Goal: Contribute content: Contribute content

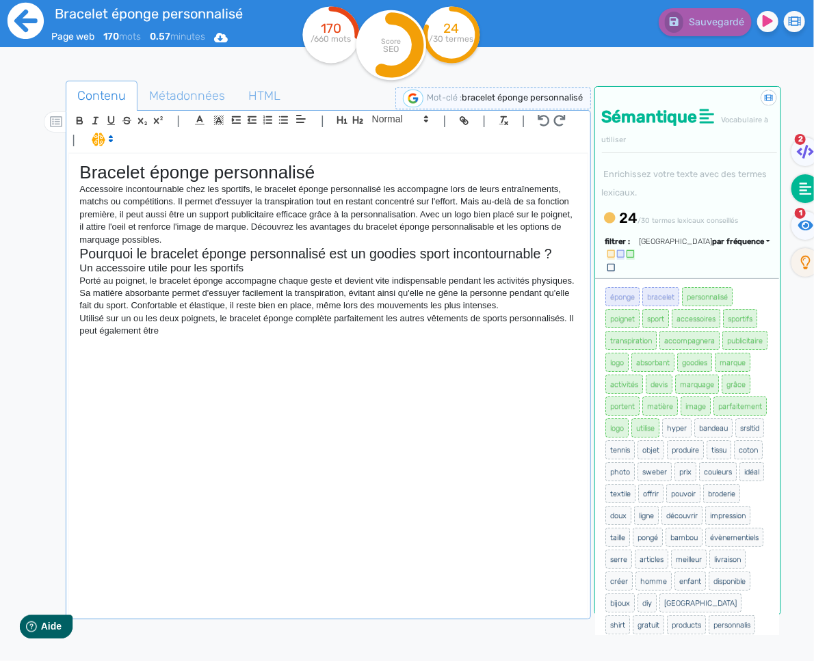
click at [40, 29] on icon at bounding box center [26, 21] width 36 height 36
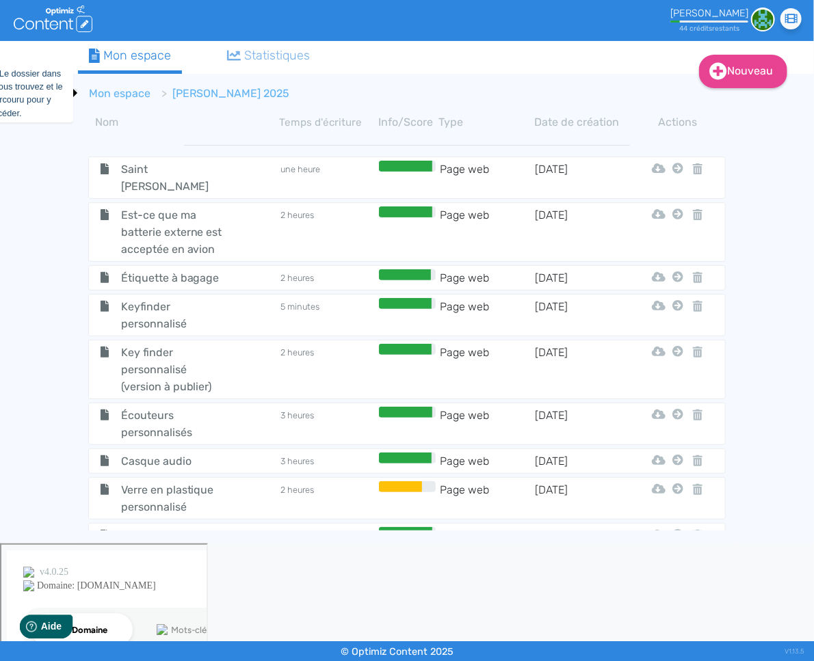
click at [107, 99] on link "Mon espace" at bounding box center [120, 93] width 62 height 13
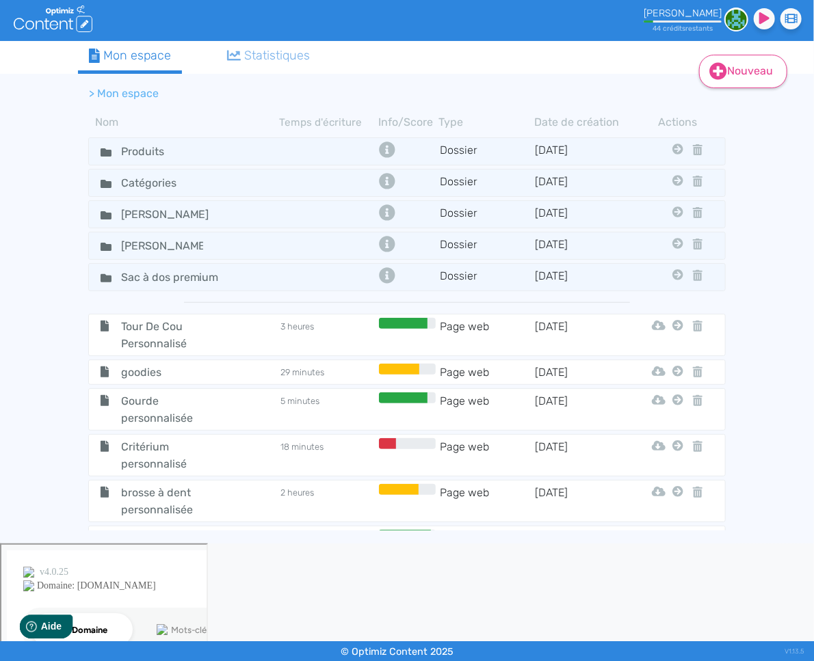
click at [728, 75] on link "Nouveau" at bounding box center [743, 72] width 88 height 34
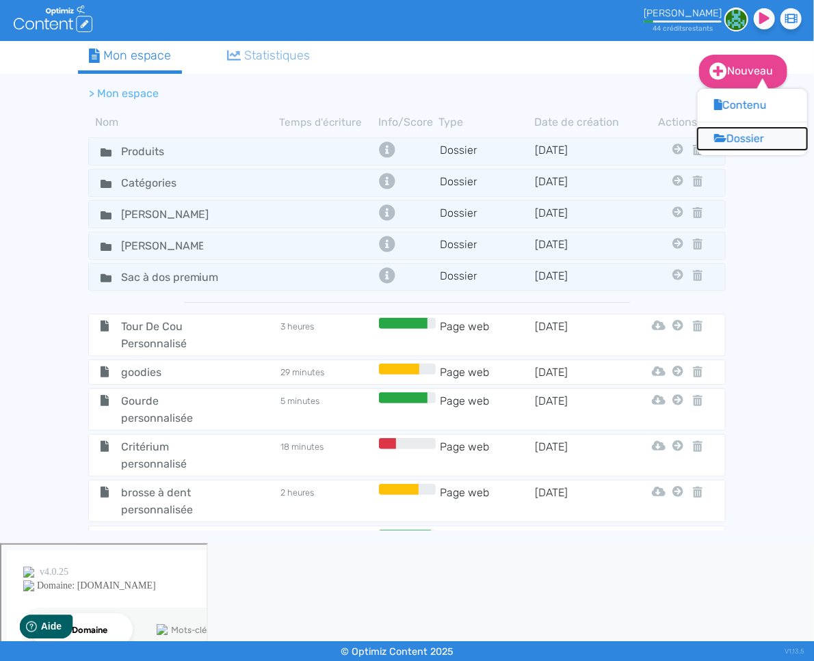
click at [738, 136] on button "Dossier" at bounding box center [751, 139] width 109 height 22
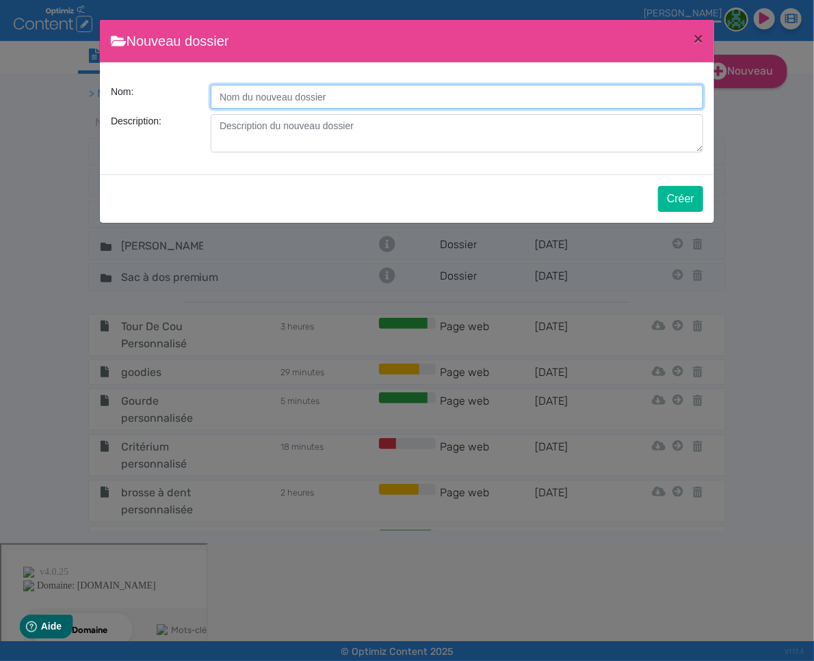
click at [418, 101] on input "Description:" at bounding box center [457, 97] width 492 height 24
type input "Maison Orsane"
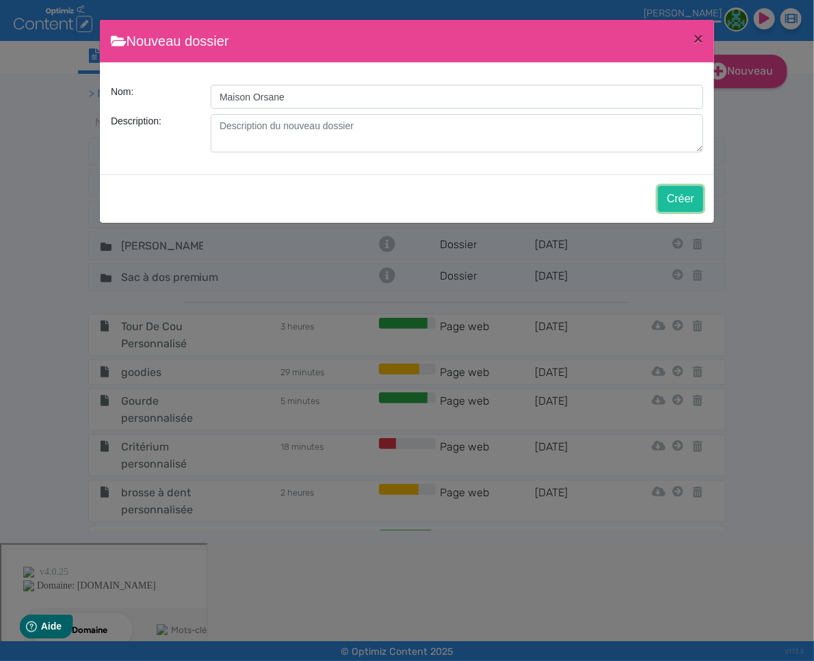
click at [681, 198] on button "Créer" at bounding box center [680, 199] width 45 height 26
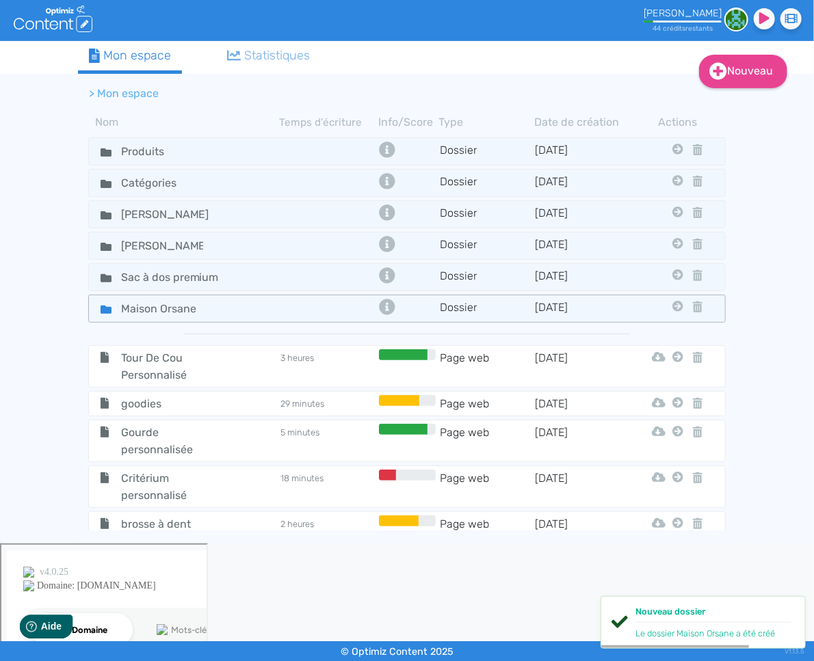
click at [109, 309] on icon at bounding box center [106, 310] width 11 height 8
click at [109, 308] on icon at bounding box center [106, 310] width 11 height 8
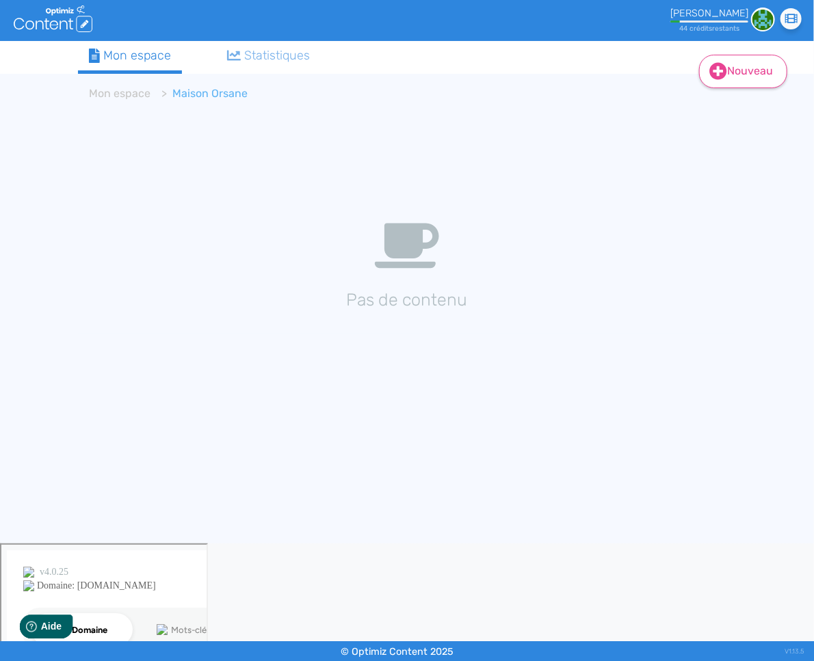
click at [740, 83] on link "Nouveau" at bounding box center [743, 72] width 88 height 34
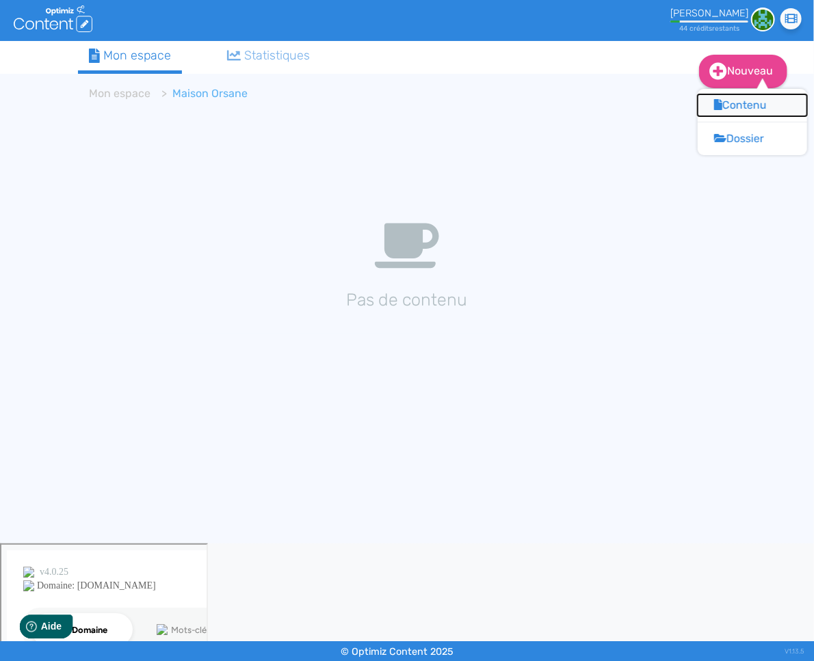
click at [725, 111] on button "Contenu" at bounding box center [751, 105] width 109 height 22
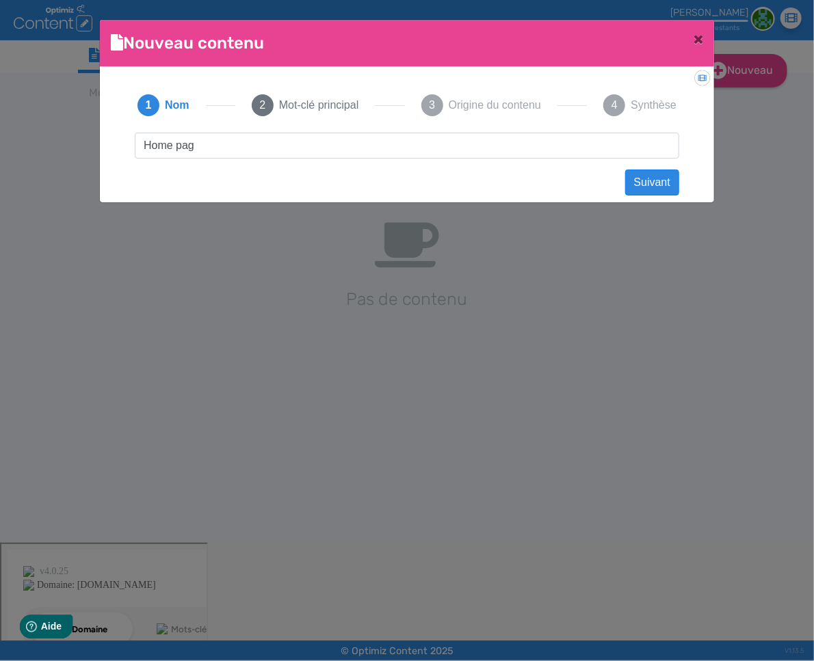
type input "Home page"
click button "Suivant" at bounding box center [652, 183] width 54 height 26
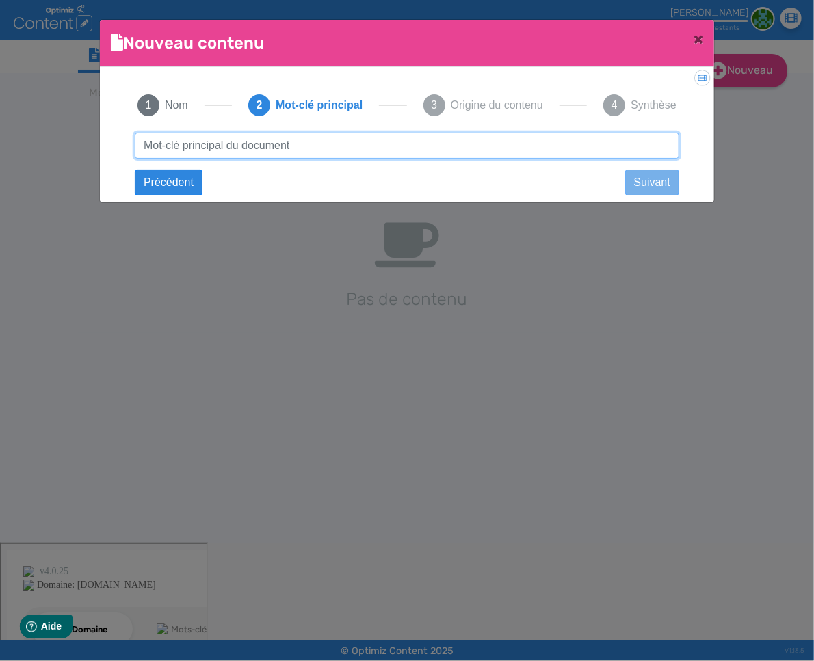
drag, startPoint x: 295, startPoint y: 141, endPoint x: 277, endPoint y: 126, distance: 23.8
click at [295, 140] on input "text" at bounding box center [407, 146] width 544 height 26
type input "bougie de luxe"
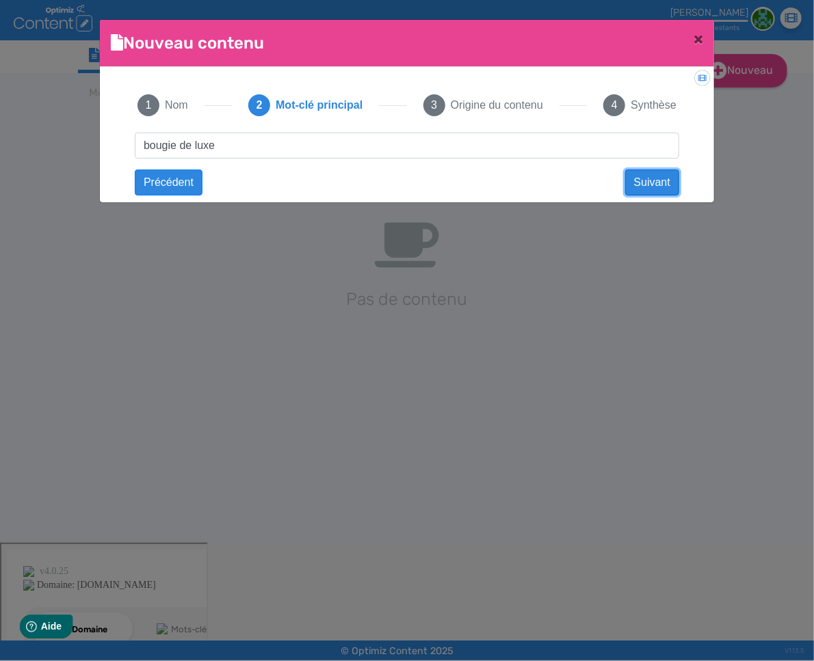
click at [662, 182] on button "Suivant" at bounding box center [652, 183] width 54 height 26
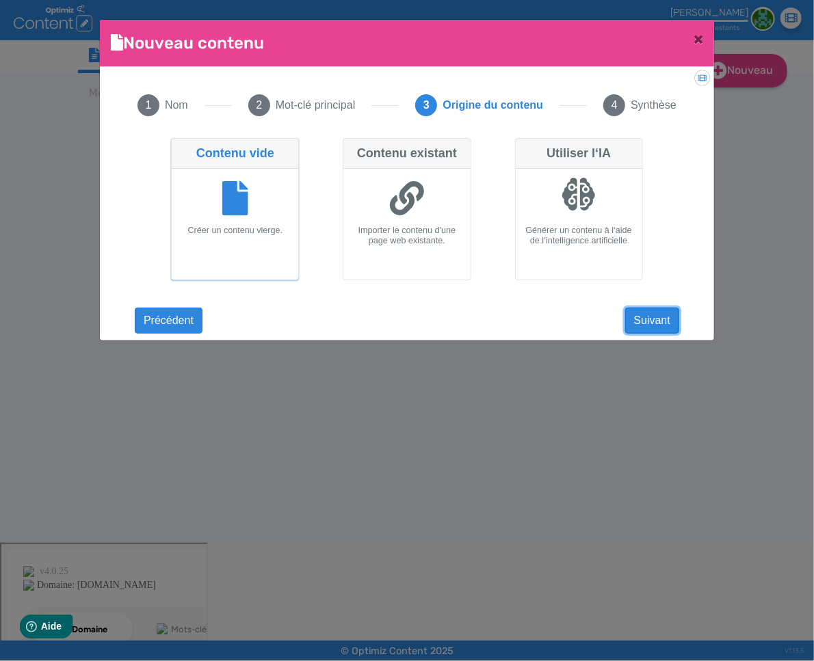
click at [635, 325] on button "Suivant" at bounding box center [652, 321] width 54 height 26
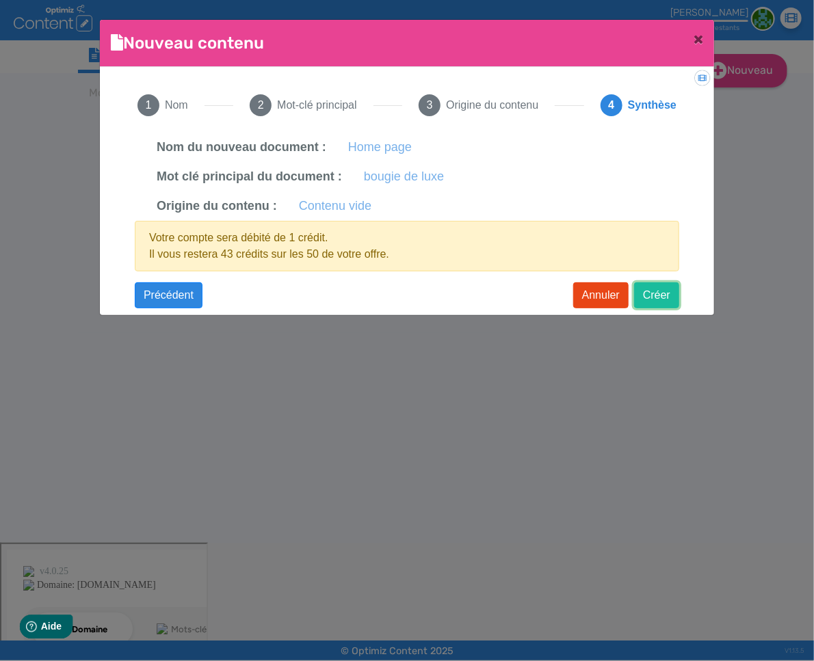
click at [661, 288] on button "Créer" at bounding box center [656, 295] width 45 height 26
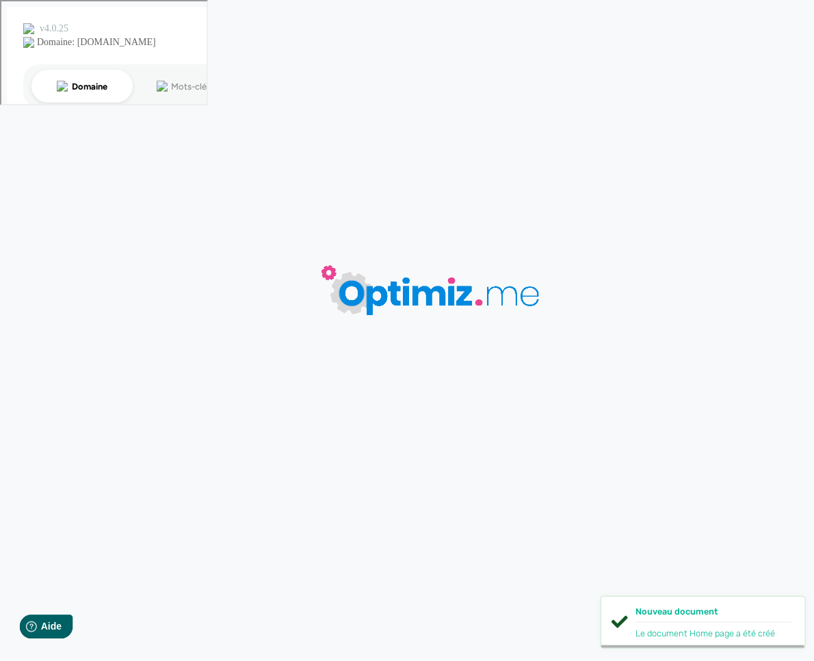
type input "Home page"
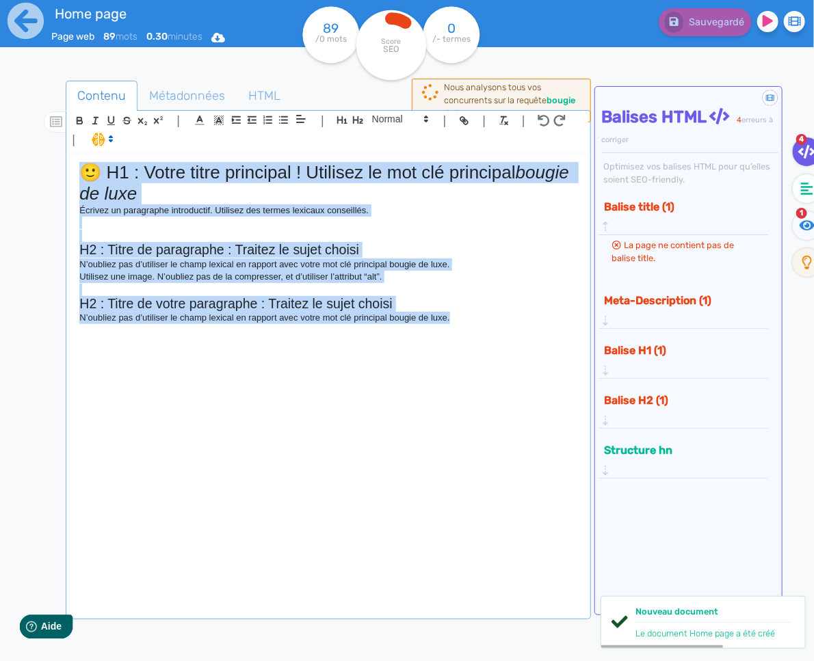
drag, startPoint x: 523, startPoint y: 340, endPoint x: 3, endPoint y: 157, distance: 551.7
click at [3, 157] on div "Home page Page web 89 mots 0.30 minutes Html Pdf Word 89 /0 mots Score SEO 0 /-…" at bounding box center [407, 373] width 814 height 747
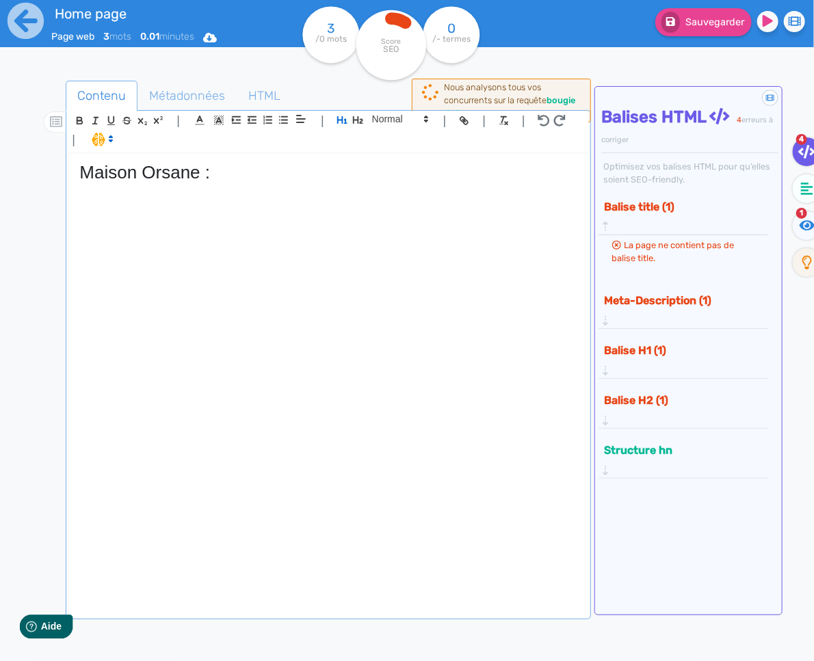
click at [369, 189] on div "Maison Orsane :" at bounding box center [328, 385] width 518 height 463
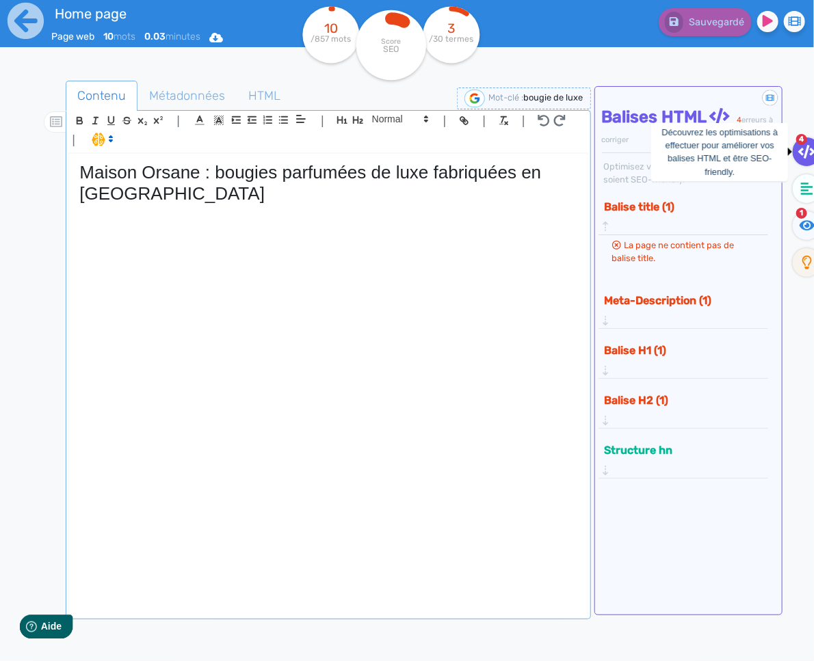
click at [803, 154] on icon at bounding box center [806, 152] width 17 height 14
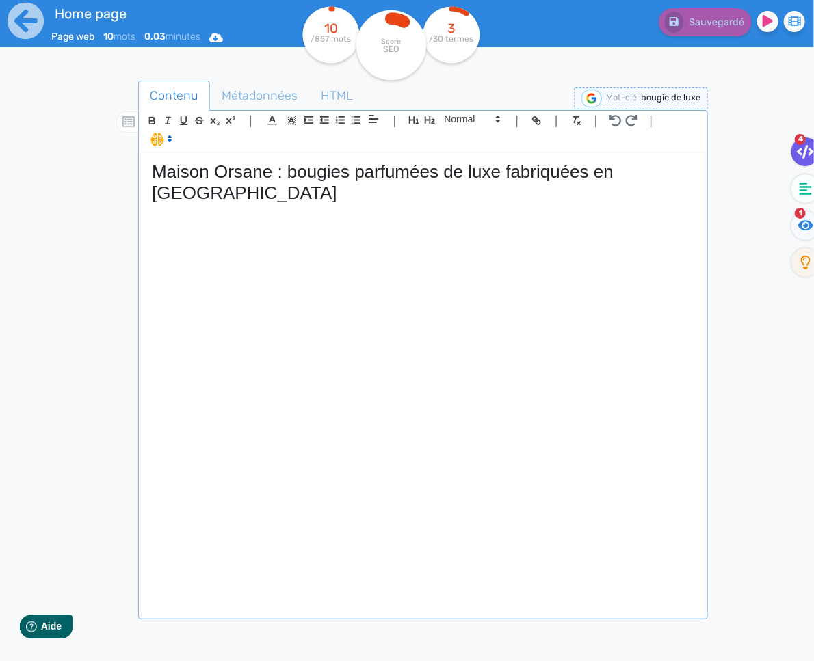
click at [803, 155] on icon at bounding box center [805, 152] width 17 height 14
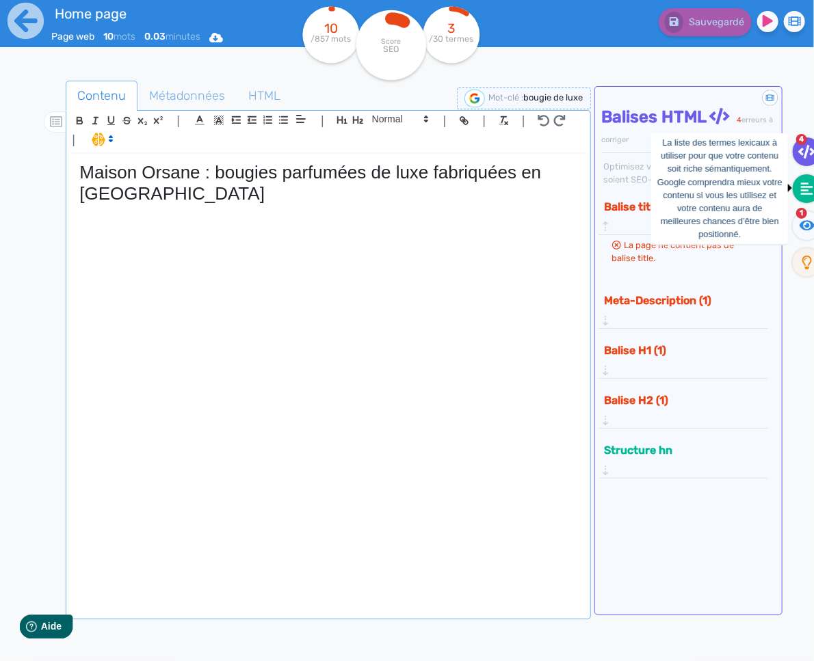
click at [797, 183] on fa-icon at bounding box center [806, 188] width 28 height 29
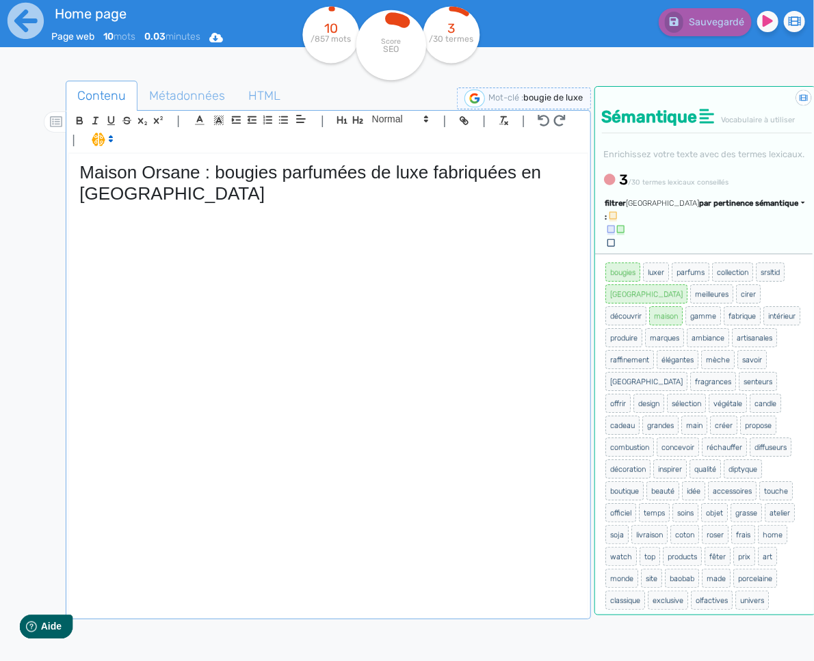
click at [296, 238] on div "Maison Orsane : bougies parfumées de luxe fabriquées en [GEOGRAPHIC_DATA]" at bounding box center [328, 385] width 518 height 463
click at [712, 25] on span "Sauvegarder" at bounding box center [714, 22] width 59 height 12
click at [278, 173] on h1 "Maison Orsane : bougies parfumées de luxe fabriquées en [GEOGRAPHIC_DATA]" at bounding box center [327, 183] width 497 height 42
click at [356, 176] on h1 "Maison Orsane : bougie parfumées de luxe fabriquées en [GEOGRAPHIC_DATA]" at bounding box center [327, 183] width 497 height 42
click at [295, 219] on div "Maison Orsane : bougie parfumée de luxe fabriquées en [GEOGRAPHIC_DATA]" at bounding box center [328, 385] width 518 height 463
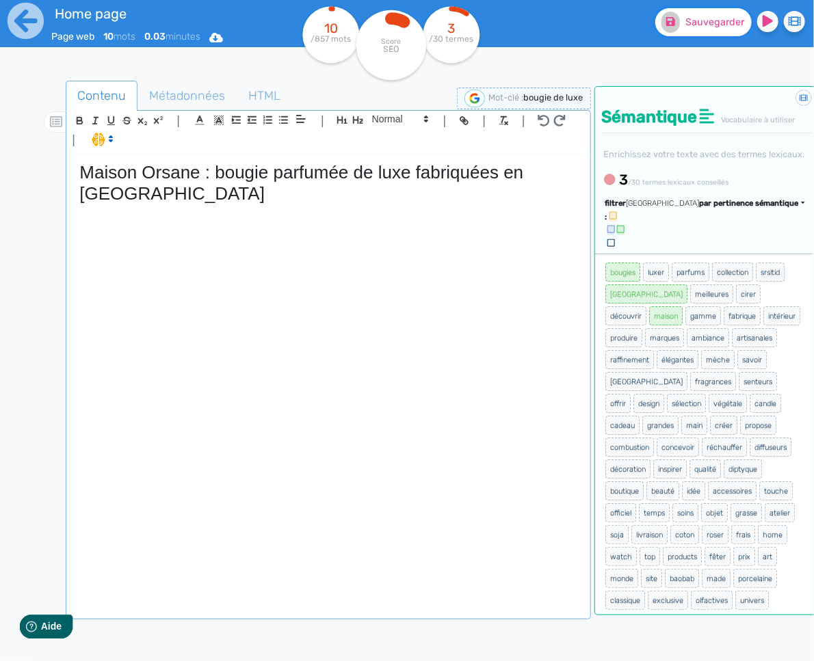
click at [706, 34] on button "Sauvegarder" at bounding box center [703, 22] width 96 height 28
drag, startPoint x: 725, startPoint y: 223, endPoint x: 719, endPoint y: 237, distance: 14.7
click at [725, 187] on small "/30 termes lexicaux conseillés" at bounding box center [678, 182] width 101 height 9
click at [716, 208] on span "par pertinence sémantique" at bounding box center [748, 203] width 99 height 9
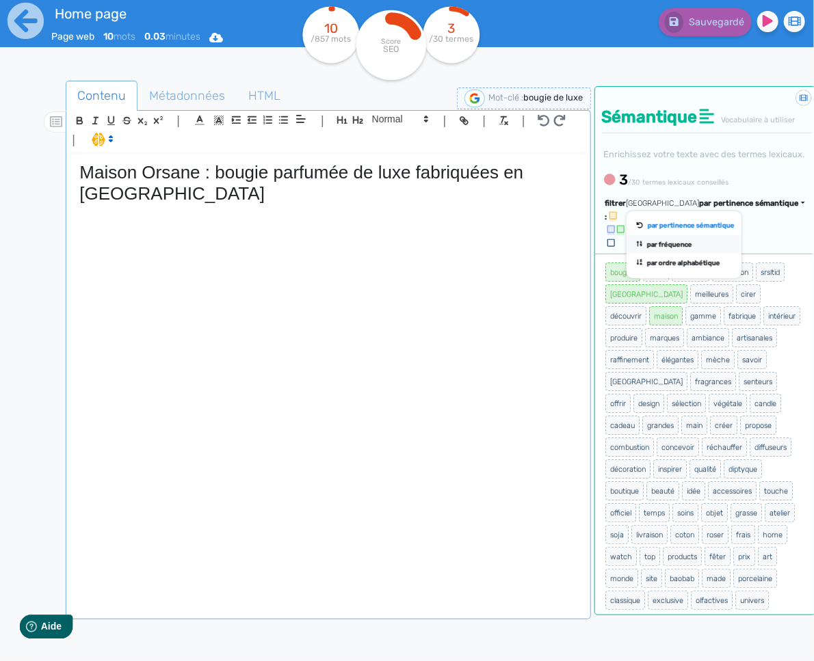
click at [711, 254] on link "par fréquence" at bounding box center [683, 244] width 115 height 18
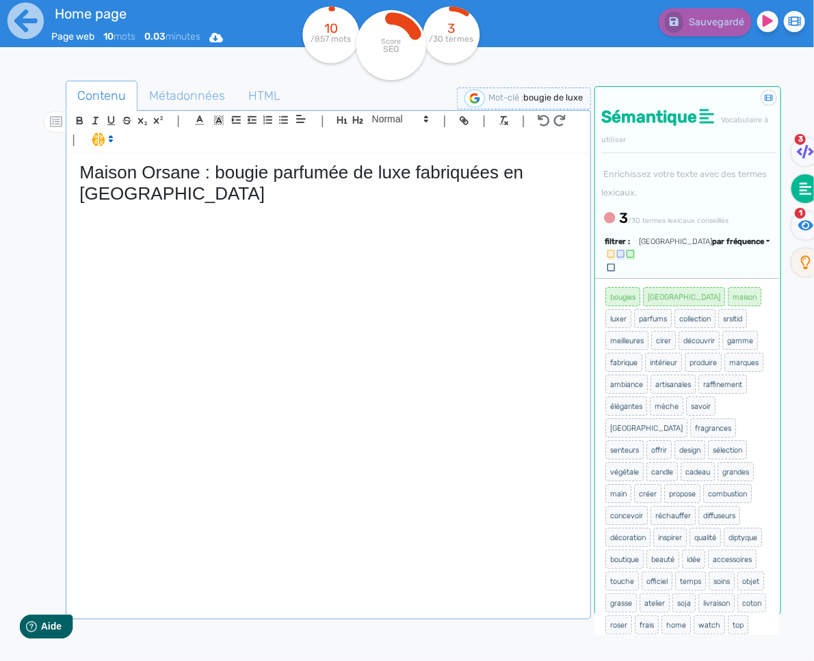
click at [224, 248] on div "Maison Orsane : bougie parfumée de luxe fabriquées en [GEOGRAPHIC_DATA]" at bounding box center [328, 385] width 518 height 463
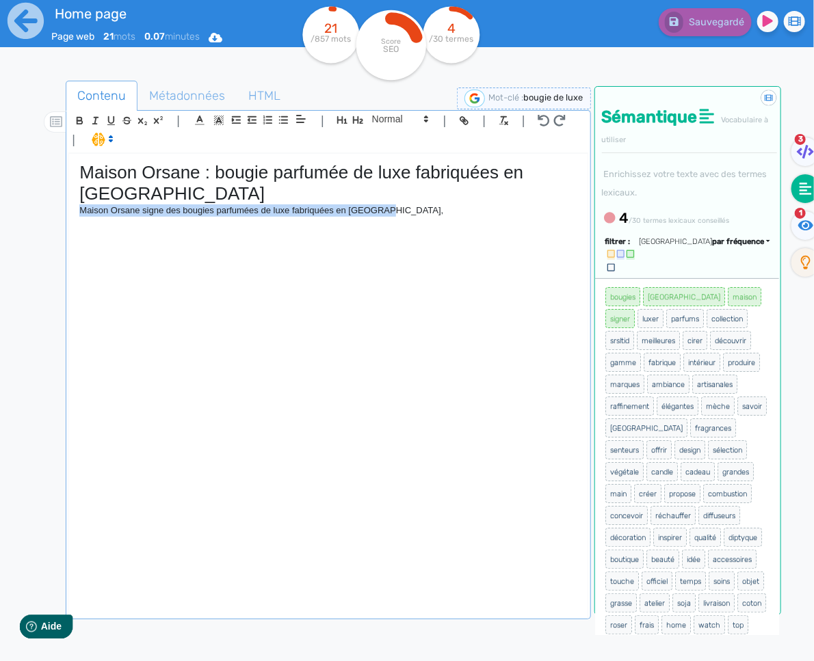
drag, startPoint x: 418, startPoint y: 224, endPoint x: 74, endPoint y: 208, distance: 345.0
click at [74, 208] on div "Maison Orsane : bougie parfumée de luxe fabriquées en [GEOGRAPHIC_DATA] Maison …" at bounding box center [328, 385] width 518 height 463
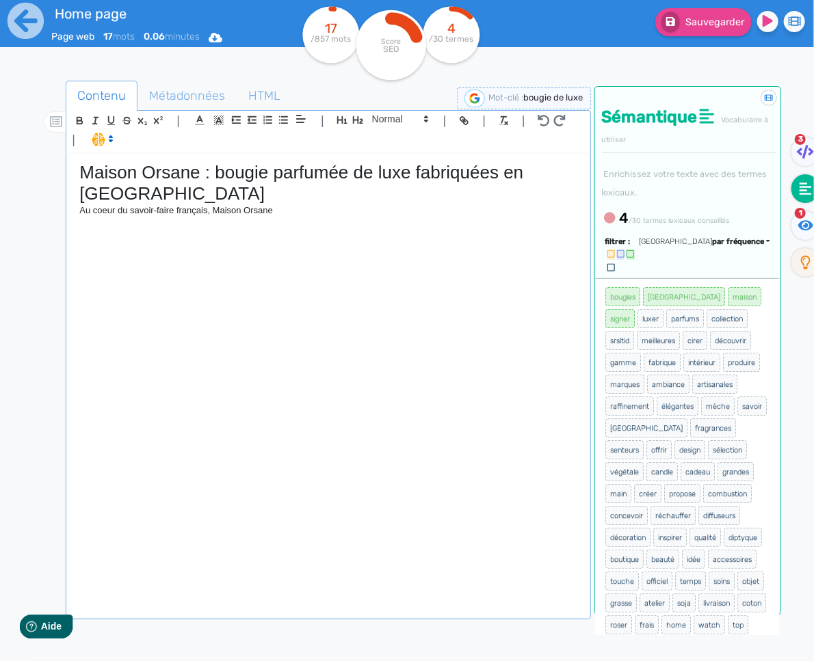
click at [304, 223] on div "Maison Orsane : bougie parfumée de luxe fabriquées en [GEOGRAPHIC_DATA] Au coeu…" at bounding box center [328, 385] width 518 height 463
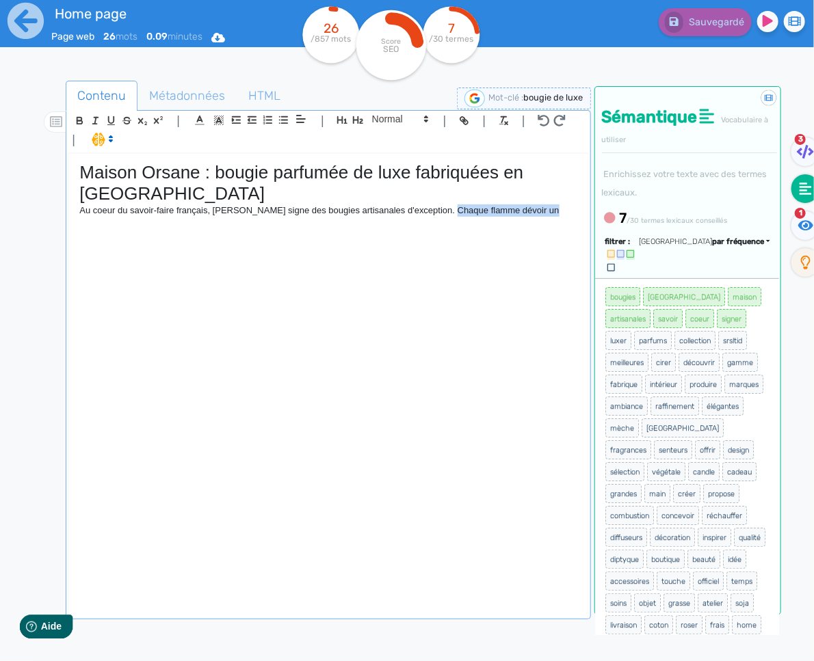
drag, startPoint x: 556, startPoint y: 211, endPoint x: 450, endPoint y: 212, distance: 106.0
click at [450, 212] on p "Au coeur du savoir-faire français, [PERSON_NAME] signe des bougies artisanales …" at bounding box center [327, 210] width 497 height 12
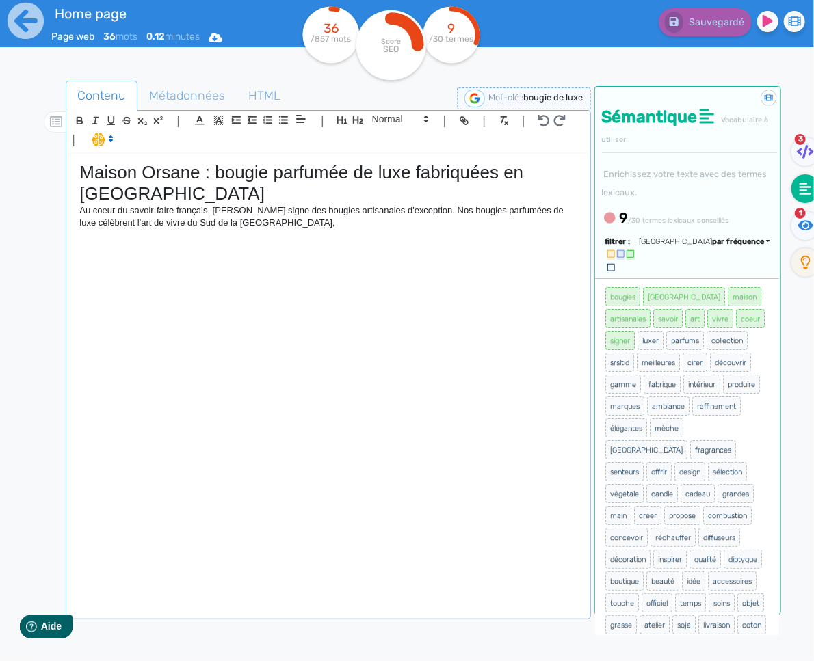
click at [455, 211] on p "Au coeur du savoir-faire français, [PERSON_NAME] signe des bougies artisanales …" at bounding box center [327, 216] width 497 height 25
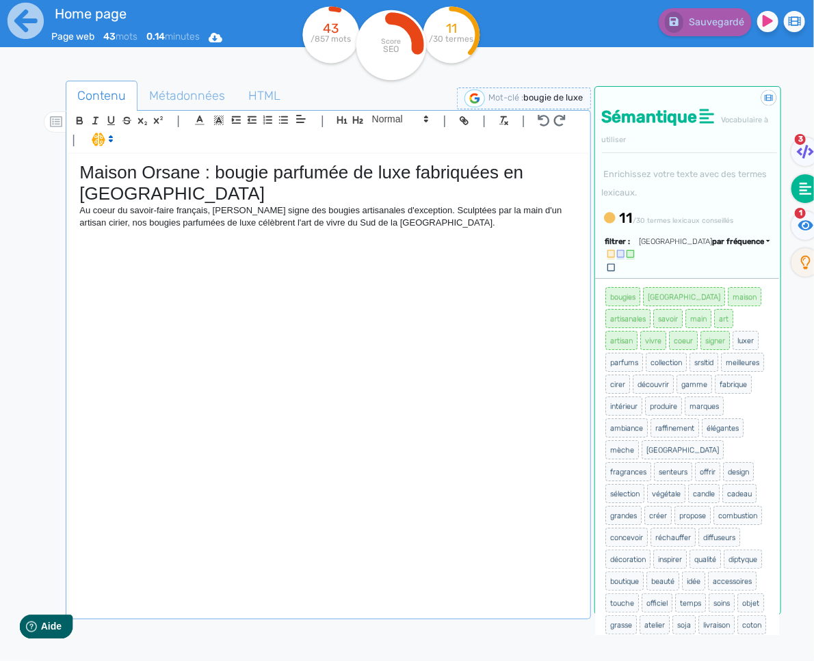
click at [468, 229] on p "Au coeur du savoir-faire français, [PERSON_NAME] signe des bougies artisanales …" at bounding box center [327, 216] width 497 height 25
click at [488, 228] on p "Au coeur du savoir-faire français, [PERSON_NAME] signe des bougies artisanales …" at bounding box center [327, 216] width 497 height 25
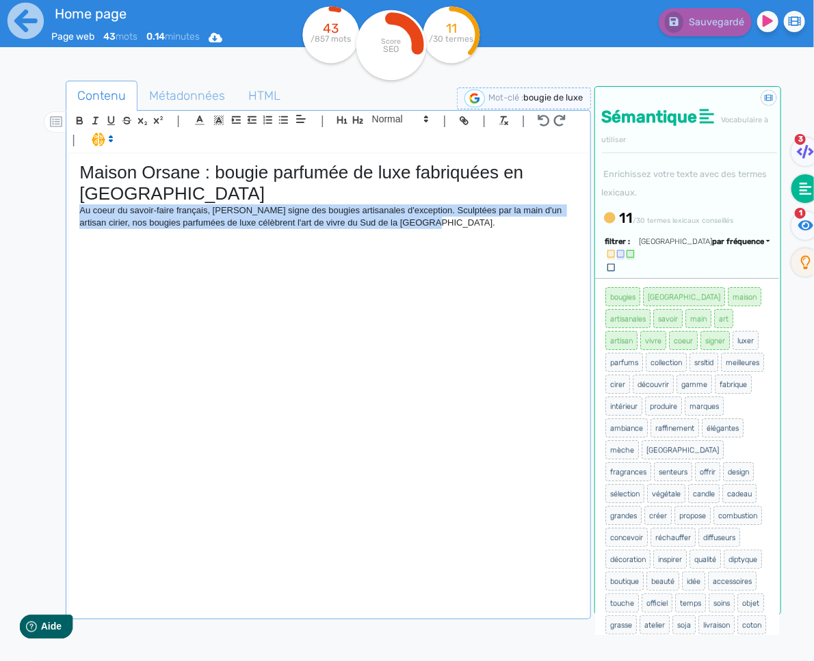
drag, startPoint x: 81, startPoint y: 211, endPoint x: 406, endPoint y: 248, distance: 327.6
click at [406, 248] on div "Maison Orsane : bougie parfumée de luxe fabriquées en [GEOGRAPHIC_DATA] Au coeu…" at bounding box center [328, 385] width 518 height 463
copy p "Au coeur du savoir-faire français, [PERSON_NAME] signe des bougies artisanales …"
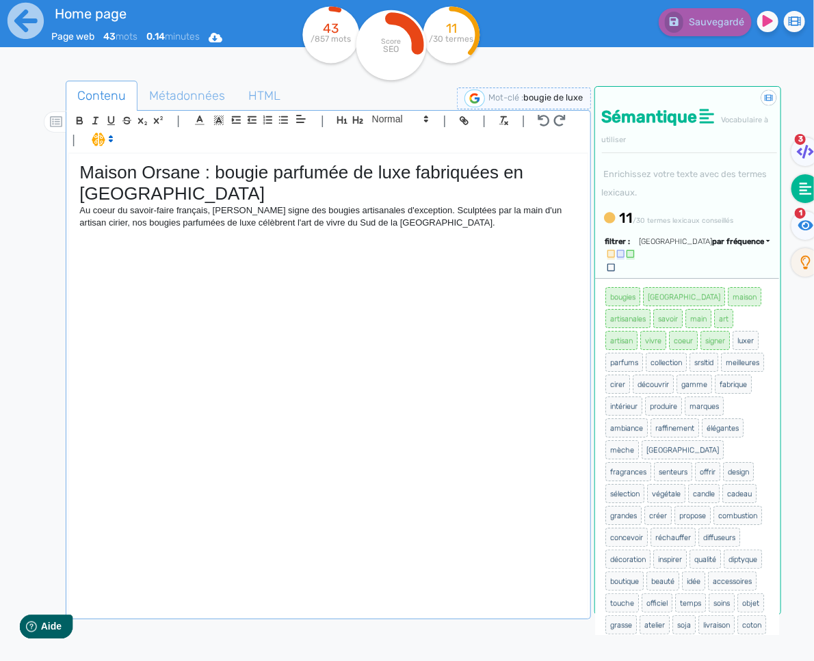
click at [462, 226] on p "Au coeur du savoir-faire français, [PERSON_NAME] signe des bougies artisanales …" at bounding box center [327, 216] width 497 height 25
click at [529, 241] on div "Maison Orsane : bougie parfumée de luxe fabriquées en [GEOGRAPHIC_DATA] Au coeu…" at bounding box center [328, 385] width 518 height 463
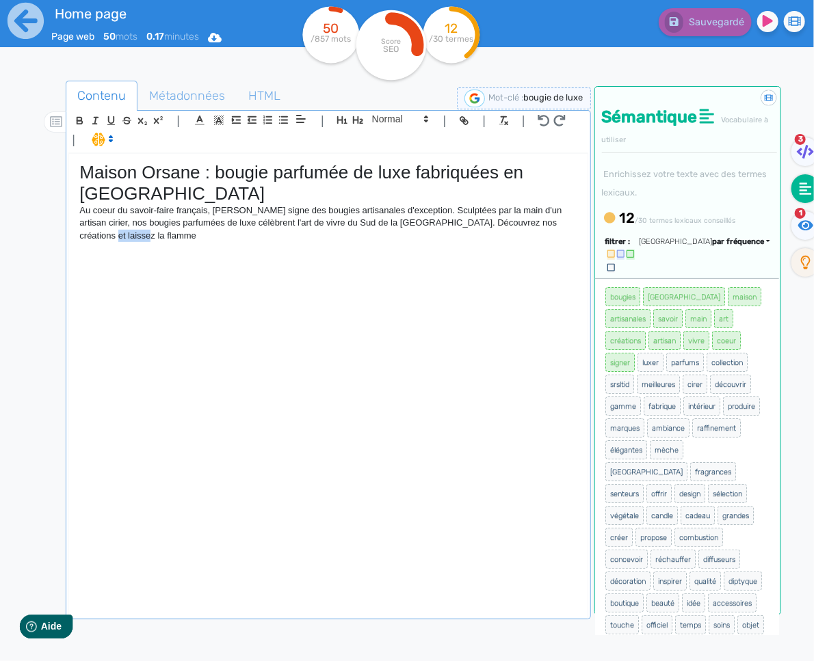
drag, startPoint x: 245, startPoint y: 256, endPoint x: 576, endPoint y: 220, distance: 333.6
click at [576, 220] on div "Maison Orsane : bougie parfumée de luxe fabriquées en [GEOGRAPHIC_DATA] Au coeu…" at bounding box center [328, 385] width 518 height 463
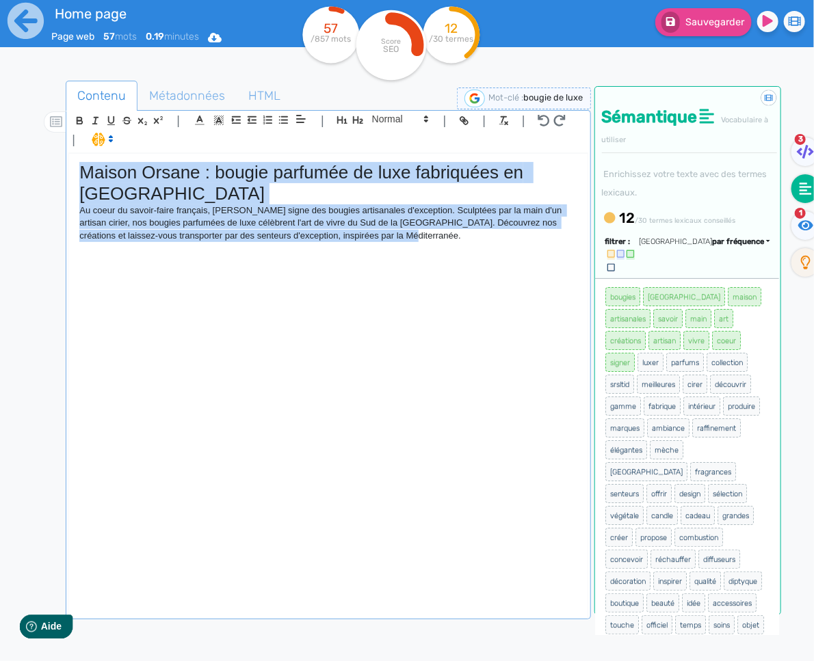
copy div "Maison Orsane : bougie parfumée de luxe fabriquées en [GEOGRAPHIC_DATA] Au coeu…"
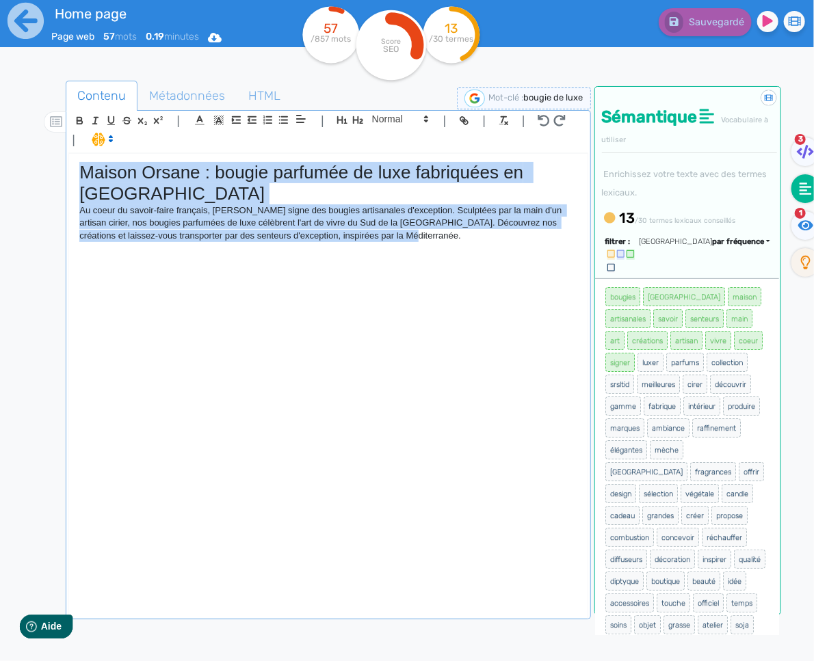
click at [429, 272] on div "Maison Orsane : bougie parfumée de luxe fabriquées en [GEOGRAPHIC_DATA] Au coeu…" at bounding box center [328, 385] width 518 height 463
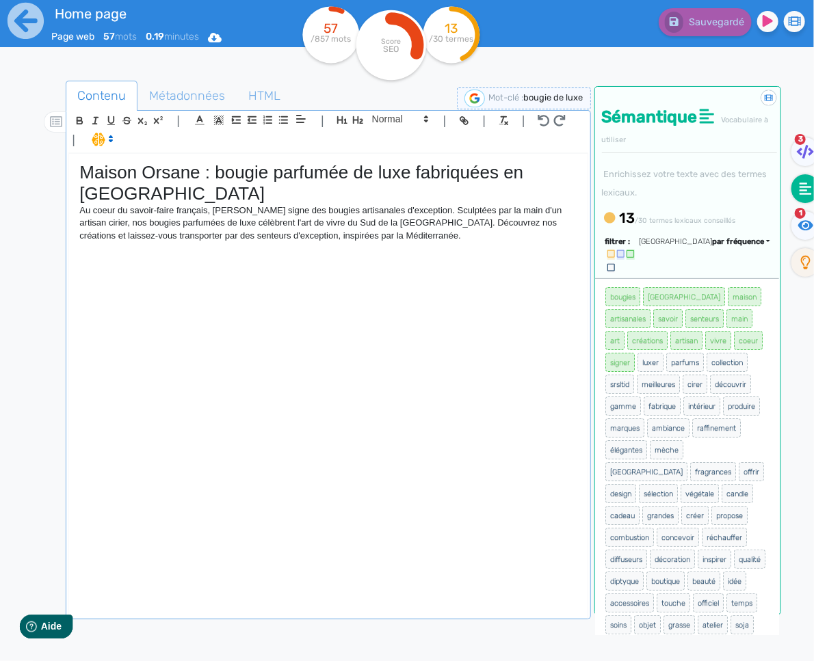
click at [438, 222] on p "Au coeur du savoir-faire français, [PERSON_NAME] signe des bougies artisanales …" at bounding box center [327, 223] width 497 height 38
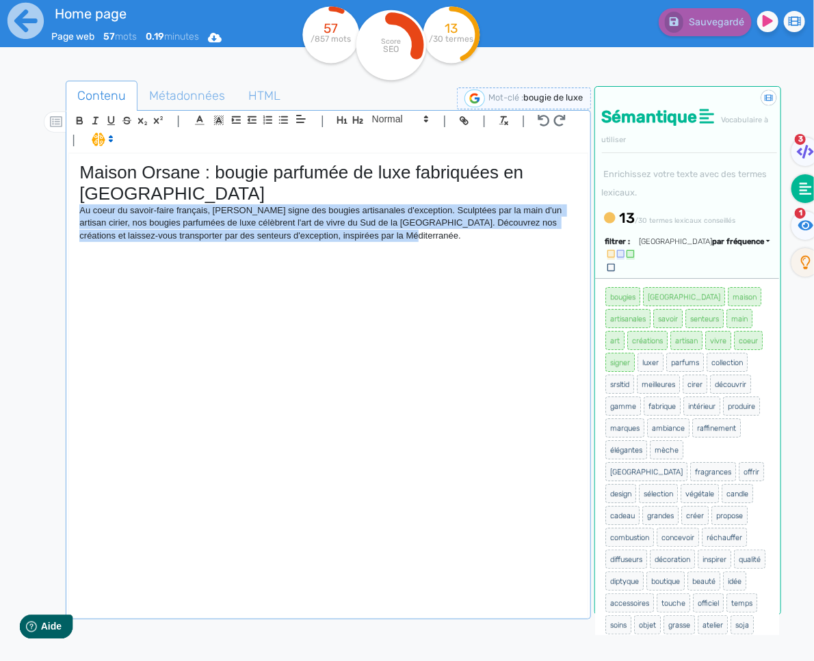
drag, startPoint x: 390, startPoint y: 239, endPoint x: 50, endPoint y: 211, distance: 341.7
click at [50, 211] on div "Contenu Métadonnées HTML | | H3 H4 H5 H6 Normal | | | | Maison Orsane : bougie …" at bounding box center [427, 412] width 774 height 670
copy p "Au coeur du savoir-faire français, [PERSON_NAME] signe des bougies artisanales …"
click at [478, 335] on div "Maison Orsane : bougie parfumée de luxe fabriquées en [GEOGRAPHIC_DATA] Au coeu…" at bounding box center [328, 385] width 518 height 463
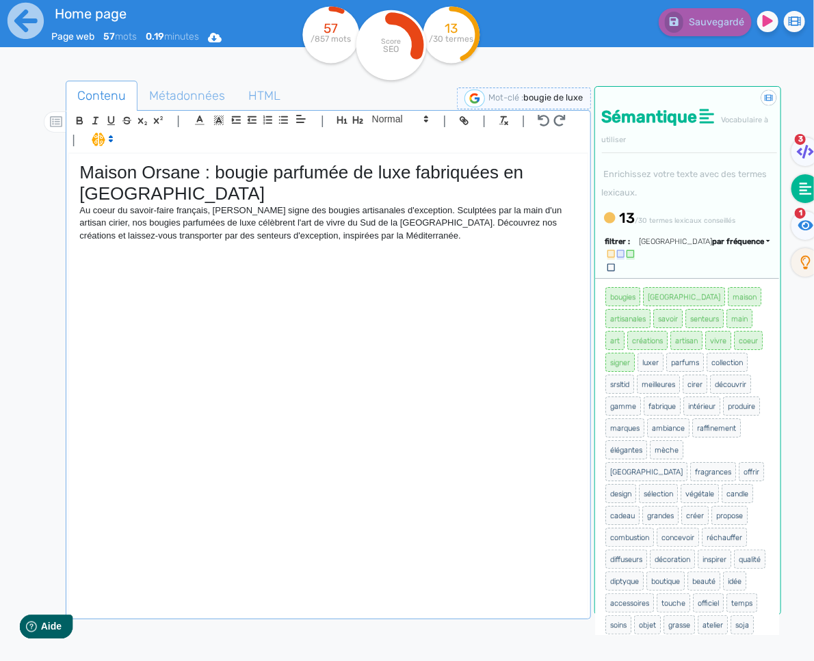
click at [243, 242] on p "Au coeur du savoir-faire français, [PERSON_NAME] signe des bougies artisanales …" at bounding box center [327, 223] width 497 height 38
click at [245, 240] on p "Au coeur du savoir-faire français, [PERSON_NAME] signe des bougies artisanales …" at bounding box center [327, 223] width 497 height 38
click at [415, 251] on div "Maison Orsane : bougie parfumée de luxe fabriquées en [GEOGRAPHIC_DATA] Au coeu…" at bounding box center [328, 385] width 518 height 463
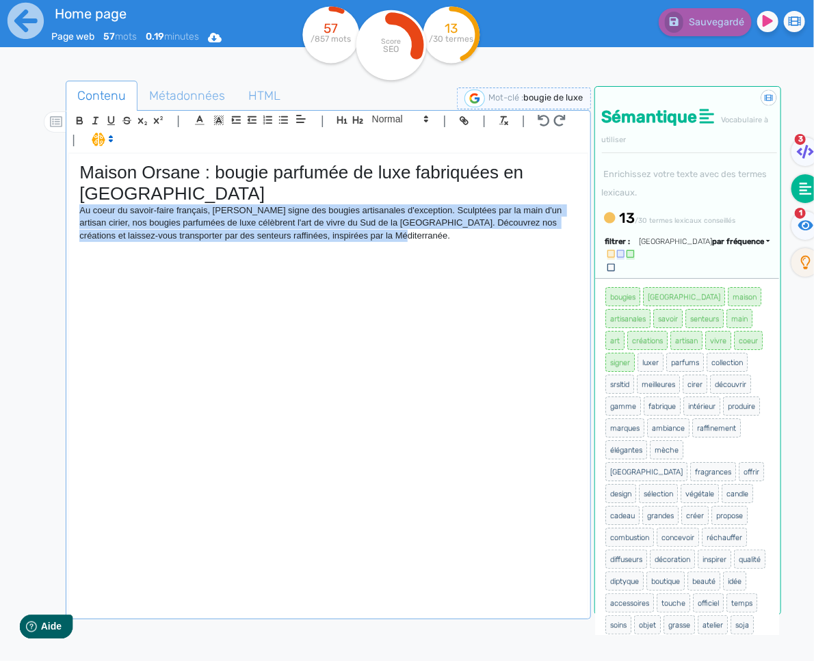
drag, startPoint x: 257, startPoint y: 224, endPoint x: 77, endPoint y: 206, distance: 181.3
click at [77, 206] on div "Maison Orsane : bougie parfumée de luxe fabriquées en [GEOGRAPHIC_DATA] Au coeu…" at bounding box center [328, 385] width 518 height 463
copy p "Au coeur du savoir-faire français, [PERSON_NAME] signe des bougies artisanales …"
click at [446, 304] on div "Maison Orsane : bougie parfumée de luxe fabriquées en [GEOGRAPHIC_DATA] Au coeu…" at bounding box center [328, 385] width 518 height 463
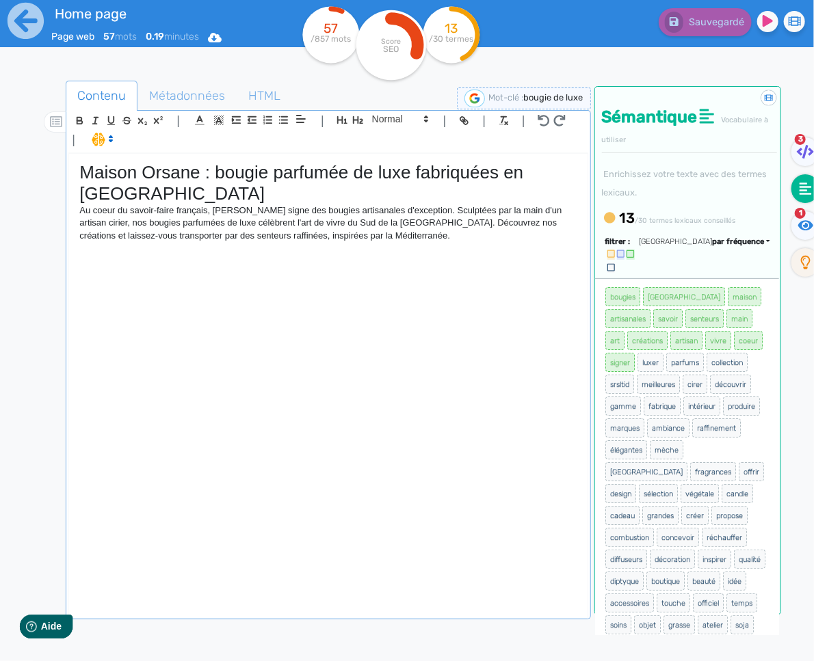
click at [400, 246] on div "Maison Orsane : bougie parfumée de luxe fabriquées en [GEOGRAPHIC_DATA] Au coeu…" at bounding box center [328, 385] width 518 height 463
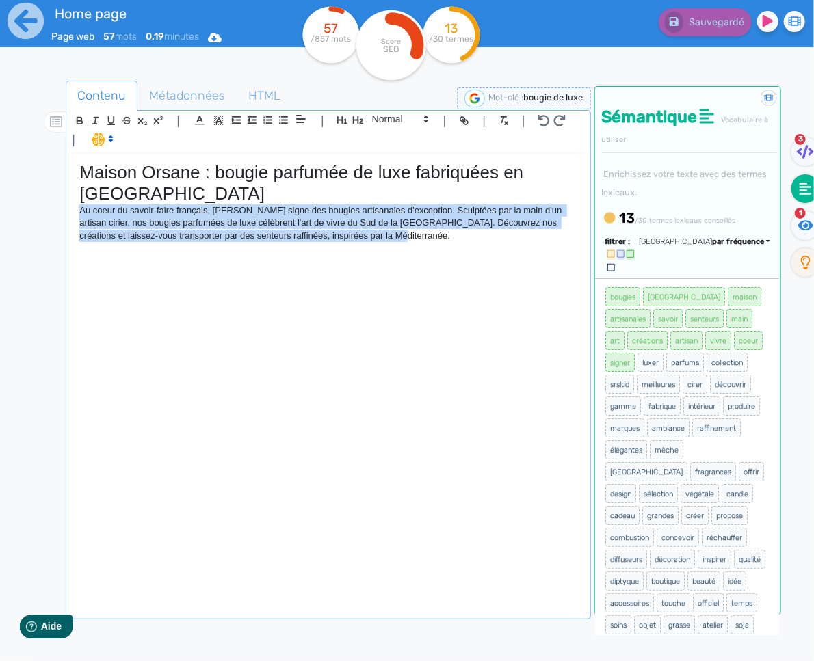
drag, startPoint x: 400, startPoint y: 245, endPoint x: 63, endPoint y: 206, distance: 339.3
click at [62, 206] on div "Contenu Métadonnées HTML | | H3 H4 H5 H6 Normal | | | | Maison Orsane : bougie …" at bounding box center [427, 412] width 774 height 670
copy p "Au coeur du savoir-faire français, [PERSON_NAME] signe des bougies artisanales …"
click at [349, 250] on div "Maison Orsane : bougie parfumée de luxe fabriquées en [GEOGRAPHIC_DATA] Au coeu…" at bounding box center [328, 385] width 518 height 463
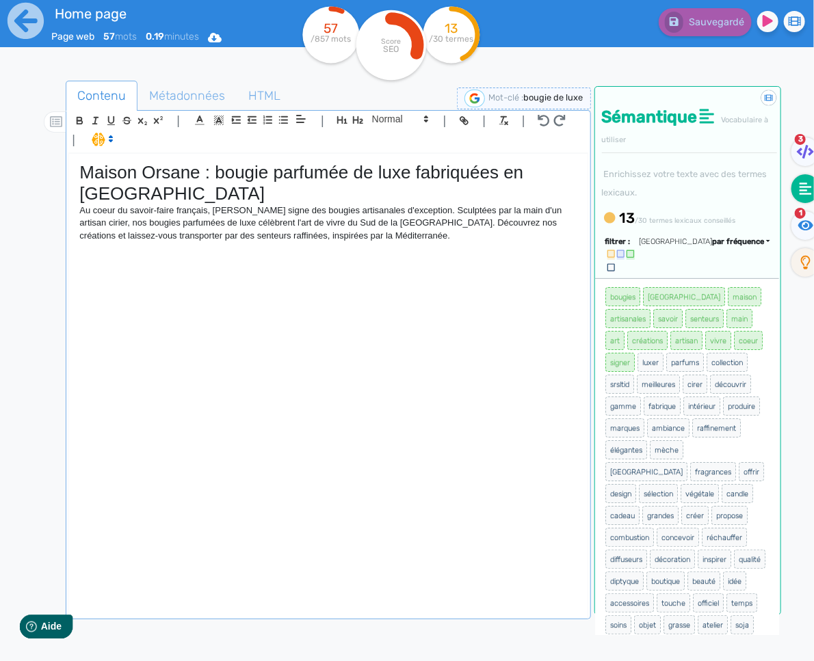
click at [436, 224] on p "Au coeur du savoir-faire français, [PERSON_NAME] signe des bougies artisanales …" at bounding box center [327, 223] width 497 height 38
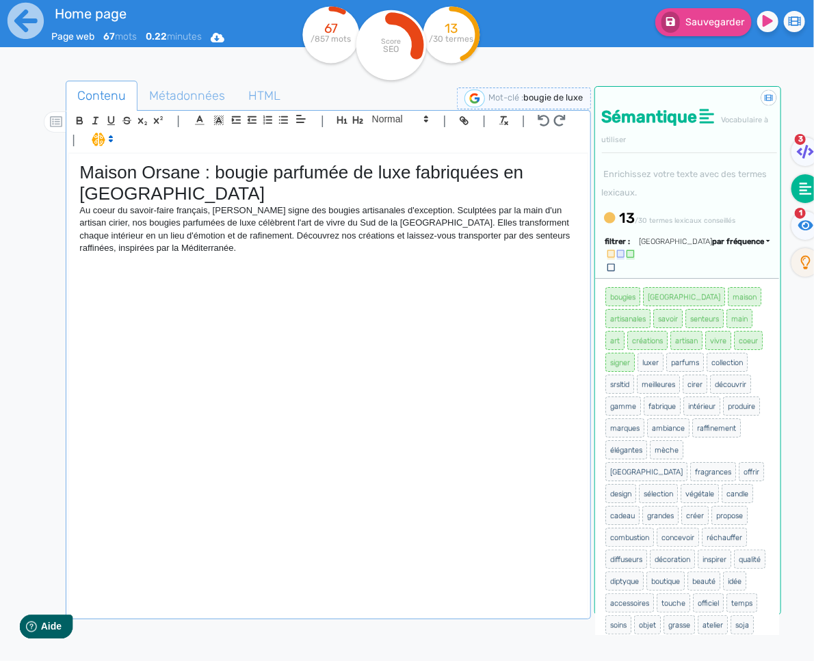
click at [522, 238] on p "Au coeur du savoir-faire français, [PERSON_NAME] signe des bougies artisanales …" at bounding box center [327, 229] width 497 height 51
click at [248, 258] on div "Maison Orsane : bougie parfumée de luxe fabriquées en [GEOGRAPHIC_DATA] Au coeu…" at bounding box center [328, 385] width 518 height 463
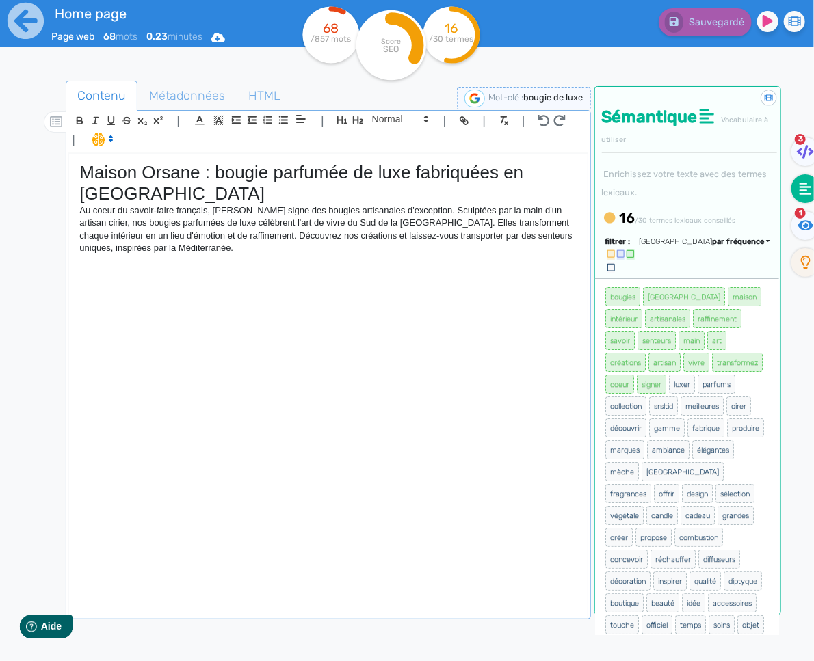
drag, startPoint x: 440, startPoint y: 222, endPoint x: 462, endPoint y: 222, distance: 21.9
click at [440, 222] on p "Au coeur du savoir-faire français, [PERSON_NAME] signe des bougies artisanales …" at bounding box center [327, 229] width 497 height 51
click at [440, 225] on p "Au coeur du savoir-faire français, [PERSON_NAME] signe des bougies artisanales …" at bounding box center [327, 229] width 497 height 51
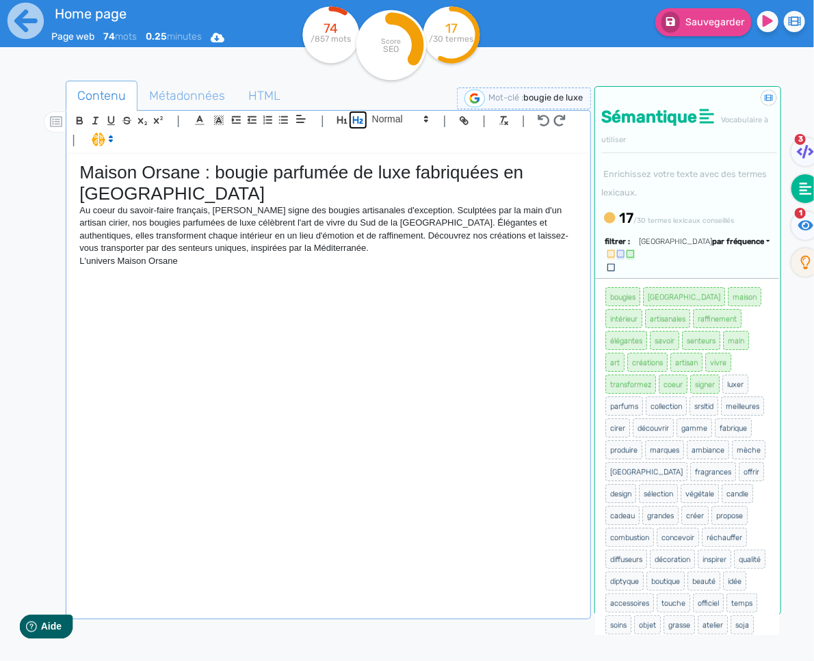
click at [358, 123] on icon "button" at bounding box center [358, 120] width 12 height 12
click at [388, 124] on span at bounding box center [399, 119] width 67 height 16
click at [392, 145] on span at bounding box center [399, 143] width 55 height 24
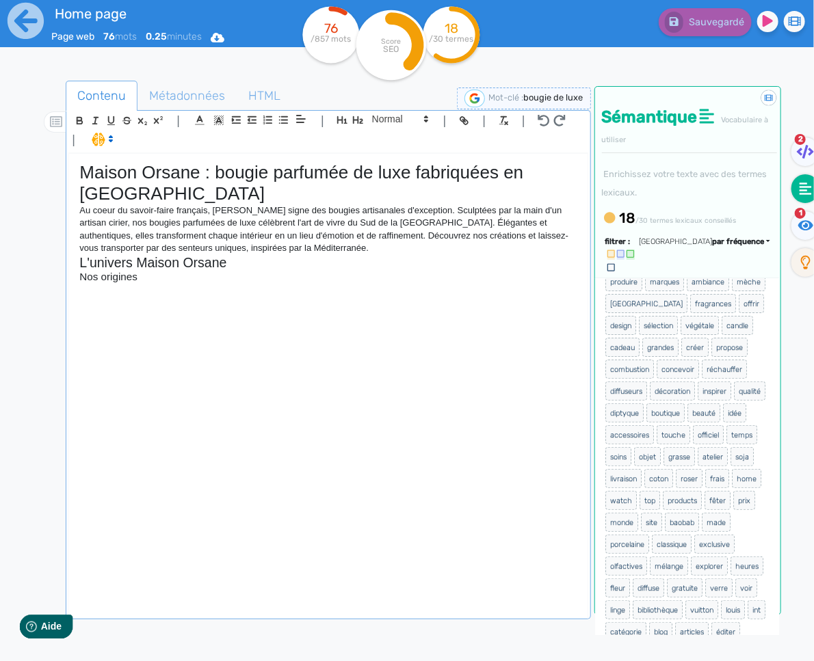
scroll to position [174, 0]
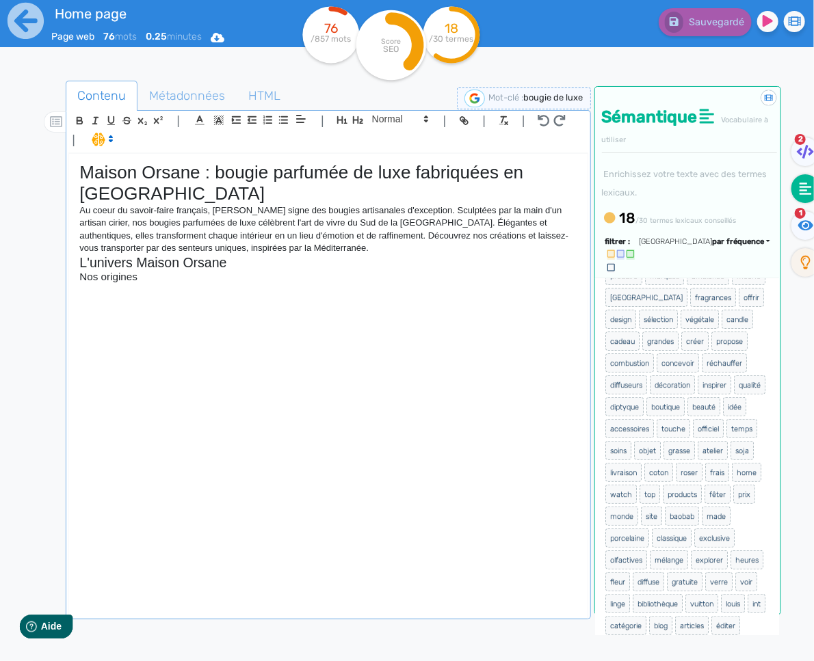
click at [129, 291] on p at bounding box center [327, 289] width 497 height 12
click at [109, 299] on div "Maison Orsane : bougie parfumée de luxe fabriquées en [GEOGRAPHIC_DATA] Au coeu…" at bounding box center [328, 385] width 518 height 463
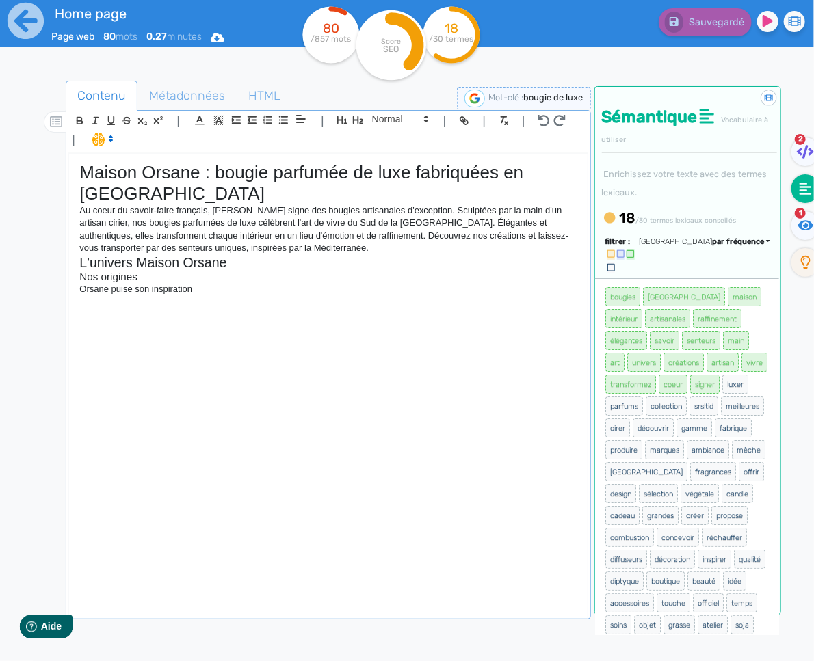
drag, startPoint x: 217, startPoint y: 297, endPoint x: 112, endPoint y: 295, distance: 104.6
click at [112, 295] on div "Maison Orsane : bougie parfumée de luxe fabriquées en [GEOGRAPHIC_DATA] Au coeu…" at bounding box center [328, 385] width 518 height 463
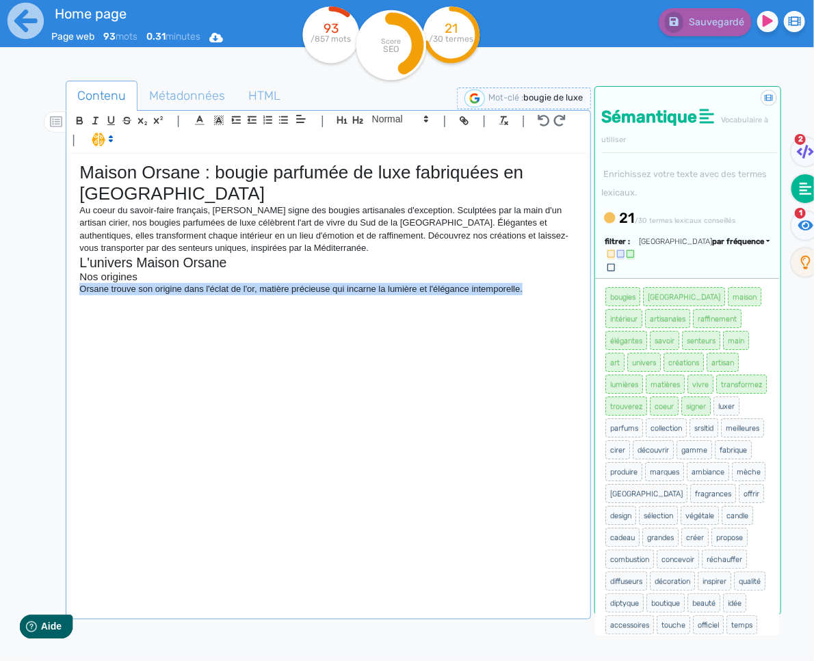
drag, startPoint x: 531, startPoint y: 285, endPoint x: 77, endPoint y: 289, distance: 454.0
click at [77, 289] on div "Maison Orsane : bougie parfumée de luxe fabriquées en [GEOGRAPHIC_DATA] Au coeu…" at bounding box center [328, 385] width 518 height 463
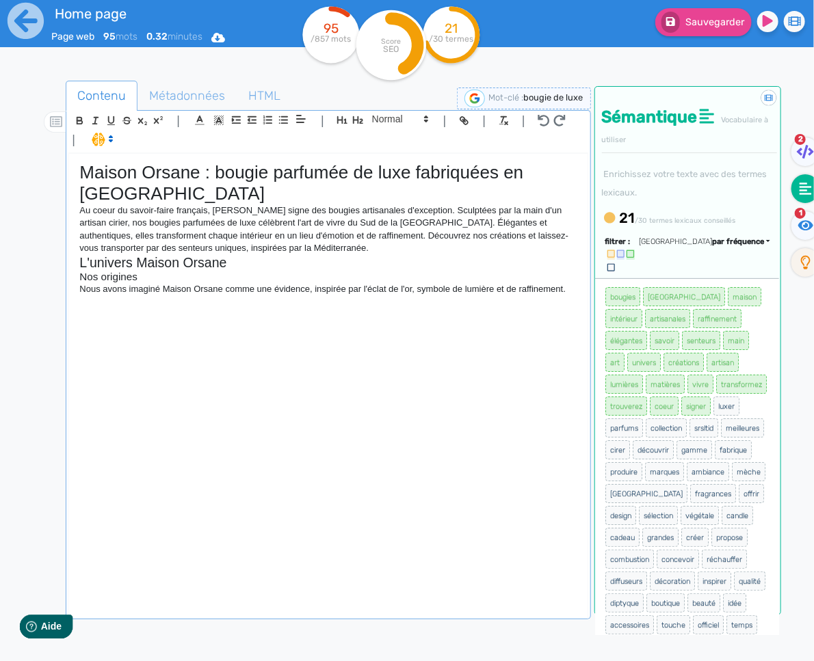
click at [376, 303] on div "Maison Orsane : bougie parfumée de luxe fabriquées en [GEOGRAPHIC_DATA] Au coeu…" at bounding box center [328, 385] width 518 height 463
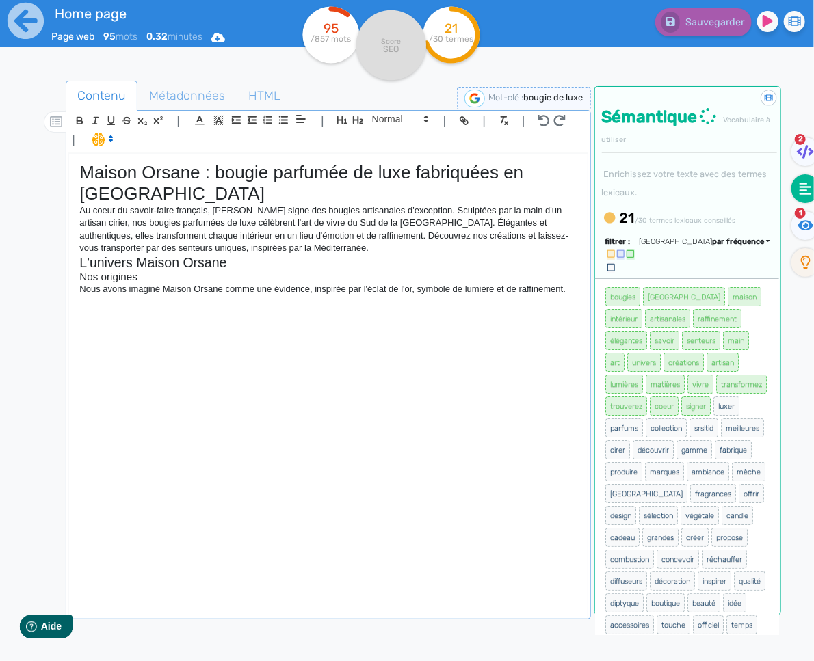
copy div "Maison Orsane : bougie parfumée de luxe fabriquées en [GEOGRAPHIC_DATA] Au coeu…"
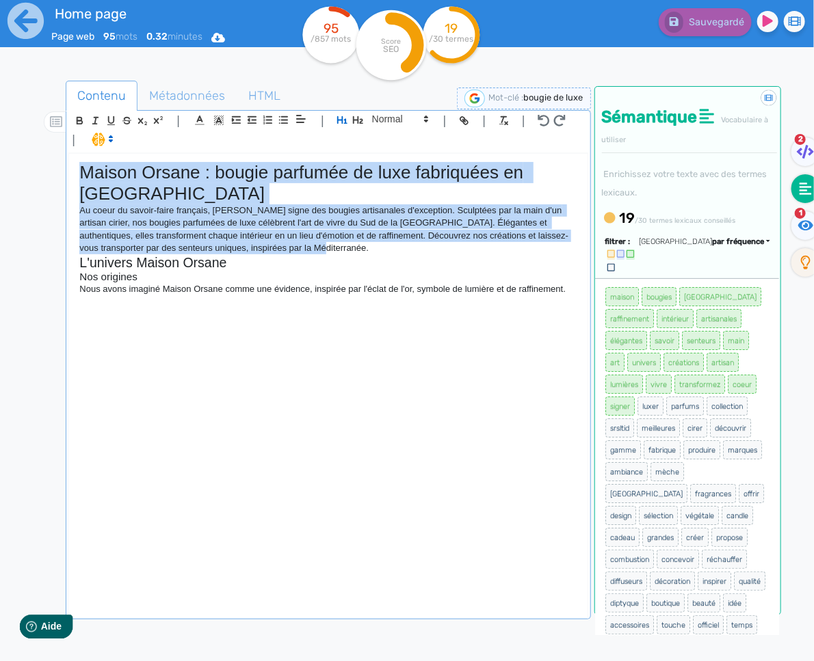
drag, startPoint x: 92, startPoint y: 173, endPoint x: 358, endPoint y: 246, distance: 275.9
click at [357, 245] on div "Maison Orsane : bougie parfumée de luxe fabriquées en [GEOGRAPHIC_DATA] Au coeu…" at bounding box center [328, 385] width 518 height 463
copy div "Maison Orsane : bougie parfumée de luxe fabriquées en [GEOGRAPHIC_DATA] Au coeu…"
drag, startPoint x: 577, startPoint y: 292, endPoint x: 93, endPoint y: 263, distance: 485.0
click at [93, 263] on div "Maison Orsane : bougie parfumée de luxe fabriquées en [GEOGRAPHIC_DATA] Au coeu…" at bounding box center [328, 385] width 518 height 463
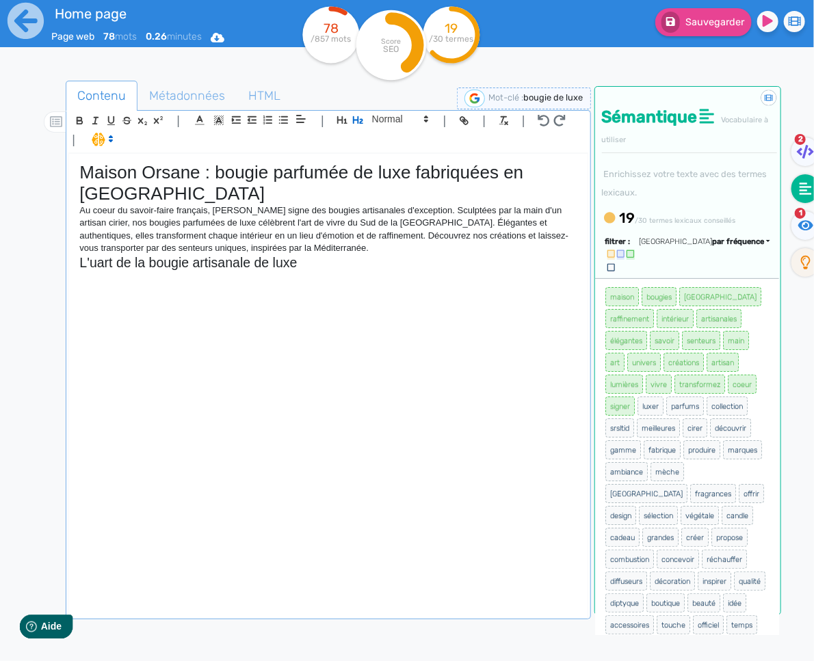
click at [94, 264] on h2 "L'uart de la bougie artisanale de luxe" at bounding box center [327, 263] width 497 height 16
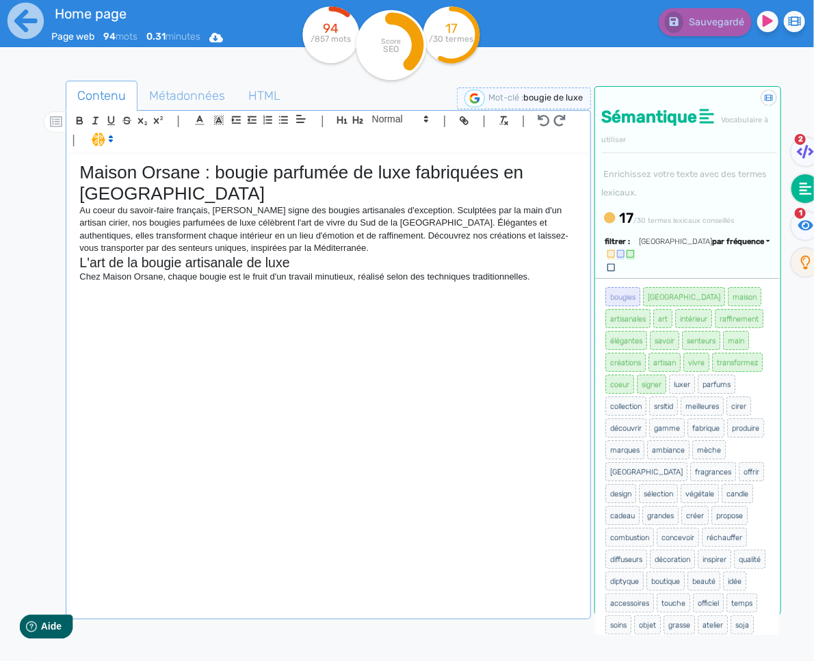
drag, startPoint x: 140, startPoint y: 264, endPoint x: 164, endPoint y: 254, distance: 25.8
click at [140, 264] on h2 "L'art de la bougie artisanale de luxe" at bounding box center [327, 263] width 497 height 16
drag, startPoint x: 383, startPoint y: 116, endPoint x: 382, endPoint y: 123, distance: 7.0
click at [383, 116] on span at bounding box center [399, 119] width 67 height 16
drag, startPoint x: 377, startPoint y: 139, endPoint x: 370, endPoint y: 146, distance: 10.2
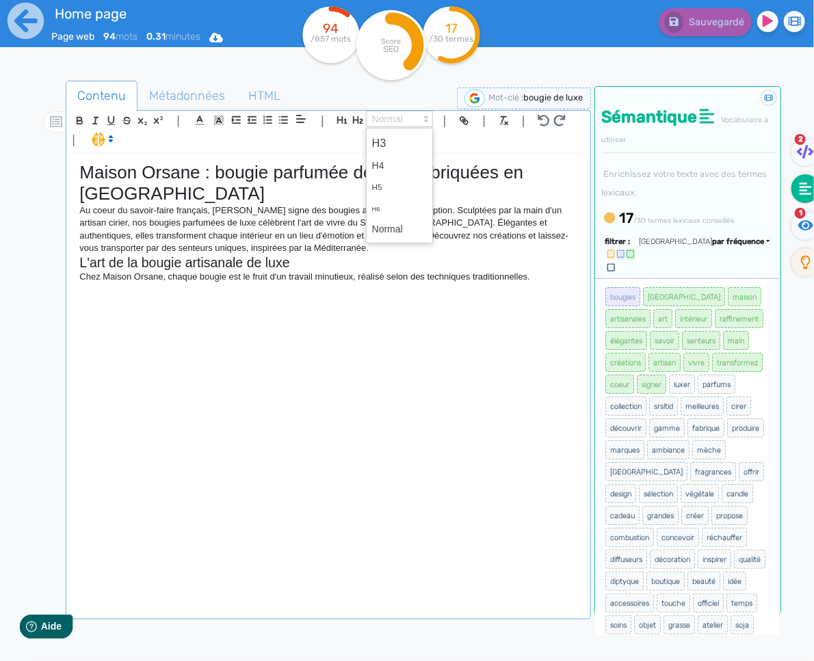
click at [377, 139] on span at bounding box center [399, 143] width 55 height 24
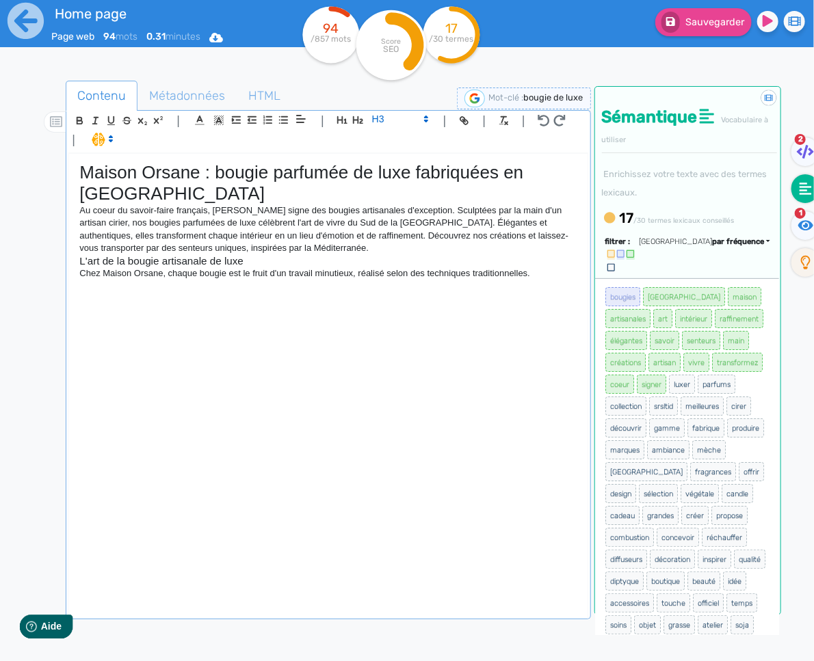
drag, startPoint x: 305, startPoint y: 249, endPoint x: 315, endPoint y: 242, distance: 12.3
click at [309, 247] on p "Au coeur du savoir-faire français, [PERSON_NAME] signe des bougies artisanales …" at bounding box center [327, 229] width 497 height 51
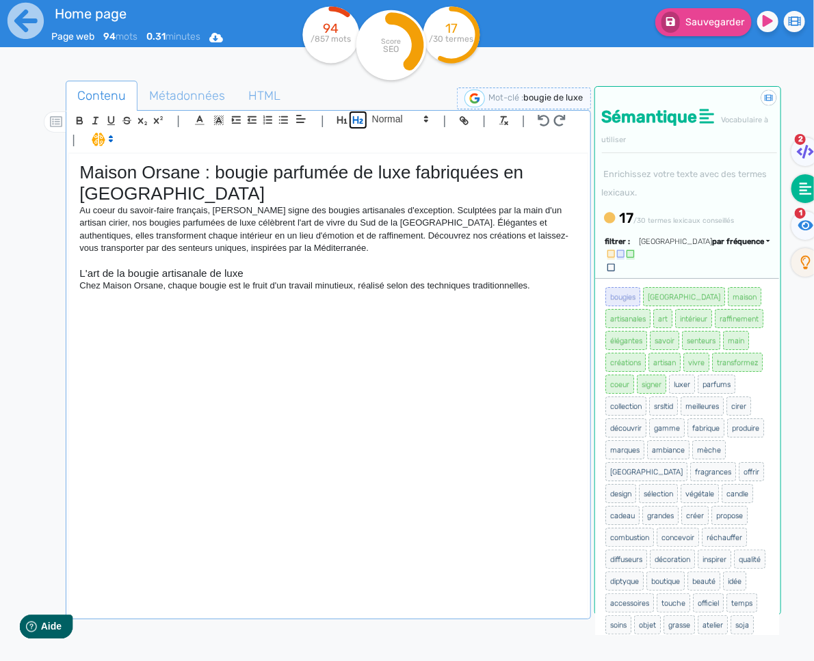
click at [358, 122] on icon "button" at bounding box center [358, 120] width 12 height 12
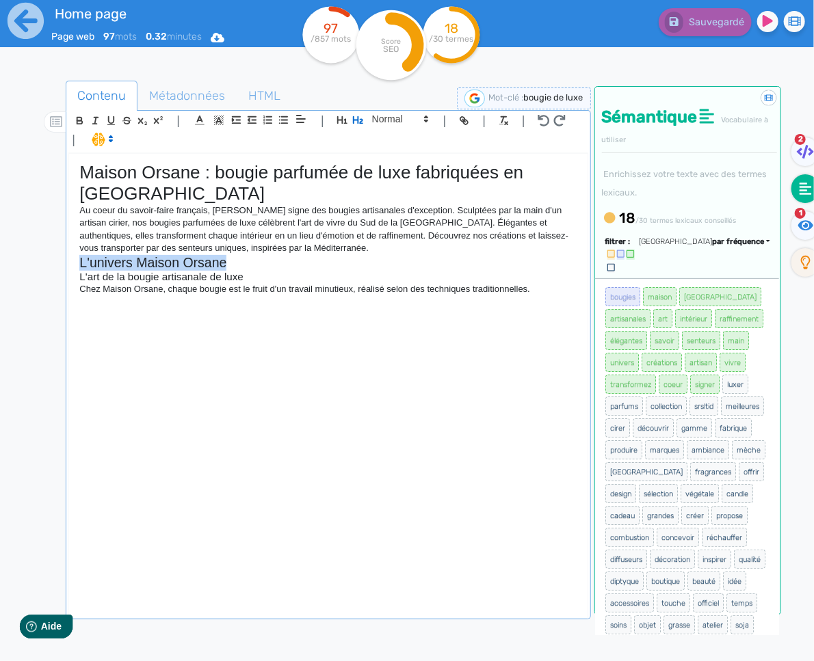
drag, startPoint x: 245, startPoint y: 263, endPoint x: 90, endPoint y: 261, distance: 155.2
click at [82, 261] on h2 "L'univers Maison Orsane" at bounding box center [327, 263] width 497 height 16
click at [148, 262] on h2 "L'univers Maison Orsane" at bounding box center [327, 263] width 497 height 16
drag, startPoint x: 136, startPoint y: 263, endPoint x: 76, endPoint y: 263, distance: 60.2
click at [75, 263] on div "Maison Orsane : bougie parfumée de luxe fabriquées en [GEOGRAPHIC_DATA] Au coeu…" at bounding box center [328, 385] width 518 height 463
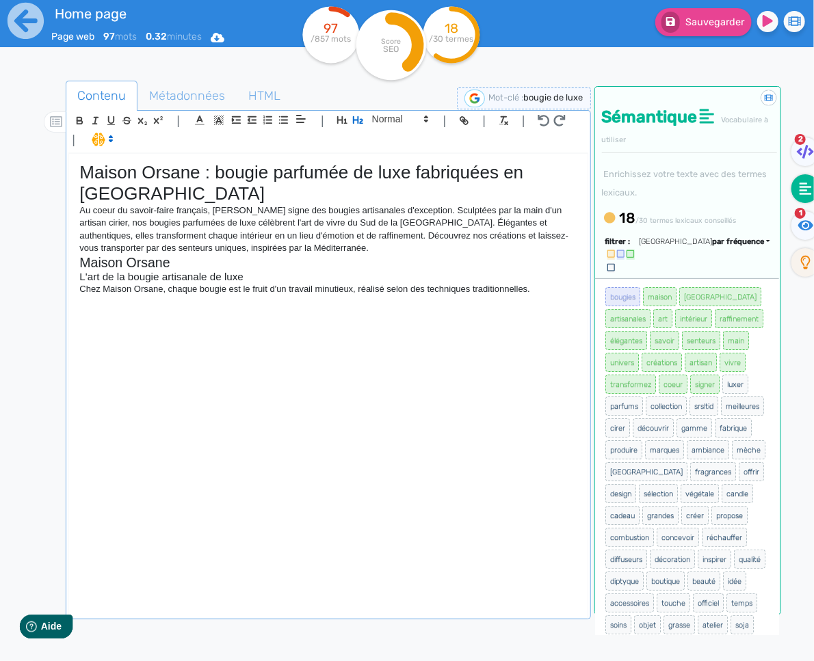
click at [174, 265] on h2 "Maison Orsane" at bounding box center [327, 263] width 497 height 16
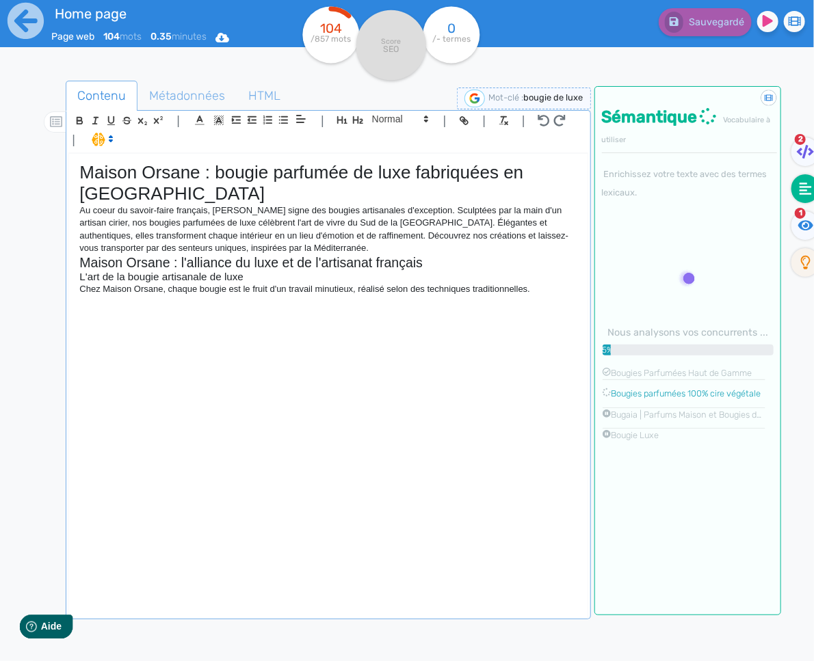
click at [555, 293] on p "Chez Maison Orsane, chaque bougie est le fruit d'un travail minutieux, réalisé …" at bounding box center [327, 289] width 497 height 12
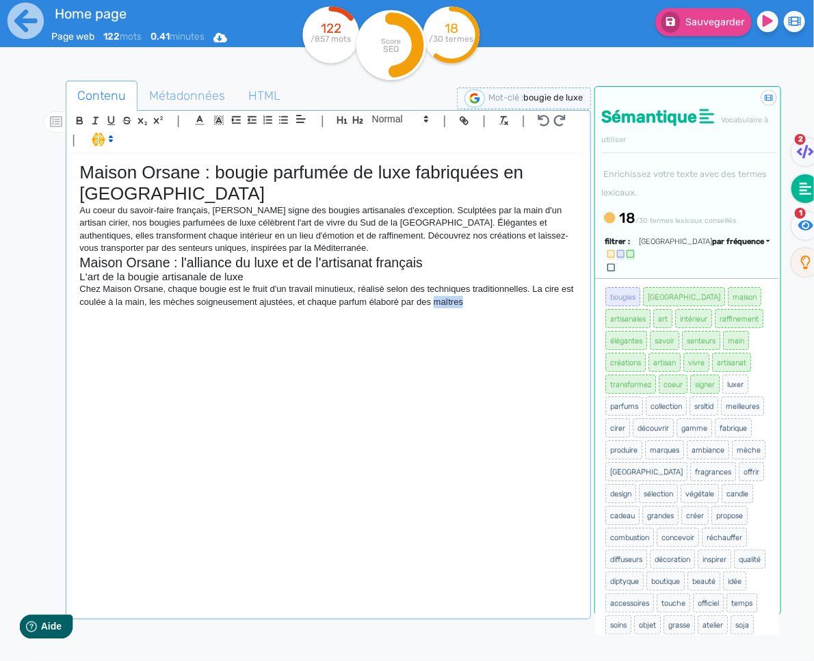
drag, startPoint x: 475, startPoint y: 306, endPoint x: 438, endPoint y: 303, distance: 36.3
click at [438, 303] on p "Chez Maison Orsane, chaque bougie est le fruit d'un travail minutieux, réalisé …" at bounding box center [327, 295] width 497 height 25
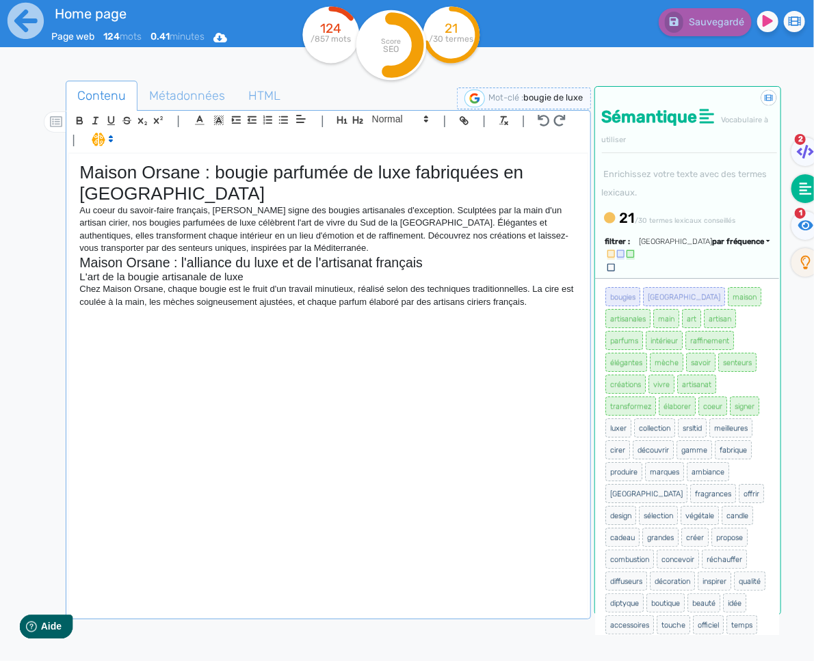
click at [385, 290] on p "Chez Maison Orsane, chaque bougie est le fruit d'un travail minutieux, réalisé …" at bounding box center [327, 295] width 497 height 25
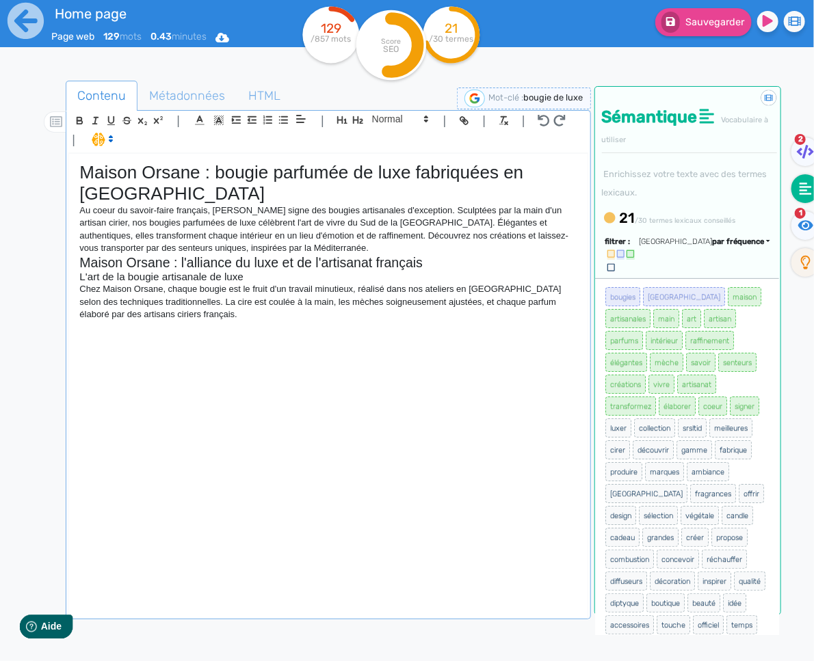
click at [341, 321] on p "Chez Maison Orsane, chaque bougie est le fruit d'un travail minutieux, réalisé …" at bounding box center [327, 302] width 497 height 38
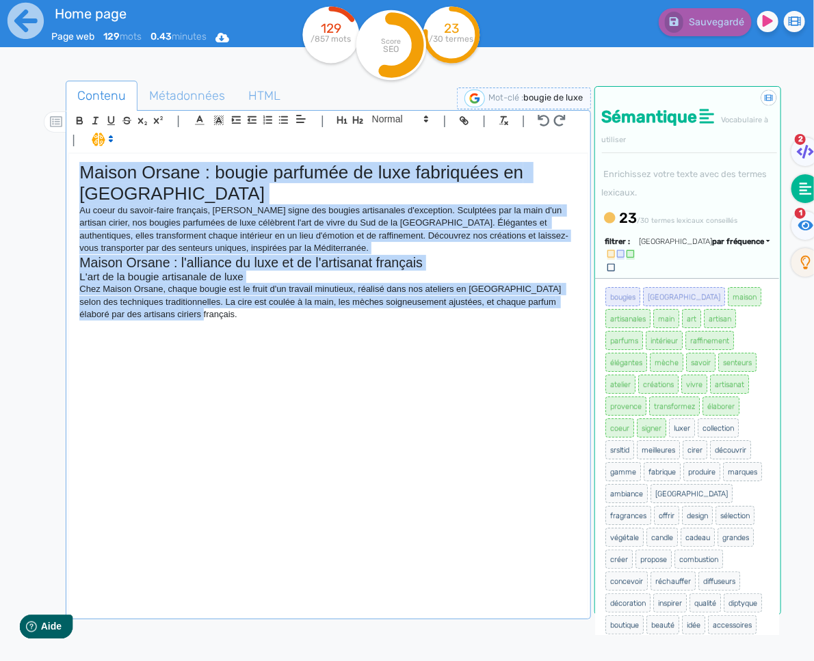
copy div "Maison Orsane : bougie parfumée de luxe fabriquées en [GEOGRAPHIC_DATA] Au coeu…"
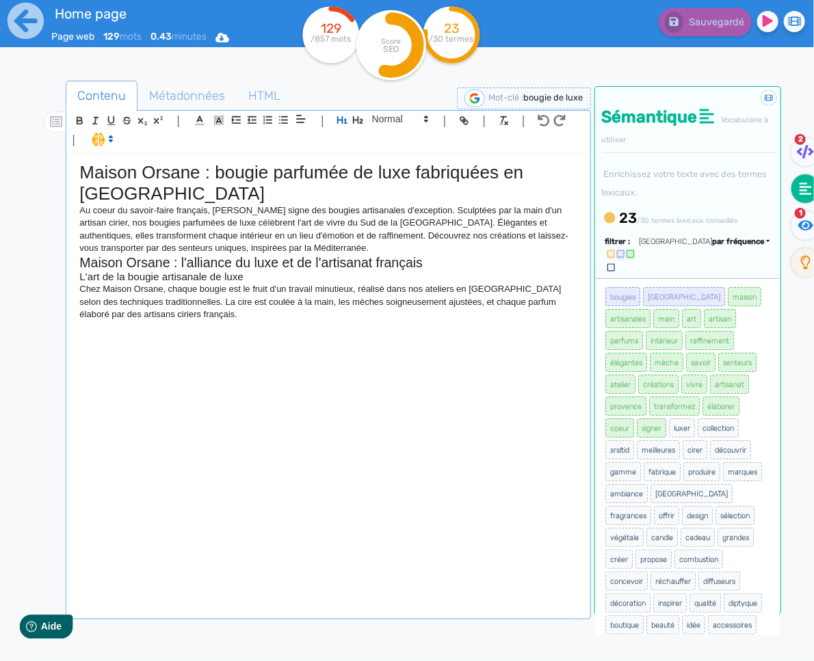
click at [320, 321] on p "Chez Maison Orsane, chaque bougie est le fruit d'un travail minutieux, réalisé …" at bounding box center [327, 302] width 497 height 38
click at [446, 321] on p "Chez Maison Orsane, chaque bougie est le fruit d'un travail minutieux, réalisé …" at bounding box center [327, 302] width 497 height 38
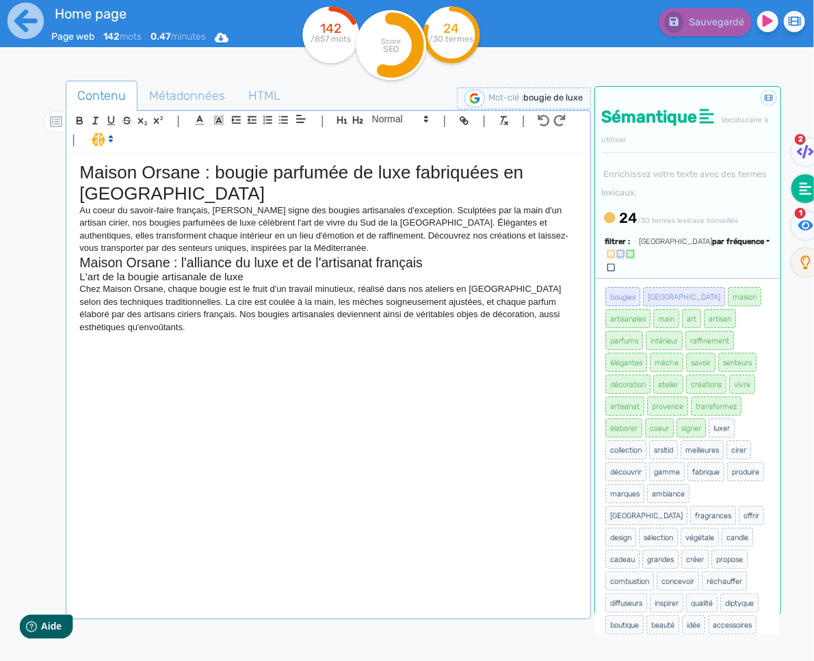
click at [427, 316] on p "Chez Maison Orsane, chaque bougie est le fruit d'un travail minutieux, réalisé …" at bounding box center [327, 308] width 497 height 51
click at [501, 351] on div "Maison Orsane : bougie parfumée de luxe fabriquées en [GEOGRAPHIC_DATA] Au coeu…" at bounding box center [328, 385] width 518 height 463
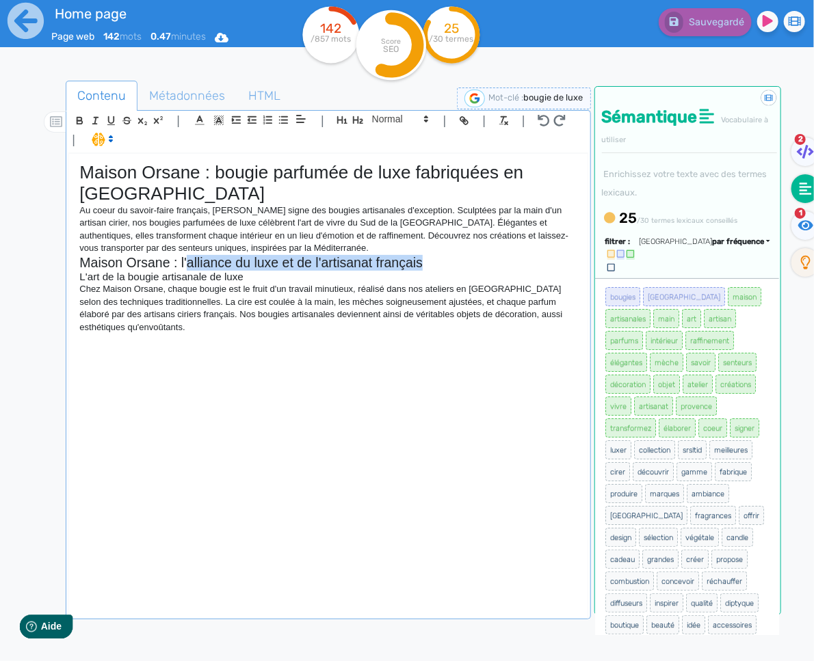
drag, startPoint x: 477, startPoint y: 266, endPoint x: 186, endPoint y: 258, distance: 291.4
click at [186, 258] on h2 "Maison Orsane : l'alliance du luxe et de l'artisanat français" at bounding box center [327, 263] width 497 height 16
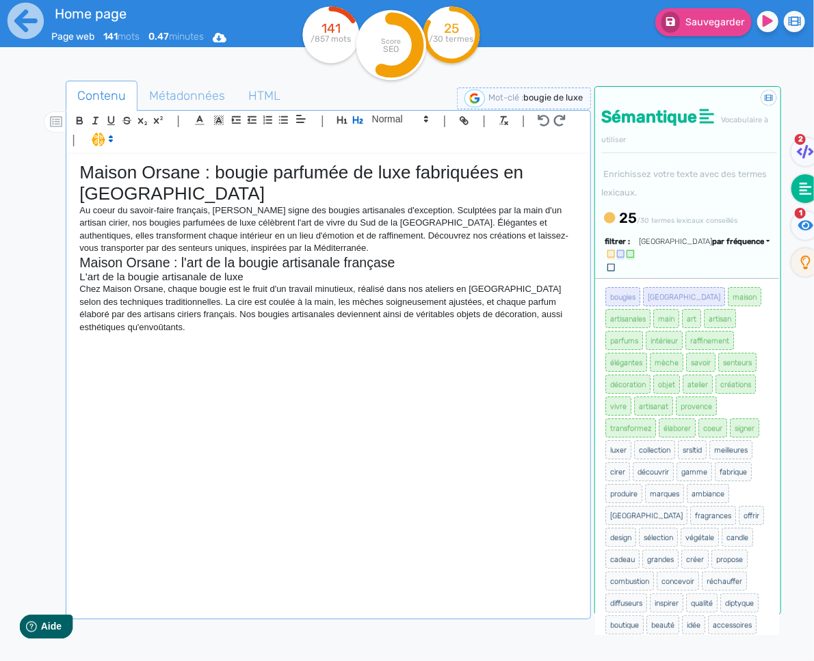
click at [379, 263] on h2 "Maison Orsane : l'art de la bougie artisanale françase" at bounding box center [327, 263] width 497 height 16
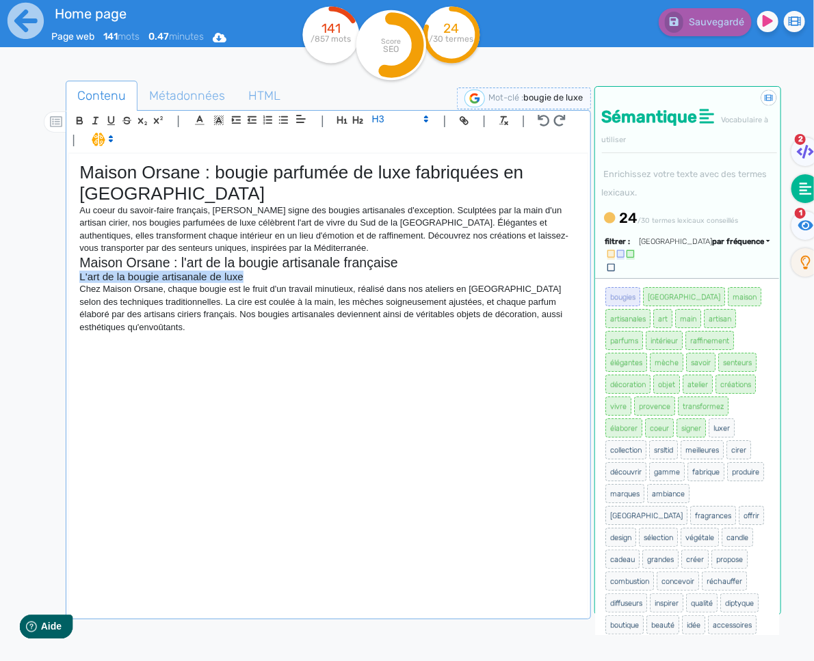
drag, startPoint x: 275, startPoint y: 277, endPoint x: 81, endPoint y: 275, distance: 194.2
click at [81, 275] on h3 "L'art de la bougie artisanale de luxe" at bounding box center [327, 277] width 497 height 12
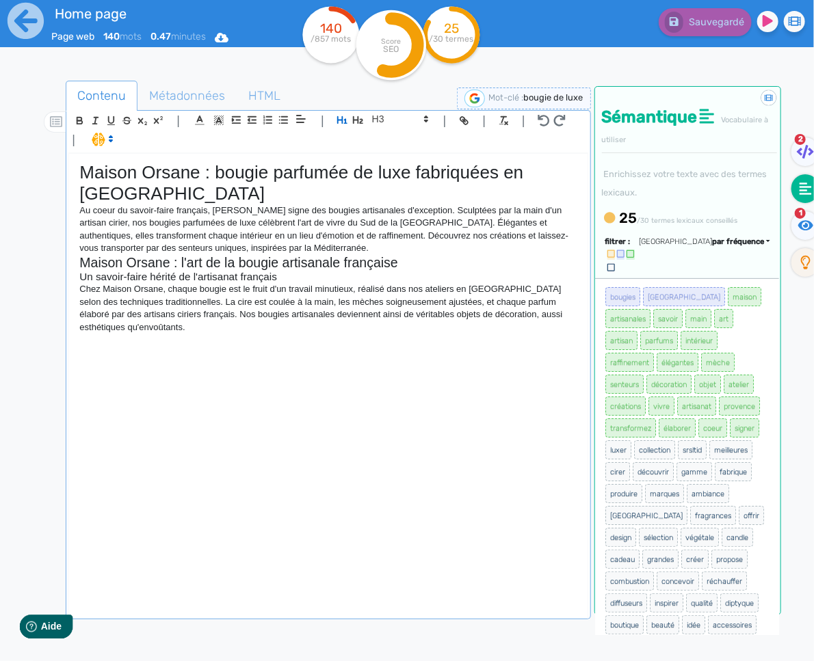
click at [334, 338] on p at bounding box center [327, 340] width 497 height 12
click at [310, 330] on p "Chez Maison Orsane, chaque bougie est le fruit d'un travail minutieux, réalisé …" at bounding box center [327, 308] width 497 height 51
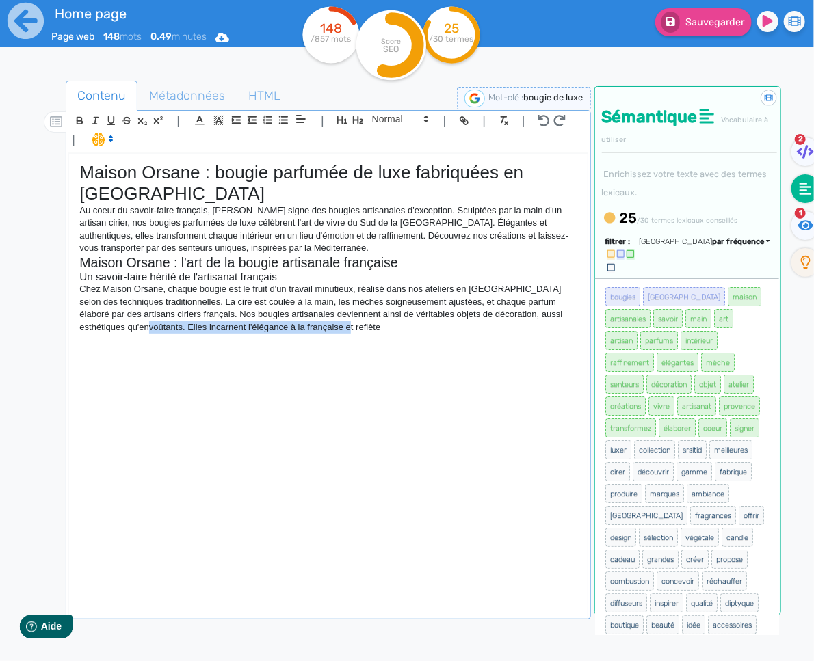
drag, startPoint x: 342, startPoint y: 330, endPoint x: 137, endPoint y: 323, distance: 205.2
click at [137, 323] on p "Chez Maison Orsane, chaque bougie est le fruit d'un travail minutieux, réalisé …" at bounding box center [327, 308] width 497 height 51
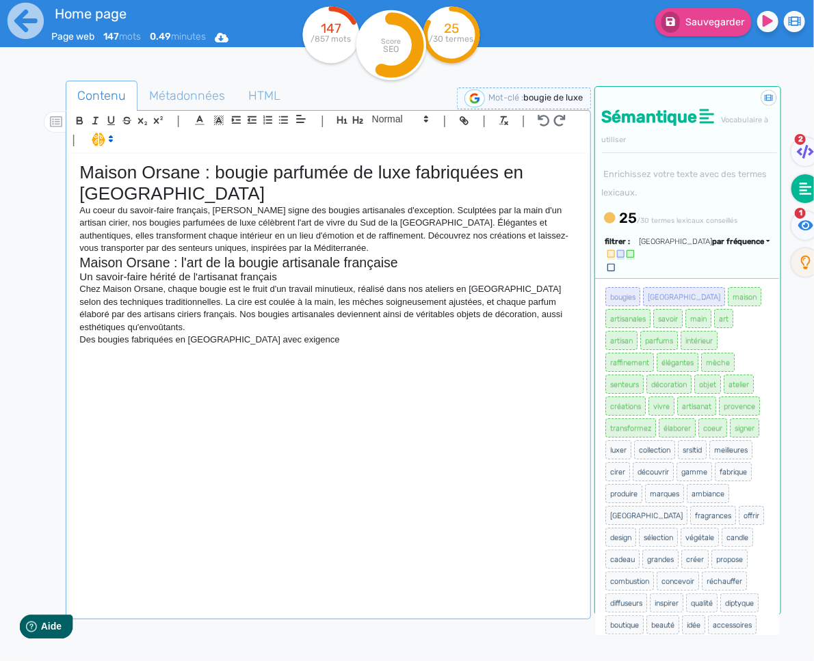
drag, startPoint x: 388, startPoint y: 123, endPoint x: 386, endPoint y: 136, distance: 13.3
click at [388, 123] on span at bounding box center [399, 119] width 67 height 16
click at [386, 137] on span at bounding box center [399, 143] width 55 height 24
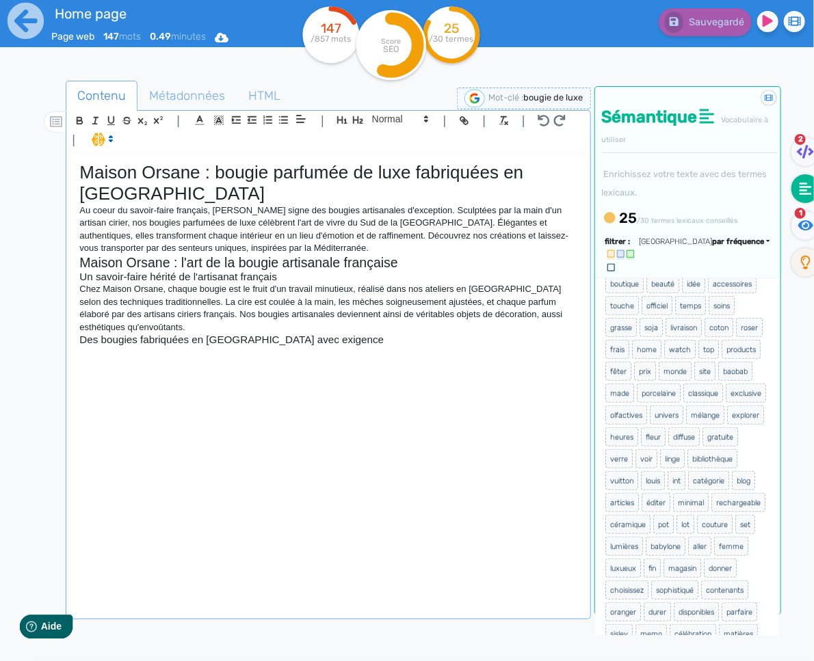
scroll to position [347, 0]
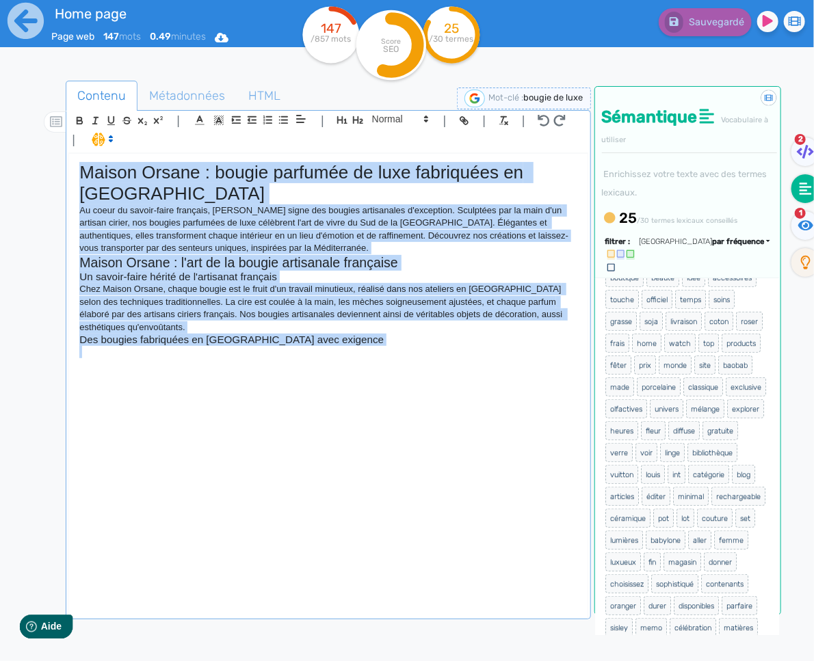
copy div "Loremi Dolors : ametco adipisci el sedd eiusmodtem in Utlabo Et dolor ma aliqua…"
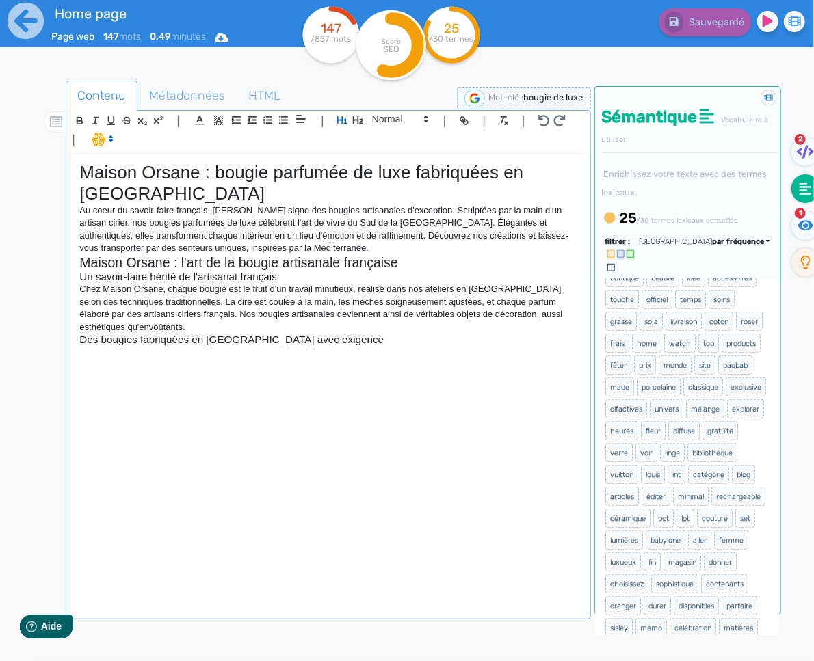
click at [175, 351] on p at bounding box center [327, 352] width 497 height 12
drag, startPoint x: 171, startPoint y: 290, endPoint x: 82, endPoint y: 289, distance: 88.9
click at [81, 289] on p "Chez Maison Orsane, chaque bougie est le fruit d'un travail minutieux, réalisé …" at bounding box center [327, 308] width 497 height 51
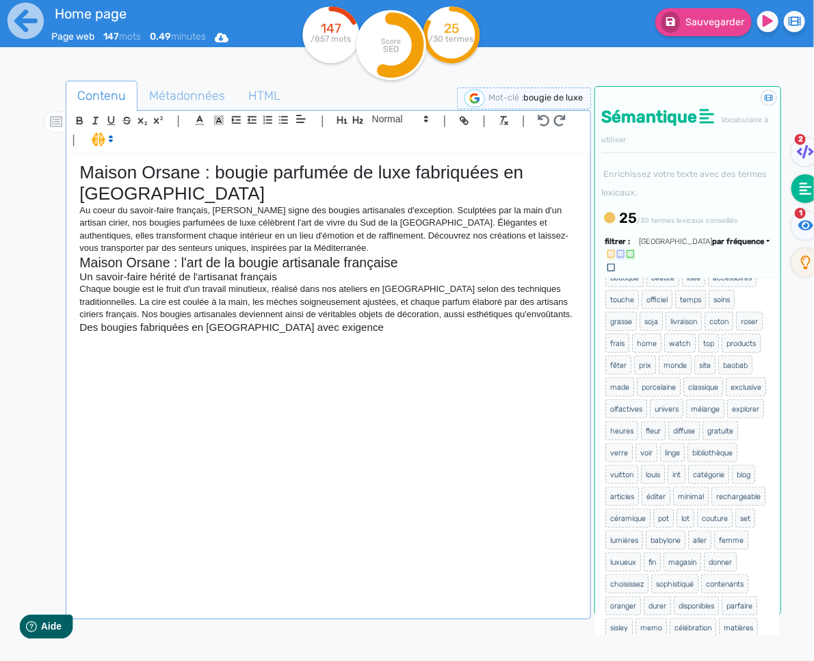
click at [81, 291] on p "Chaque bougie est le fruit d'un travail minutieux, réalisé dans nos ateliers en…" at bounding box center [327, 302] width 497 height 38
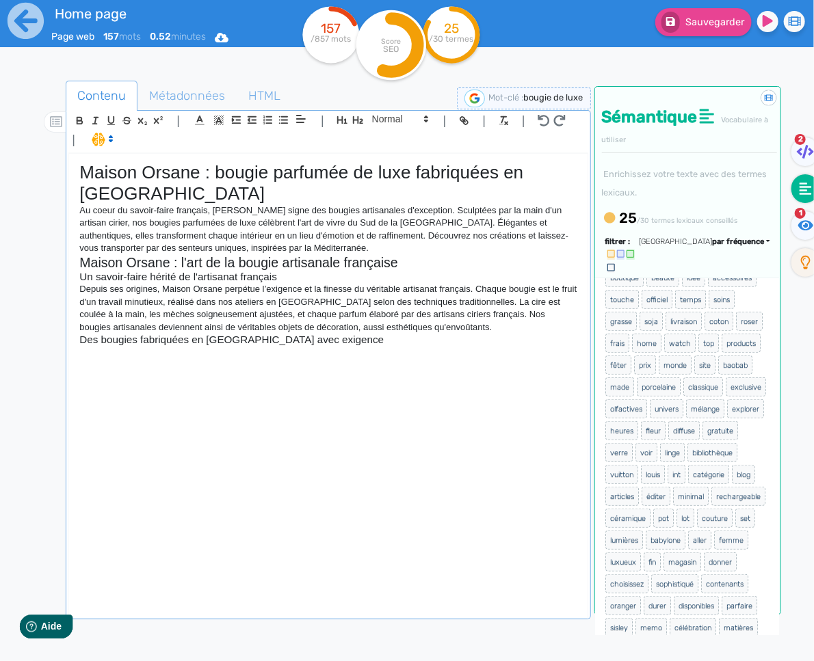
click at [368, 358] on p at bounding box center [327, 352] width 497 height 12
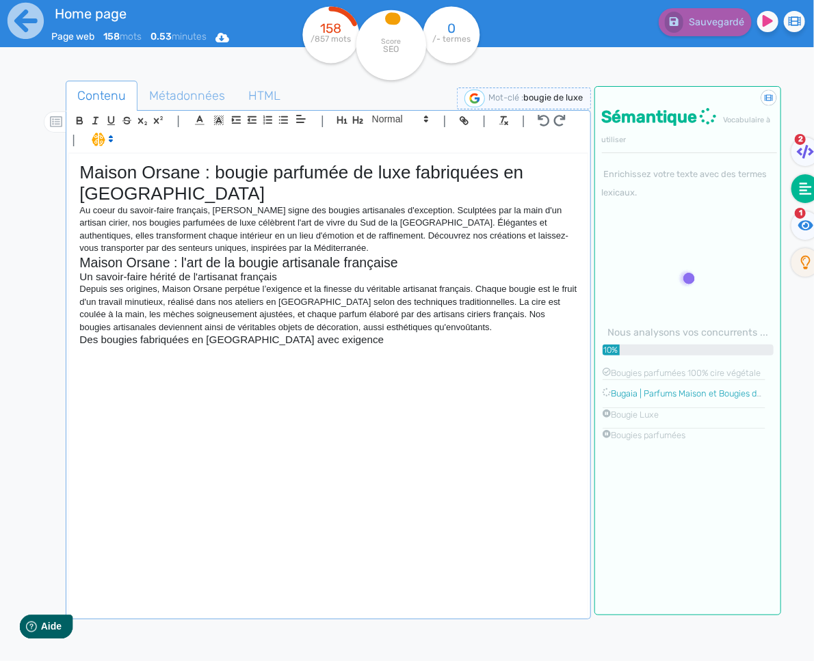
click at [285, 358] on p at bounding box center [327, 352] width 497 height 12
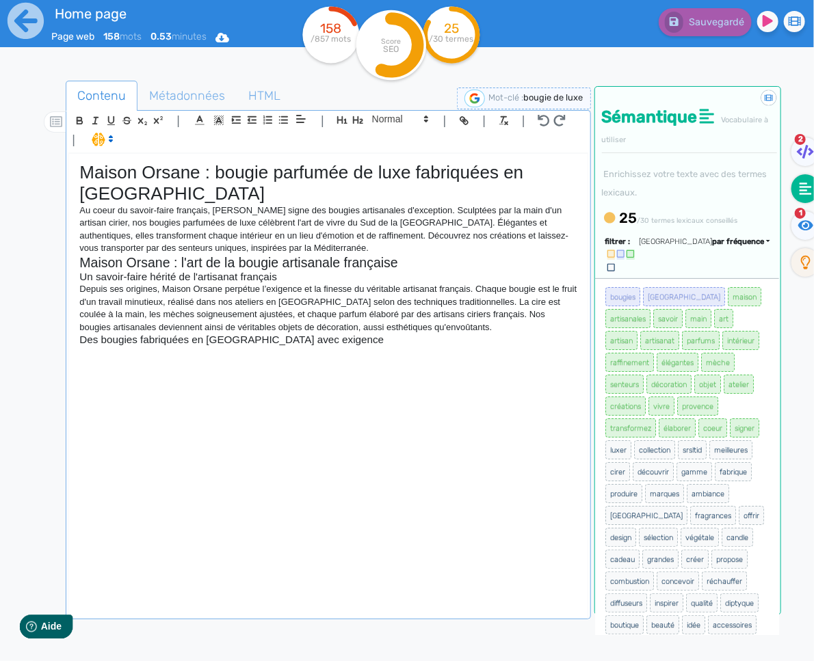
click at [252, 355] on p at bounding box center [327, 352] width 497 height 12
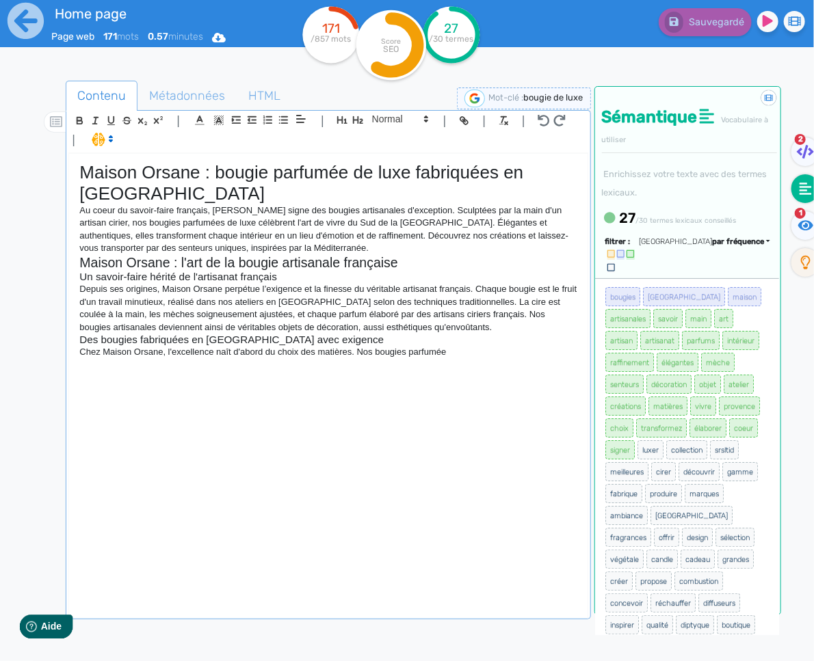
click at [477, 354] on p "Chez Maison Orsane, l'excellence naît d'abord du choix des matières. Nos bougie…" at bounding box center [327, 352] width 497 height 12
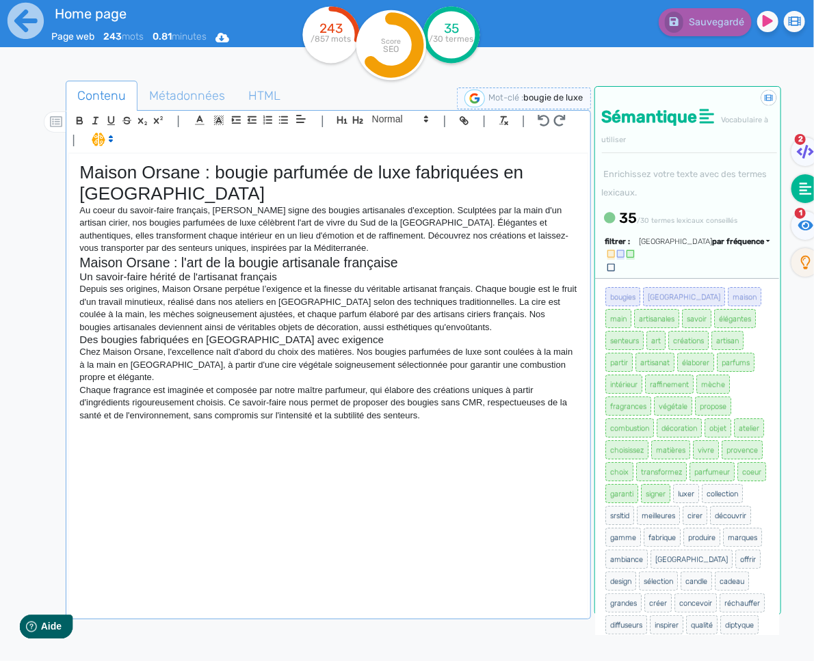
click at [403, 417] on p "Chaque fragrance est imaginée et composée par notre maître parfumeur, qui élabo…" at bounding box center [327, 403] width 497 height 38
click at [405, 417] on p "Chaque fragrance est imaginée et composée par notre maître parfumeur, qui élabo…" at bounding box center [327, 403] width 497 height 38
click at [428, 417] on p "Chaque fragrance est imaginée et composée par notre maître parfumeur, qui élabo…" at bounding box center [327, 403] width 497 height 38
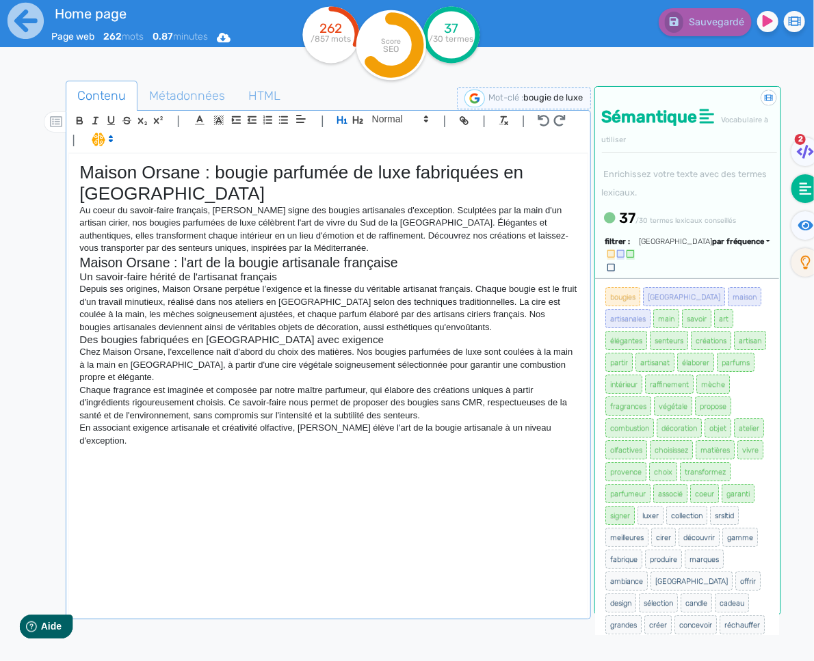
click at [474, 326] on p "Depuis ses origines, Maison Orsane perpétue l’exigence et la finesse du véritab…" at bounding box center [327, 308] width 497 height 51
click at [269, 468] on div "Maison Orsane : bougie parfumée de luxe fabriquées en [GEOGRAPHIC_DATA] Au coeu…" at bounding box center [328, 385] width 518 height 463
click at [794, 217] on fa-icon at bounding box center [805, 225] width 28 height 29
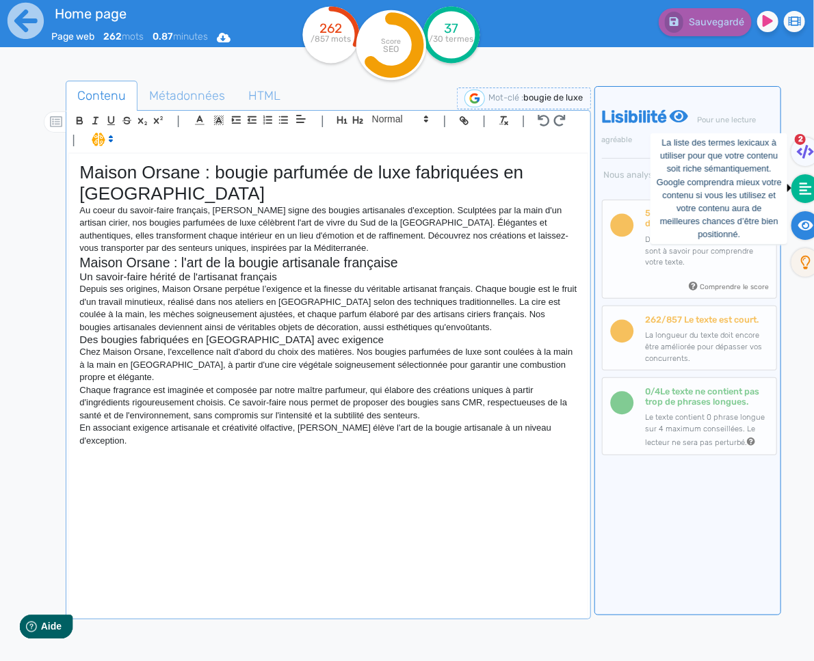
click at [804, 196] on fa-icon at bounding box center [805, 188] width 28 height 29
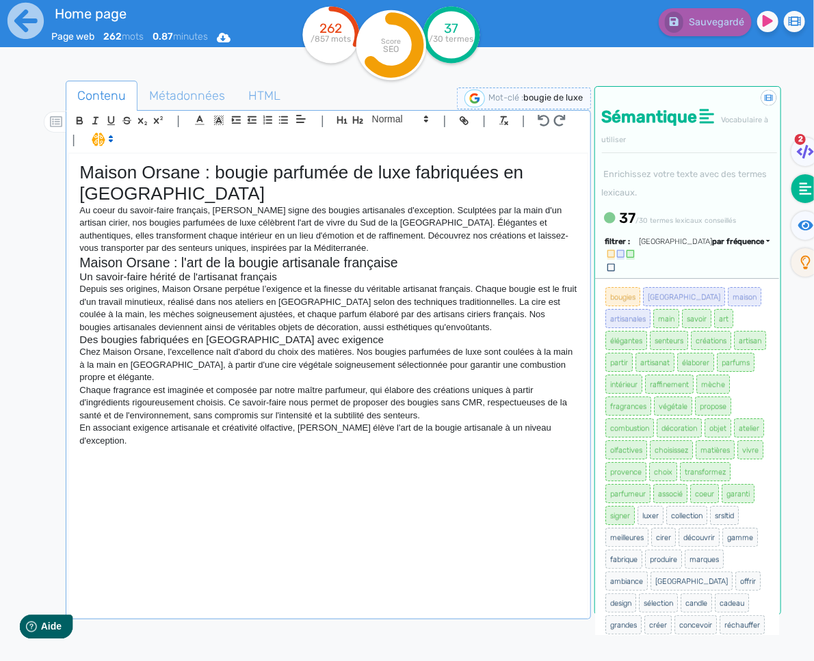
click at [310, 506] on div "Maison Orsane : bougie parfumée de luxe fabriquées en [GEOGRAPHIC_DATA] Au coeu…" at bounding box center [328, 385] width 518 height 463
click at [198, 466] on div "Maison Orsane : bougie parfumée de luxe fabriquées en [GEOGRAPHIC_DATA] Au coeu…" at bounding box center [328, 385] width 518 height 463
click at [220, 457] on div "Maison Orsane : bougie parfumée de luxe fabriquées en [GEOGRAPHIC_DATA] Au coeu…" at bounding box center [328, 385] width 518 height 463
click at [98, 458] on div "Maison Orsane : bougie parfumée de luxe fabriquées en [GEOGRAPHIC_DATA] Au coeu…" at bounding box center [328, 385] width 518 height 463
click at [383, 119] on span at bounding box center [399, 119] width 67 height 16
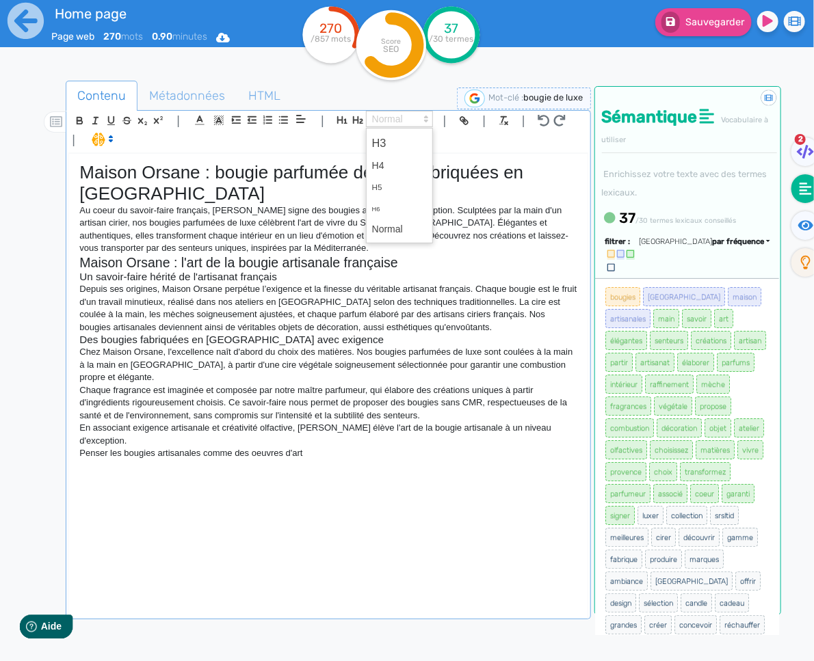
drag, startPoint x: 384, startPoint y: 146, endPoint x: 388, endPoint y: 154, distance: 8.9
click at [384, 146] on span at bounding box center [399, 143] width 55 height 24
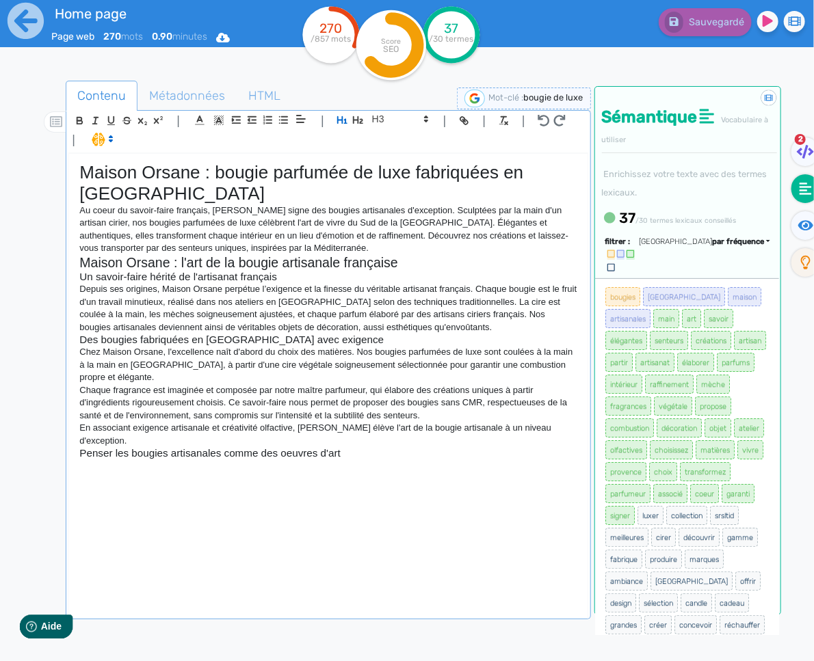
click at [303, 470] on div "Maison Orsane : bougie parfumée de luxe fabriquées en [GEOGRAPHIC_DATA] Au coeu…" at bounding box center [328, 385] width 518 height 463
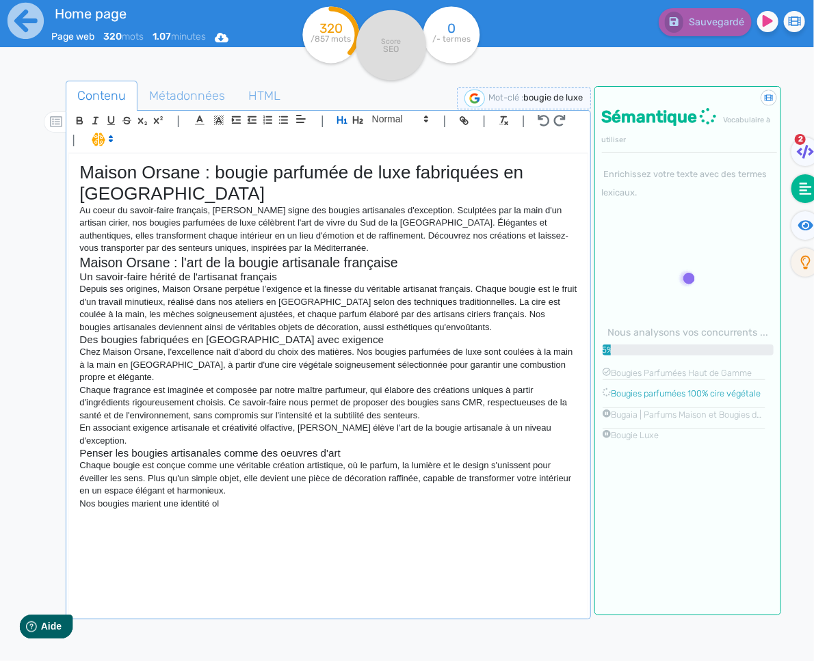
click at [254, 507] on p "Nos bougies marient une identité ol" at bounding box center [327, 504] width 497 height 12
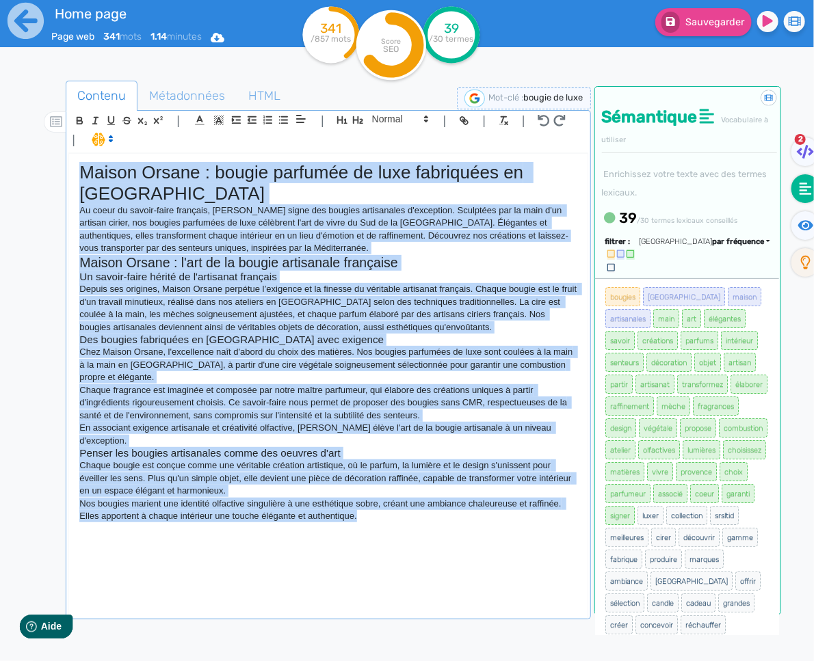
copy div "Loremi Dolors : ametco adipisci el sedd eiusmodtem in Utlabo Et dolor ma aliqua…"
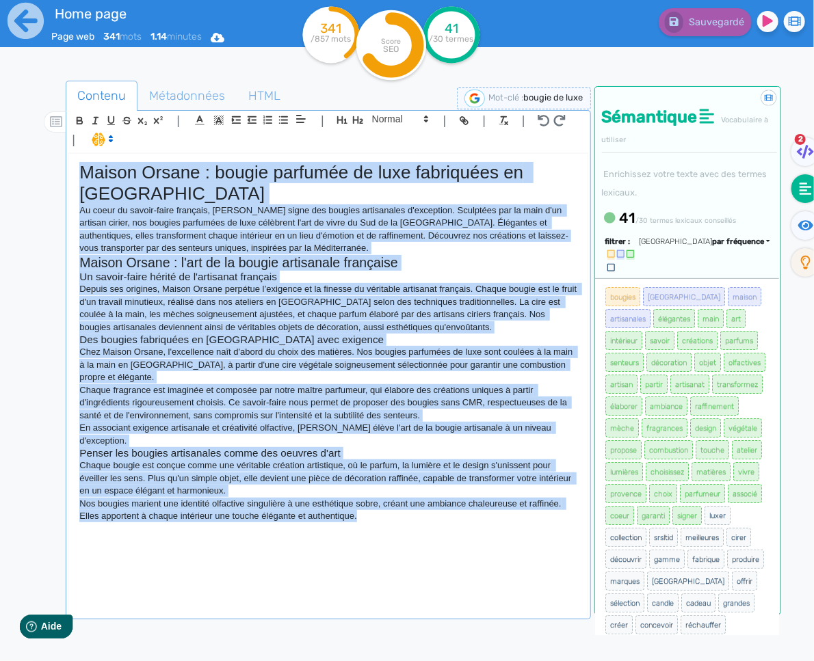
click at [211, 504] on p "Nos bougies marient une identité olfactive singulière à une esthétique sobre, c…" at bounding box center [327, 510] width 497 height 25
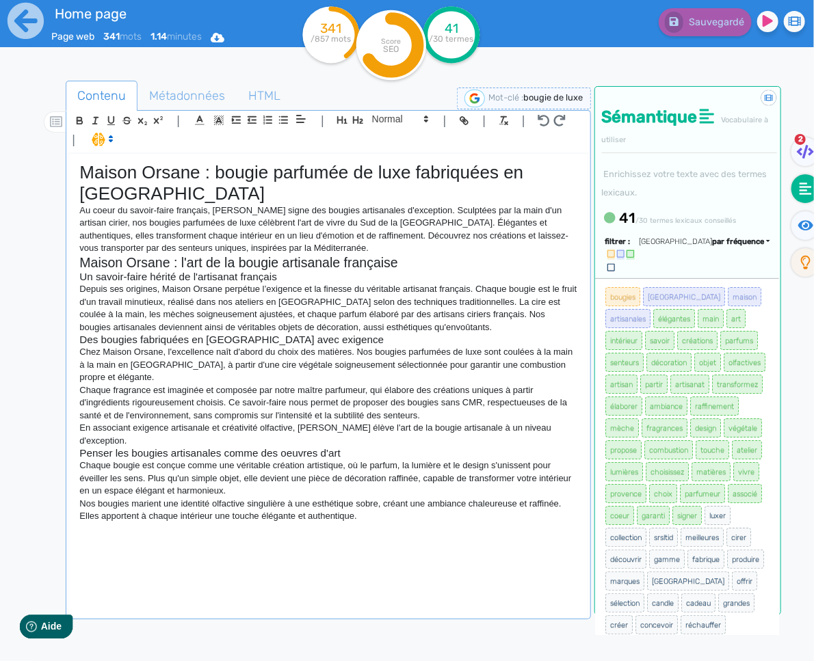
click at [139, 462] on p "Chaque bougie est conçue comme une véritable création artistique, où le parfum,…" at bounding box center [327, 478] width 497 height 38
click at [541, 289] on p "Depuis ses origines, Maison Orsane perpétue l’exigence et la finesse du véritab…" at bounding box center [327, 308] width 497 height 51
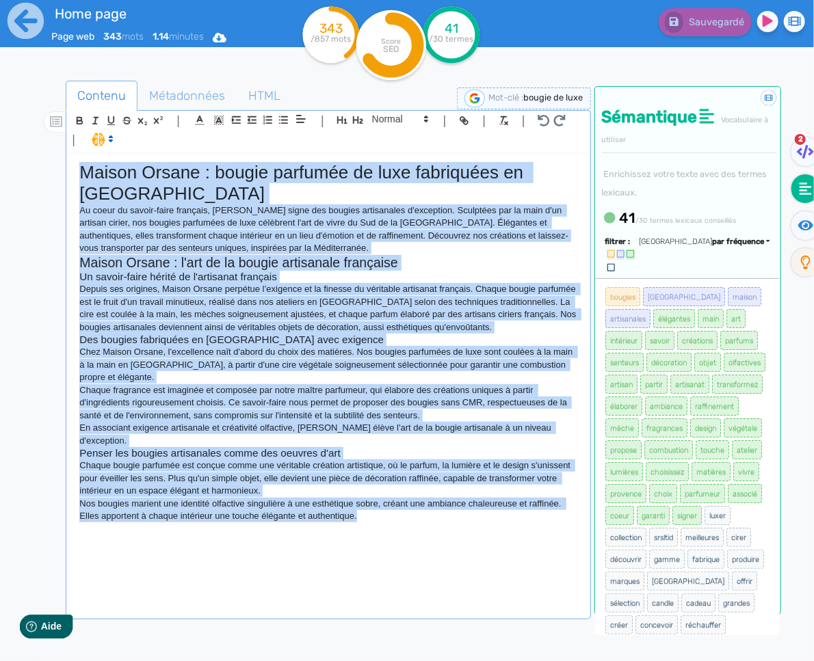
click at [377, 535] on div "Maison Orsane : bougie parfumée de luxe fabriquées en [GEOGRAPHIC_DATA] Au coeu…" at bounding box center [328, 385] width 518 height 463
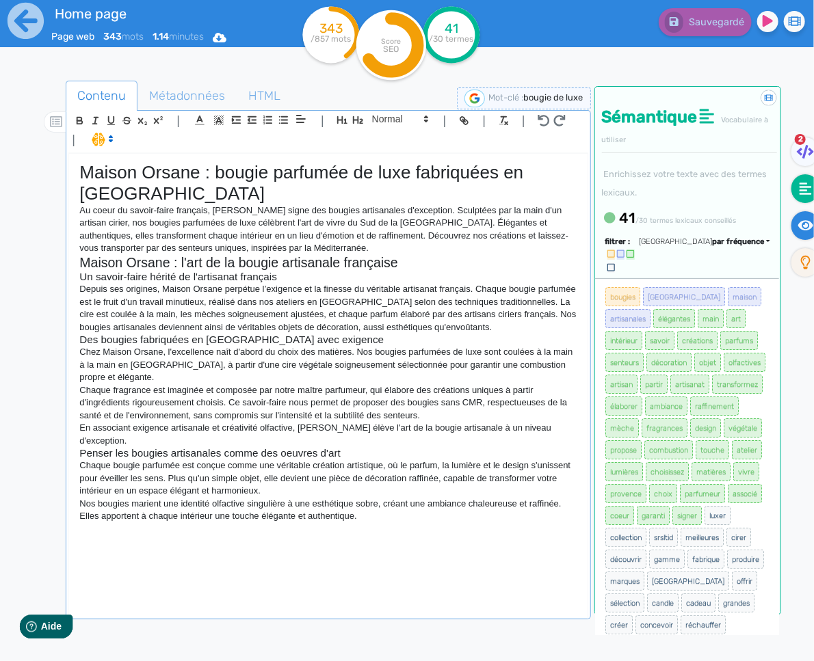
click at [807, 232] on fa-icon at bounding box center [805, 225] width 28 height 29
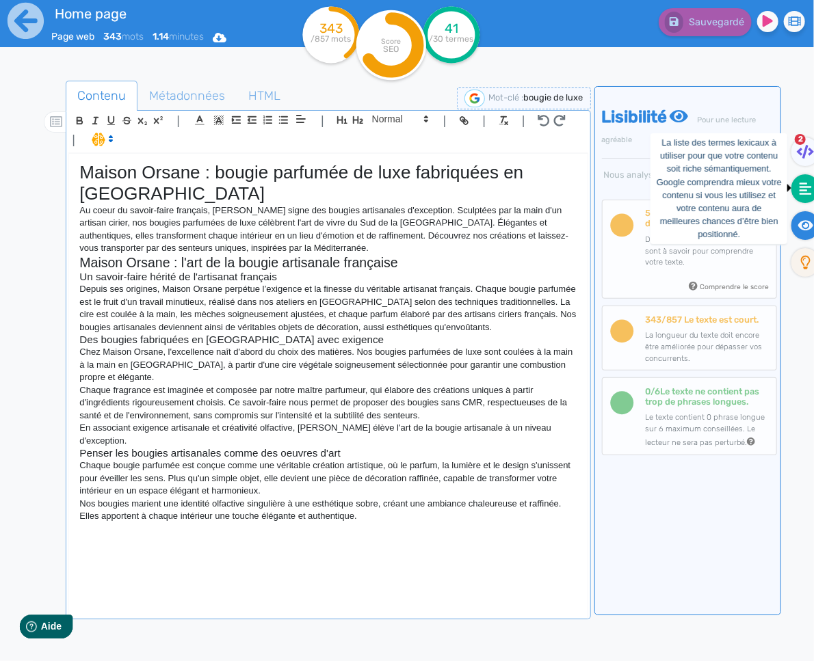
click at [805, 194] on icon at bounding box center [805, 189] width 12 height 14
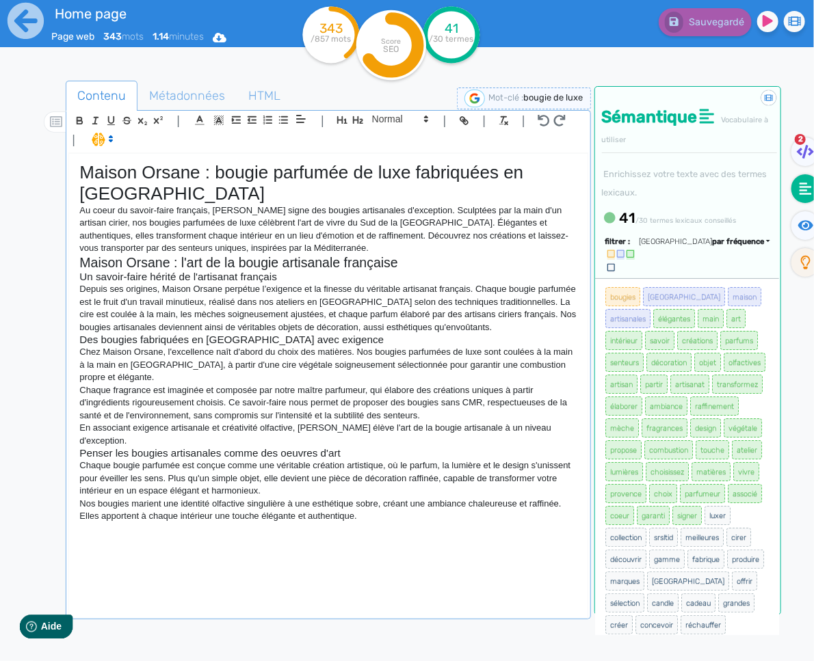
click at [372, 549] on div "Maison Orsane : bougie parfumée de luxe fabriquées en [GEOGRAPHIC_DATA] Au coeu…" at bounding box center [328, 385] width 518 height 463
click at [805, 229] on icon at bounding box center [806, 225] width 16 height 10
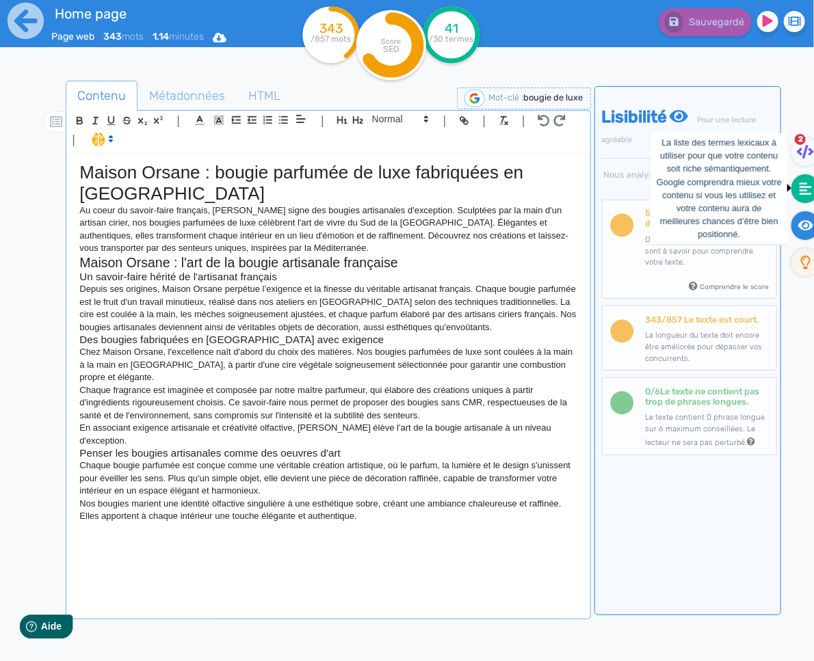
click at [799, 193] on icon at bounding box center [805, 189] width 12 height 14
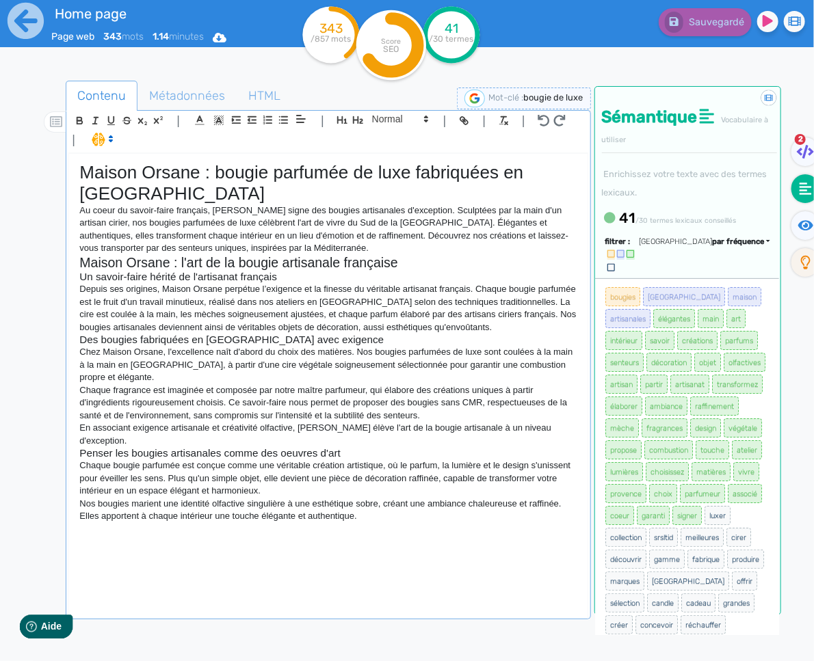
click at [422, 538] on div "Maison Orsane : bougie parfumée de luxe fabriquées en [GEOGRAPHIC_DATA] Au coeu…" at bounding box center [328, 385] width 518 height 463
click at [179, 377] on p "Chez Maison Orsane, l'excellence naît d'abord du choix des matières. Nos bougie…" at bounding box center [327, 365] width 497 height 38
click at [403, 546] on div "Maison Orsane : bougie parfumée de luxe fabriquées en [GEOGRAPHIC_DATA] Au coeu…" at bounding box center [328, 385] width 518 height 463
click at [288, 531] on p at bounding box center [327, 528] width 497 height 12
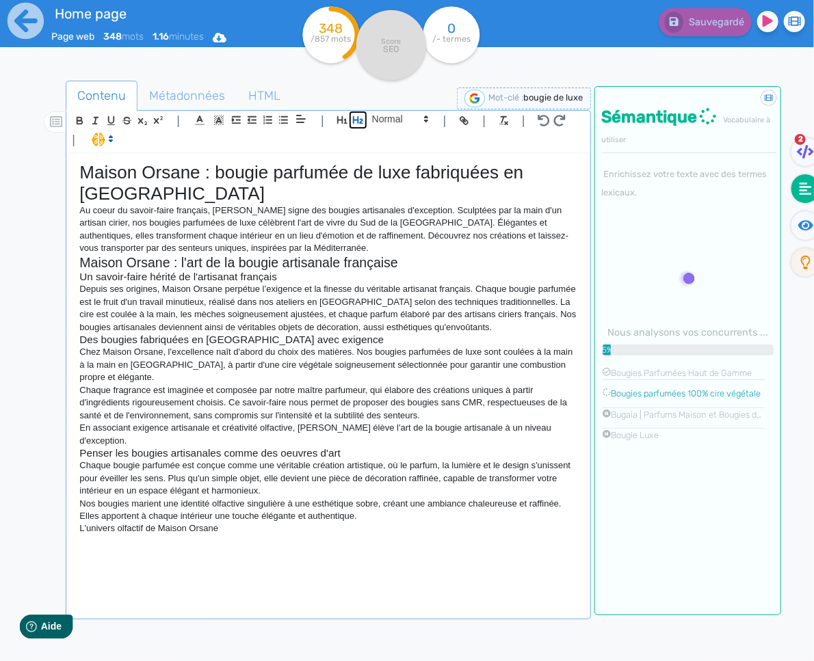
click at [358, 120] on icon "button" at bounding box center [358, 120] width 12 height 12
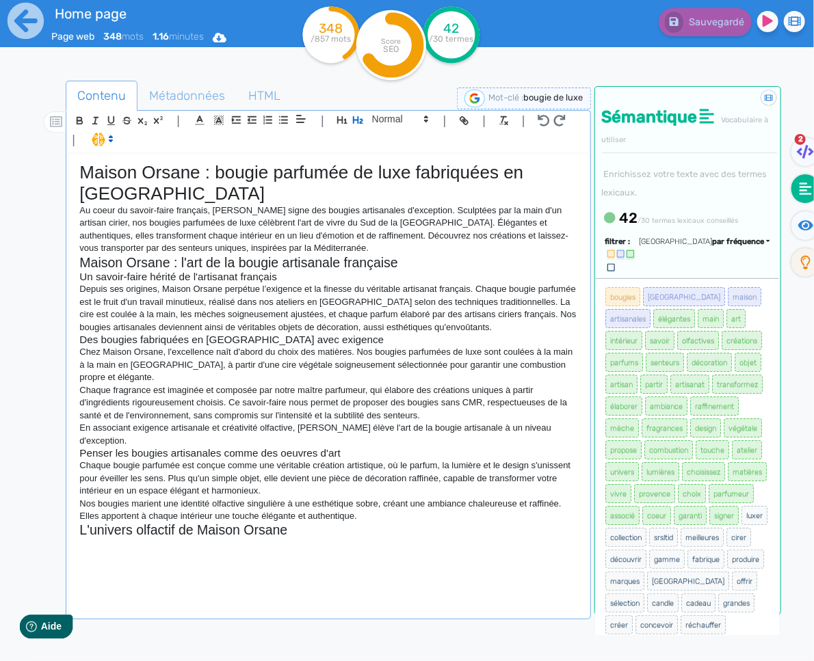
drag, startPoint x: 308, startPoint y: 545, endPoint x: 343, endPoint y: 46, distance: 500.4
click at [308, 545] on div "Maison Orsane : bougie parfumée de luxe fabriquées en [GEOGRAPHIC_DATA] Au coeu…" at bounding box center [328, 385] width 518 height 463
click at [288, 544] on div "Maison Orsane : bougie parfumée de luxe fabriquées en [GEOGRAPHIC_DATA] Au coeu…" at bounding box center [328, 385] width 518 height 463
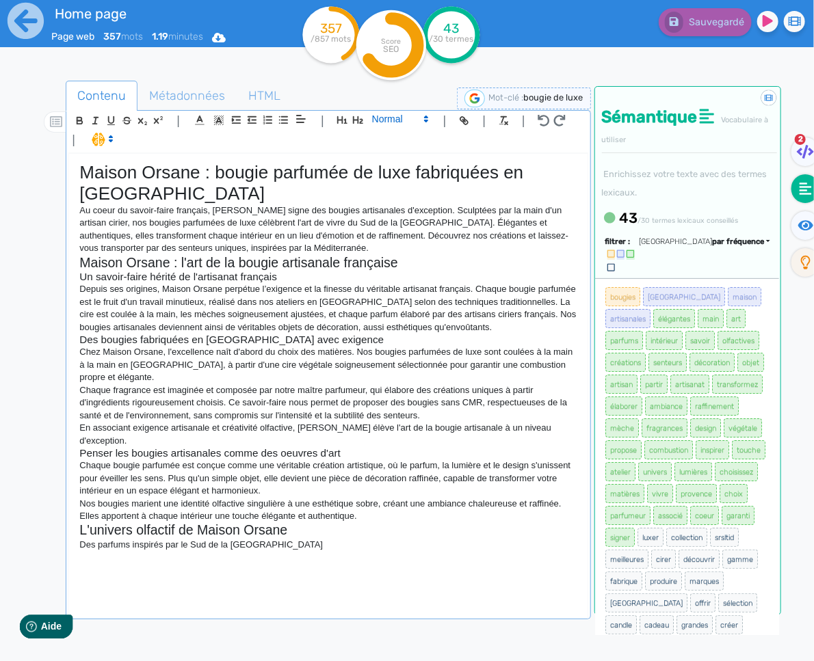
click at [420, 121] on icon at bounding box center [426, 119] width 12 height 12
click at [412, 144] on span at bounding box center [399, 143] width 55 height 24
click at [137, 560] on p at bounding box center [327, 557] width 497 height 12
click at [165, 568] on div "Maison Orsane : bougie parfumée de luxe fabriquées en [GEOGRAPHIC_DATA] Au coeu…" at bounding box center [328, 385] width 518 height 463
click at [212, 559] on p at bounding box center [327, 557] width 497 height 12
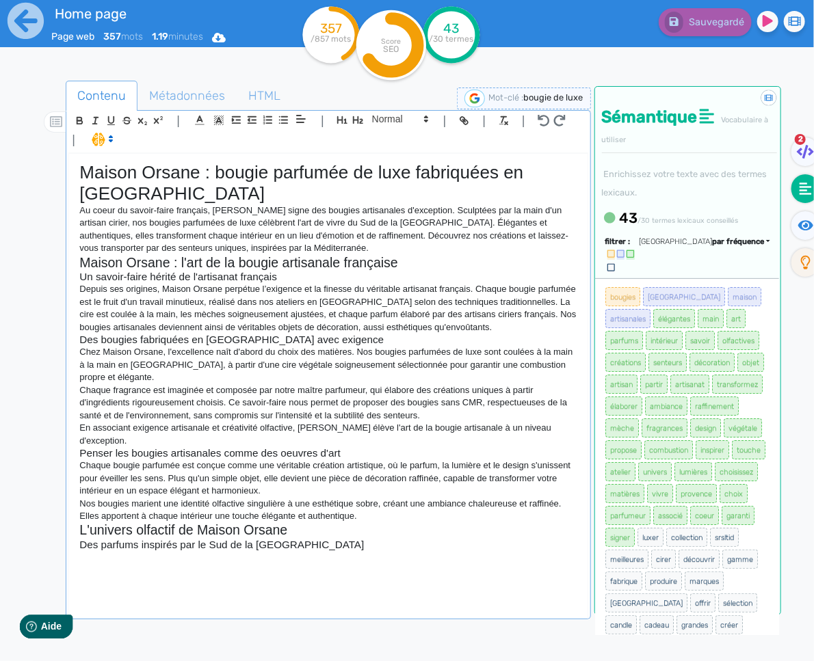
click at [189, 557] on p at bounding box center [327, 557] width 497 height 12
drag, startPoint x: 299, startPoint y: 534, endPoint x: 82, endPoint y: 531, distance: 216.8
click at [81, 531] on h2 "L'univers olfactif de Maison Orsane" at bounding box center [327, 530] width 497 height 16
click at [202, 557] on p at bounding box center [327, 557] width 497 height 12
click at [307, 552] on p at bounding box center [327, 557] width 497 height 12
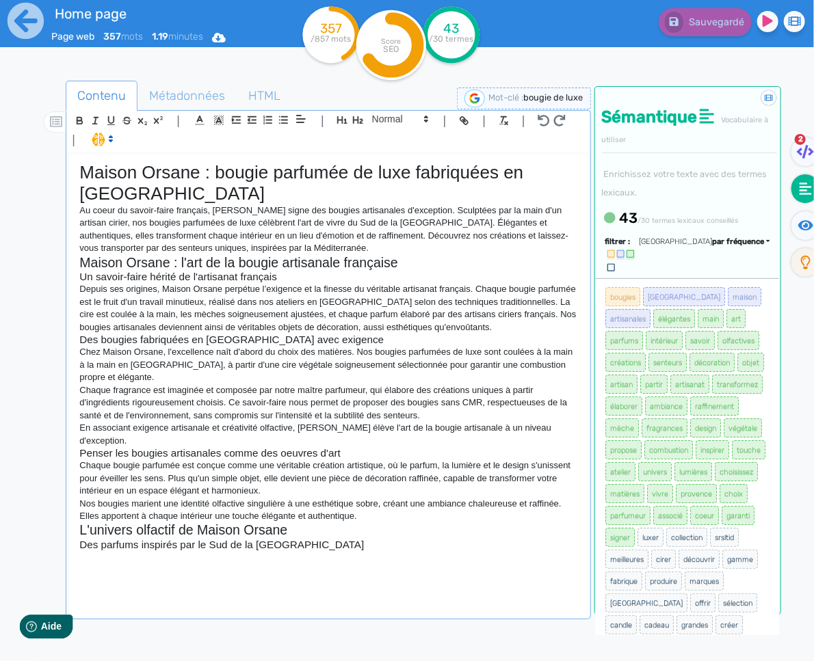
click at [257, 563] on p at bounding box center [327, 557] width 497 height 12
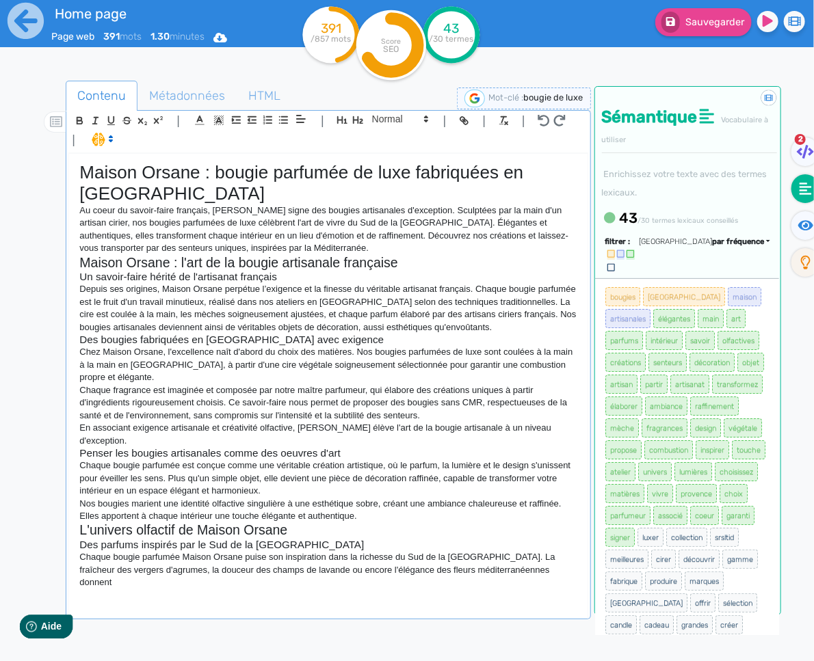
click at [547, 569] on p "Chaque bougie parfumée Maison Orsane puise son inspiration dans la richesse du …" at bounding box center [327, 570] width 497 height 38
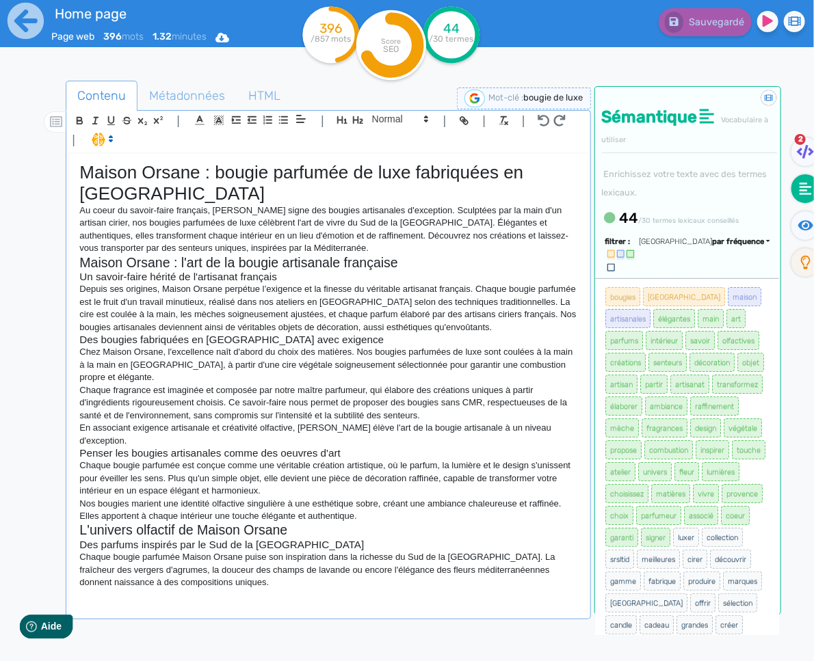
click at [267, 592] on div "Maison Orsane : bougie parfumée de luxe fabriquées en [GEOGRAPHIC_DATA] Au coeu…" at bounding box center [328, 385] width 518 height 463
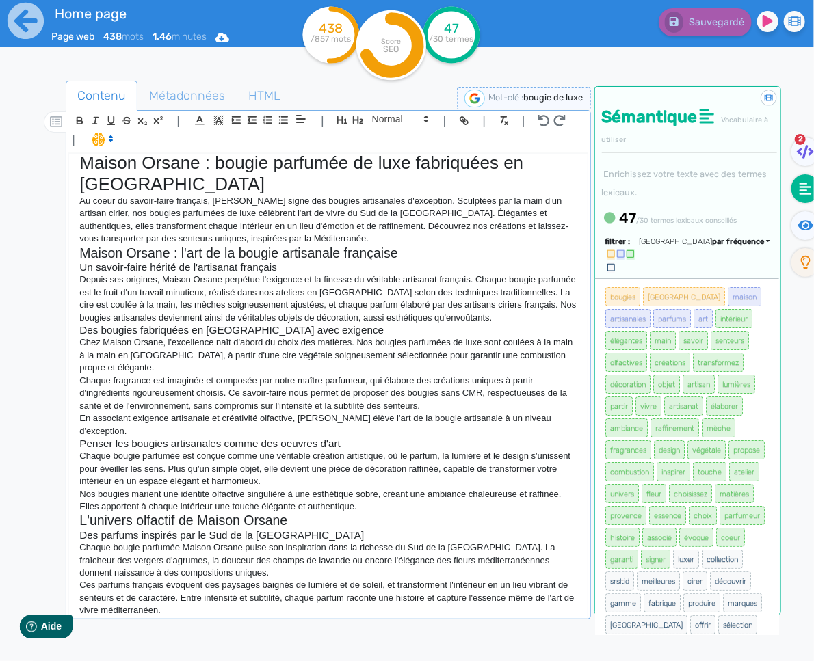
click at [295, 609] on p "Ces parfums français évoquent des paysages baignés de lumière et de soleil, et …" at bounding box center [327, 598] width 497 height 38
click at [215, 611] on p "Ces parfums français évoquent des paysages baignés de lumière et de soleil, et …" at bounding box center [327, 598] width 497 height 38
click at [209, 605] on p "Ces parfums français évoquent des paysages baignés de lumière et de soleil, et …" at bounding box center [327, 598] width 497 height 38
click at [206, 608] on p "Ces parfums français évoquent des paysages baignés de lumière et de soleil, et …" at bounding box center [327, 598] width 497 height 38
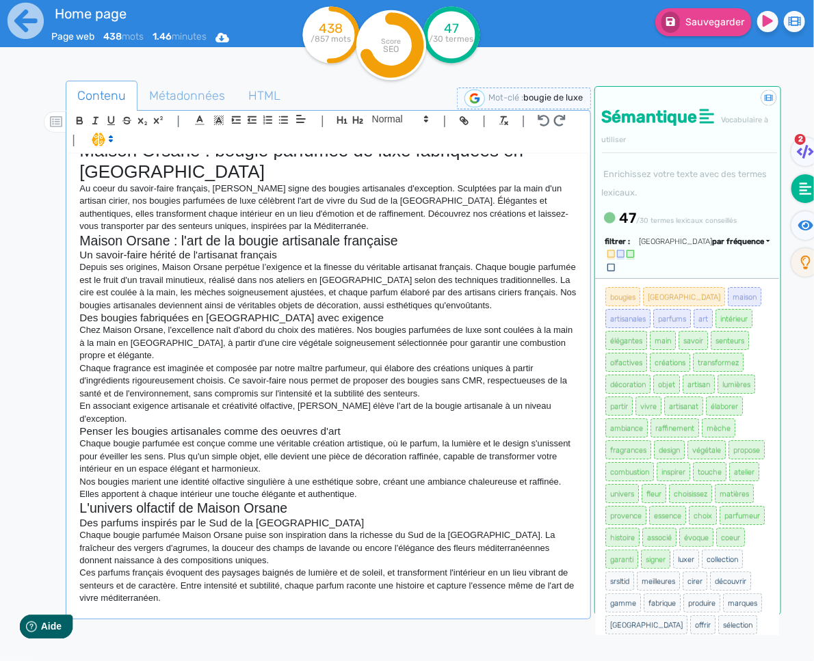
scroll to position [22, 0]
click at [400, 119] on span at bounding box center [399, 119] width 67 height 16
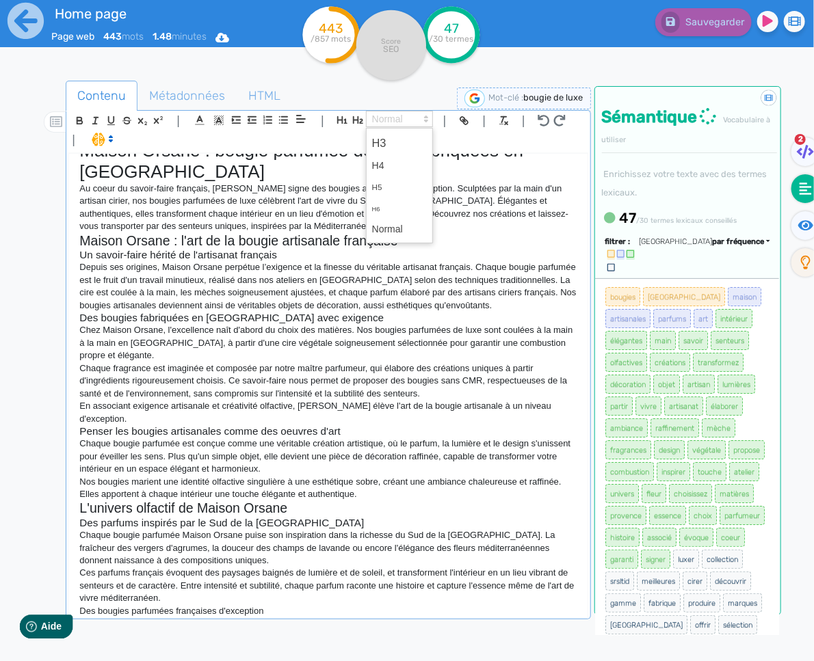
click at [398, 135] on span at bounding box center [399, 143] width 55 height 24
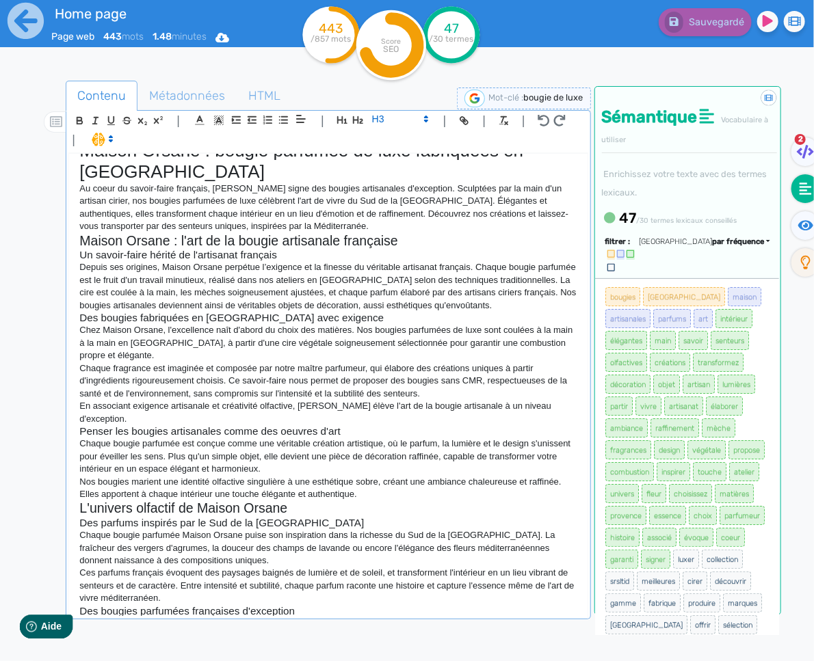
scroll to position [31, 0]
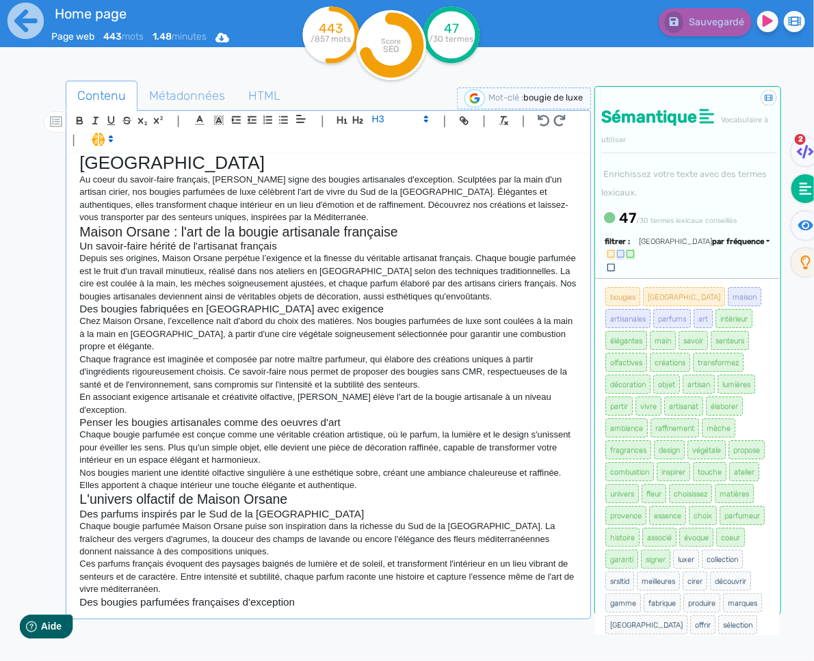
click at [498, 181] on p "Au coeur du savoir-faire français, [PERSON_NAME] signe des bougies artisanales …" at bounding box center [327, 199] width 497 height 51
click at [535, 176] on p "Au coeur du savoir-faire français, [PERSON_NAME] signe des bougies artisanales …" at bounding box center [327, 199] width 497 height 51
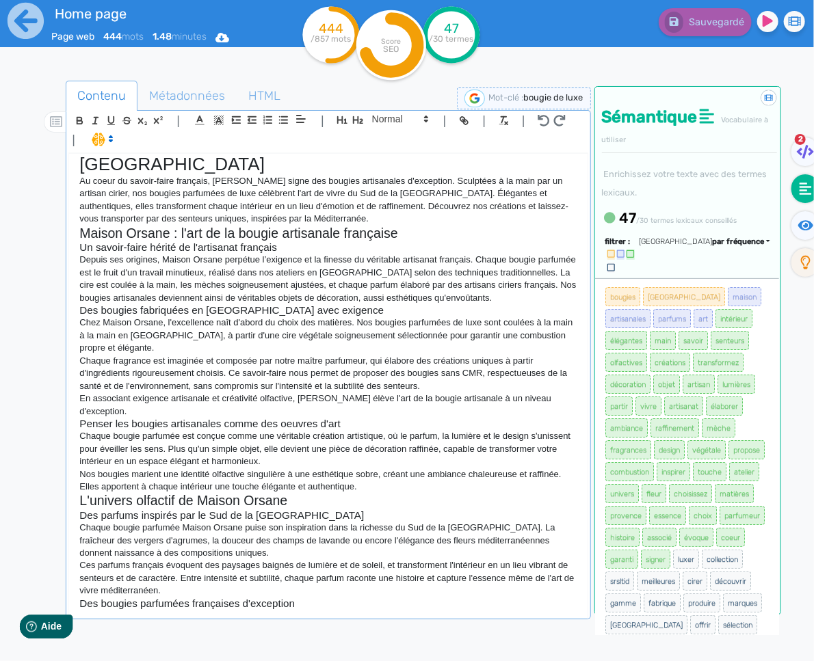
click at [354, 230] on h2 "Maison Orsane : l'art de la bougie artisanale française" at bounding box center [327, 234] width 497 height 16
click at [357, 222] on p "Au coeur du savoir-faire français, [PERSON_NAME] signe des bougies artisanales …" at bounding box center [327, 200] width 497 height 51
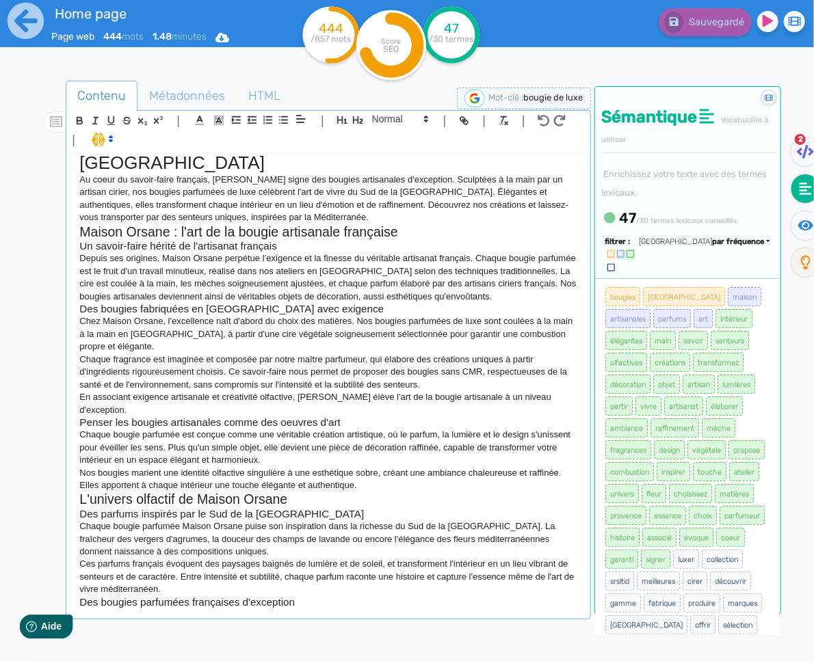
click at [325, 605] on h3 "Des bougies parfumées françaises d'exception" at bounding box center [327, 602] width 497 height 12
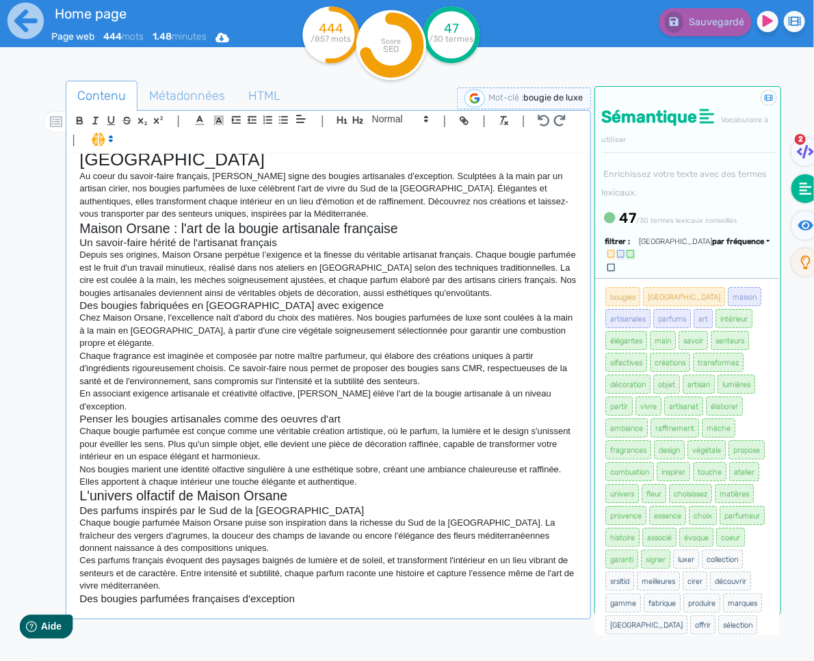
scroll to position [34, 0]
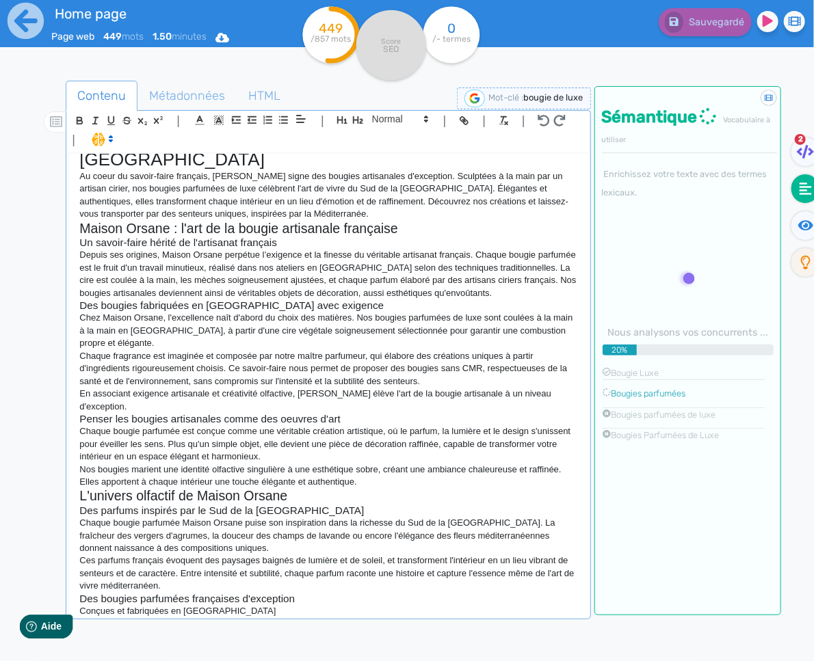
click at [261, 614] on p "Conçues et fabriquées en [GEOGRAPHIC_DATA]" at bounding box center [327, 611] width 497 height 12
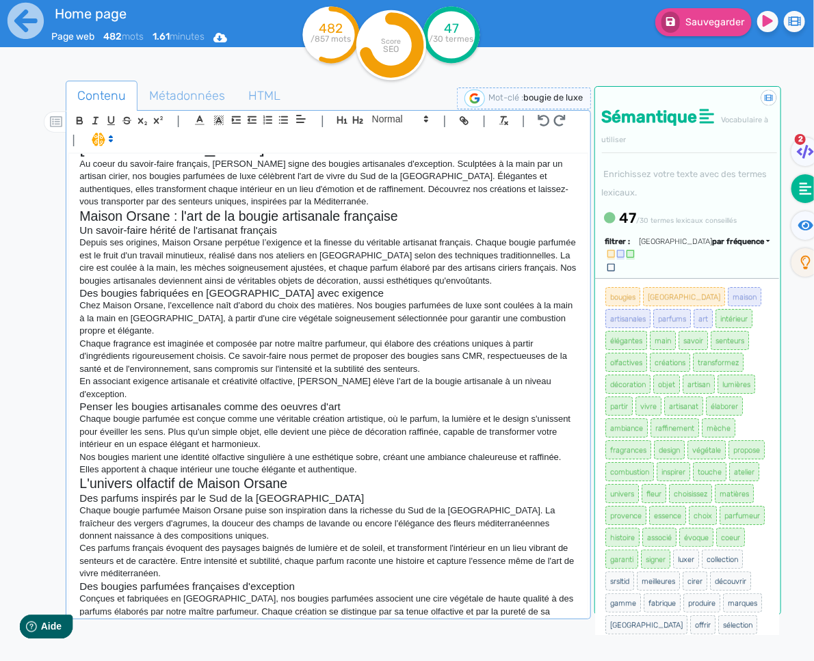
scroll to position [59, 0]
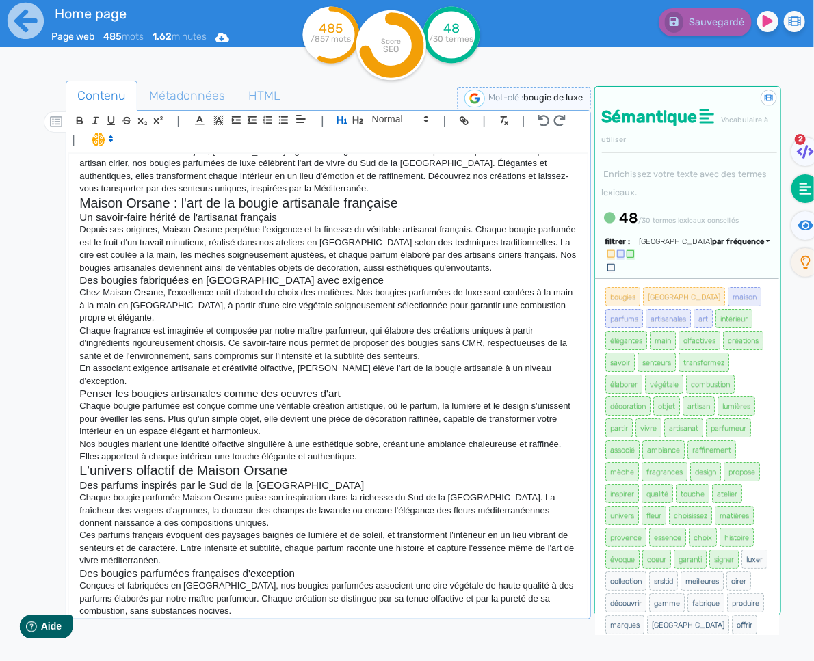
click at [206, 615] on p "Conçues et fabriquées en [GEOGRAPHIC_DATA], nos bougies parfumées associent une…" at bounding box center [327, 599] width 497 height 38
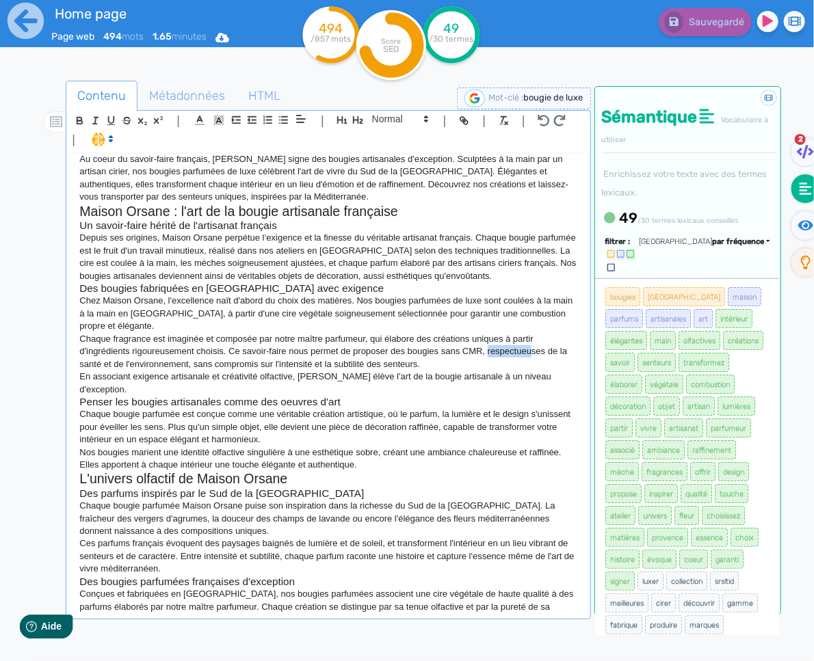
scroll to position [68, 0]
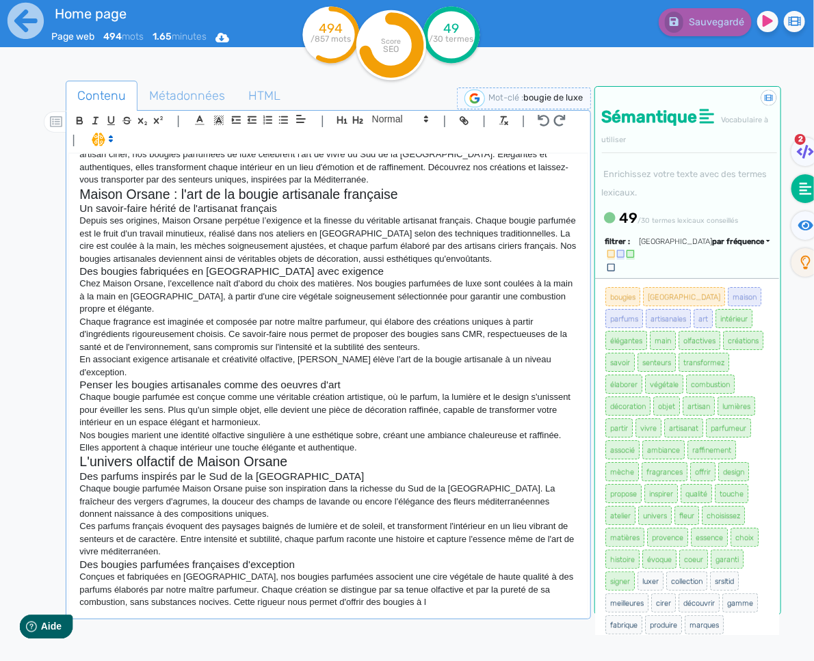
click at [429, 605] on p "Conçues et fabriquées en [GEOGRAPHIC_DATA], nos bougies parfumées associent une…" at bounding box center [327, 590] width 497 height 38
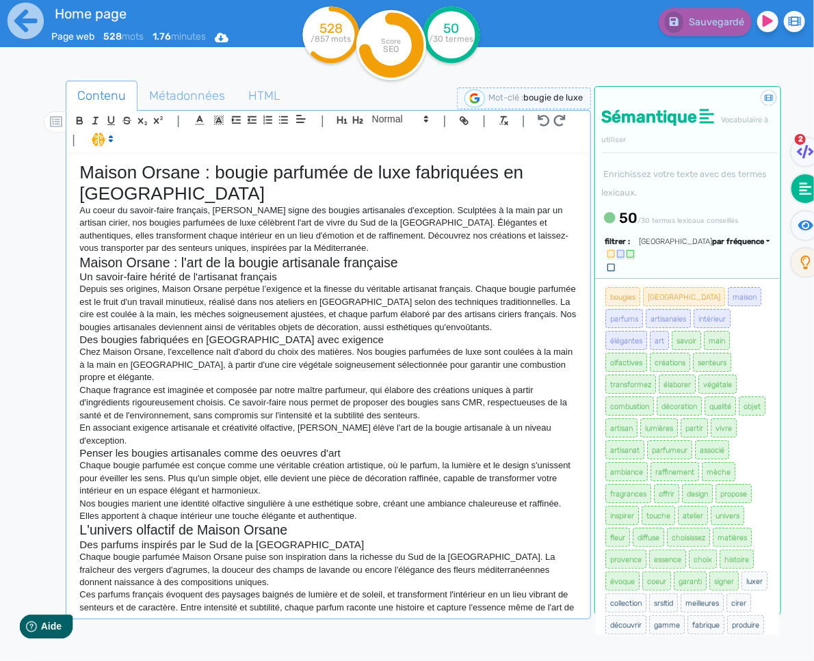
scroll to position [94, 0]
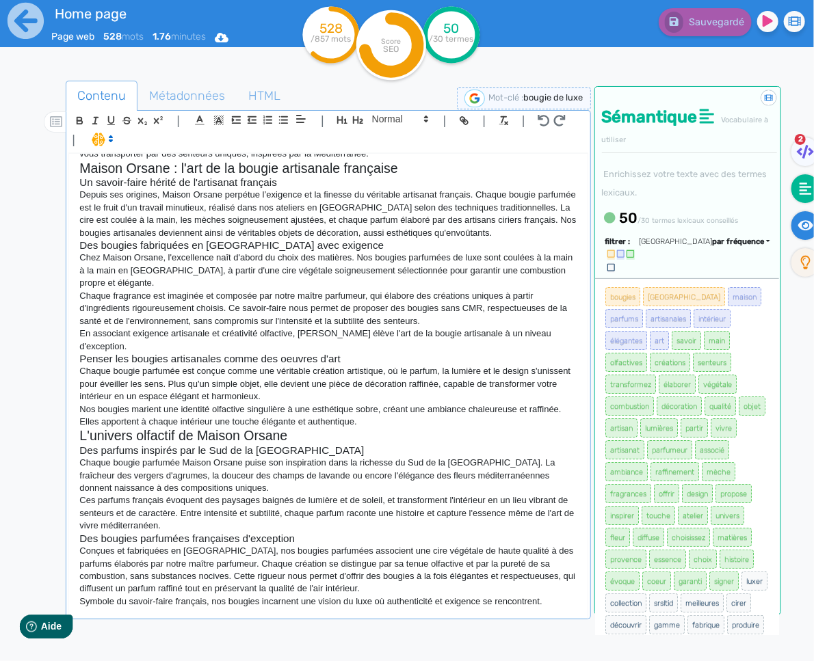
click at [794, 229] on fa-icon at bounding box center [805, 225] width 28 height 29
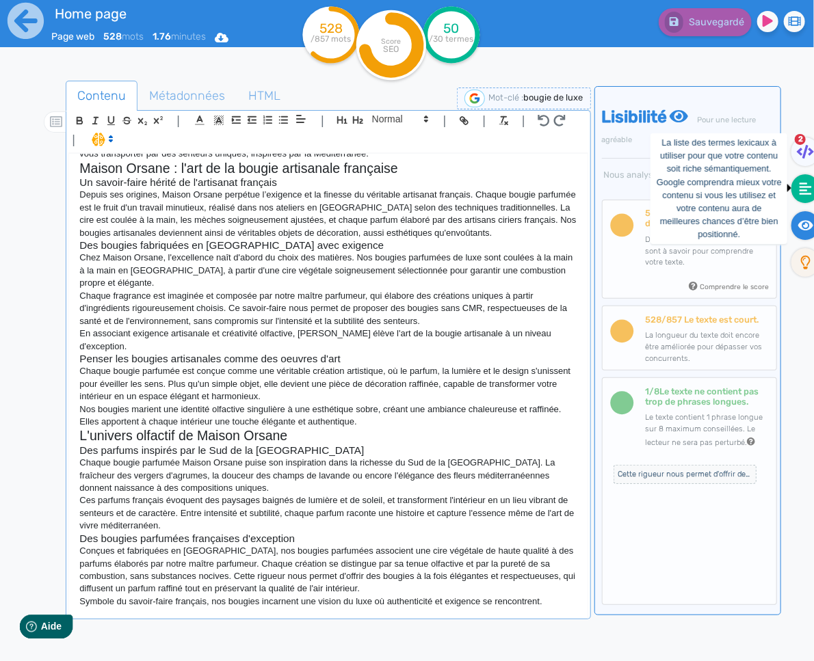
click at [809, 189] on icon at bounding box center [805, 189] width 12 height 14
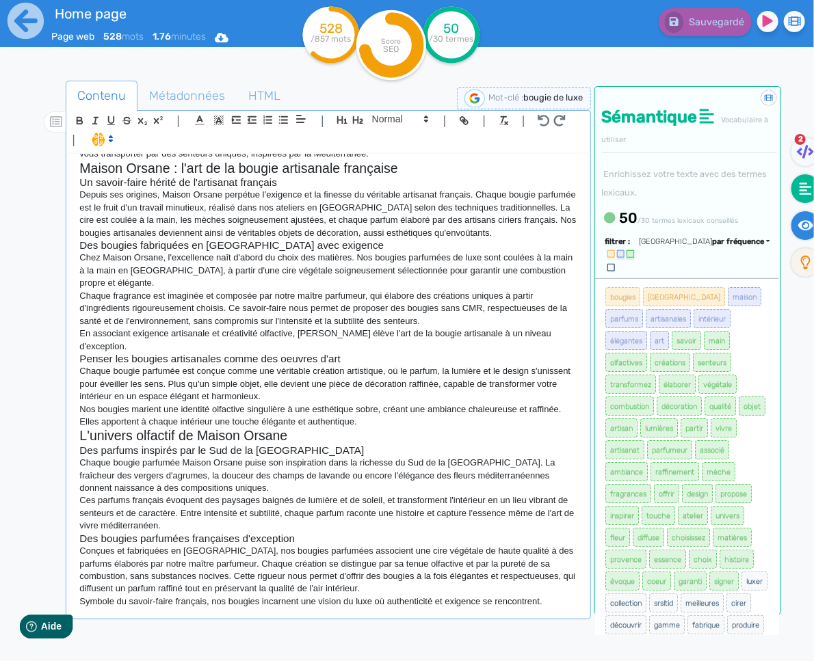
click at [805, 222] on icon at bounding box center [806, 226] width 16 height 14
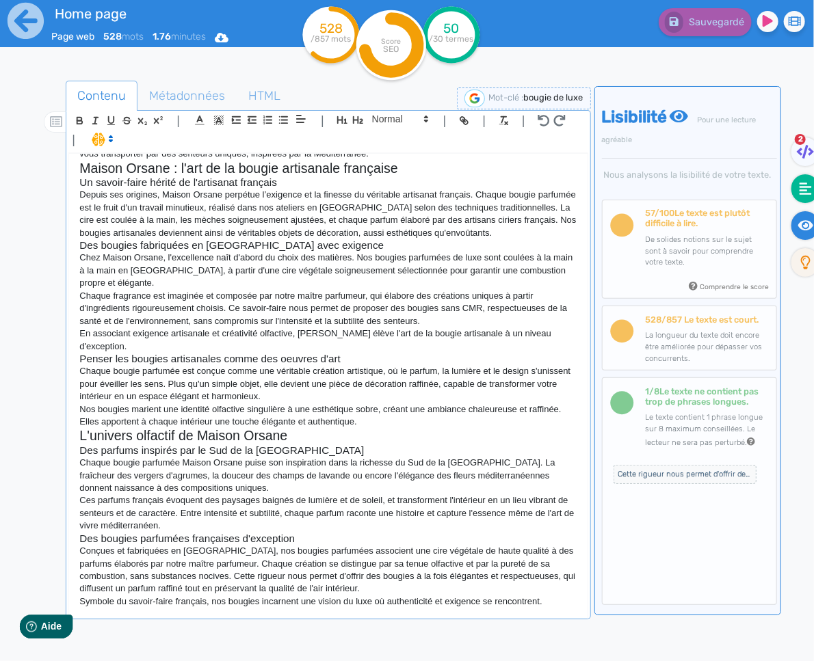
click at [810, 185] on icon at bounding box center [805, 189] width 12 height 12
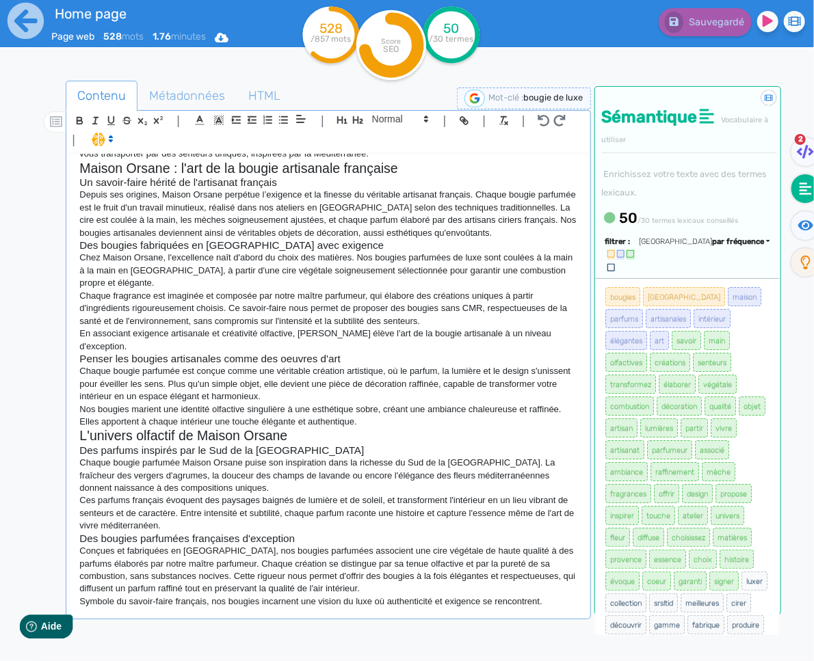
click at [398, 572] on p "Conçues et fabriquées en [GEOGRAPHIC_DATA], nos bougies parfumées associent une…" at bounding box center [327, 570] width 497 height 51
click at [548, 608] on p "Symbole du savoir-faire français, nos bougies incarnent une vision du luxe où a…" at bounding box center [327, 602] width 497 height 12
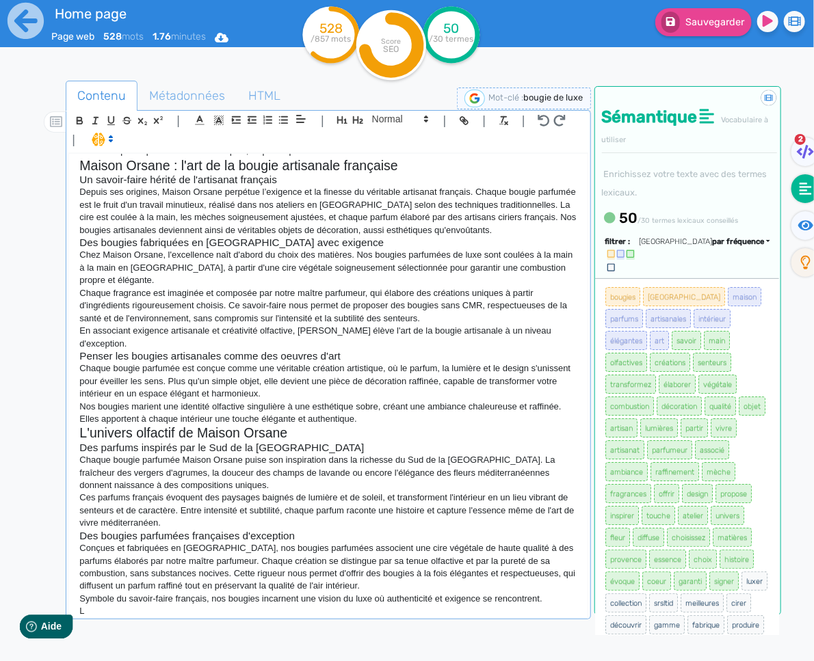
scroll to position [97, 0]
click at [385, 109] on ul "Contenu Métadonnées HTML" at bounding box center [328, 96] width 524 height 31
click at [391, 129] on div "| | H3 H4 H5 H6 Normal | | | |" at bounding box center [327, 132] width 519 height 42
drag, startPoint x: 395, startPoint y: 123, endPoint x: 395, endPoint y: 131, distance: 8.2
click at [395, 123] on span at bounding box center [399, 119] width 67 height 16
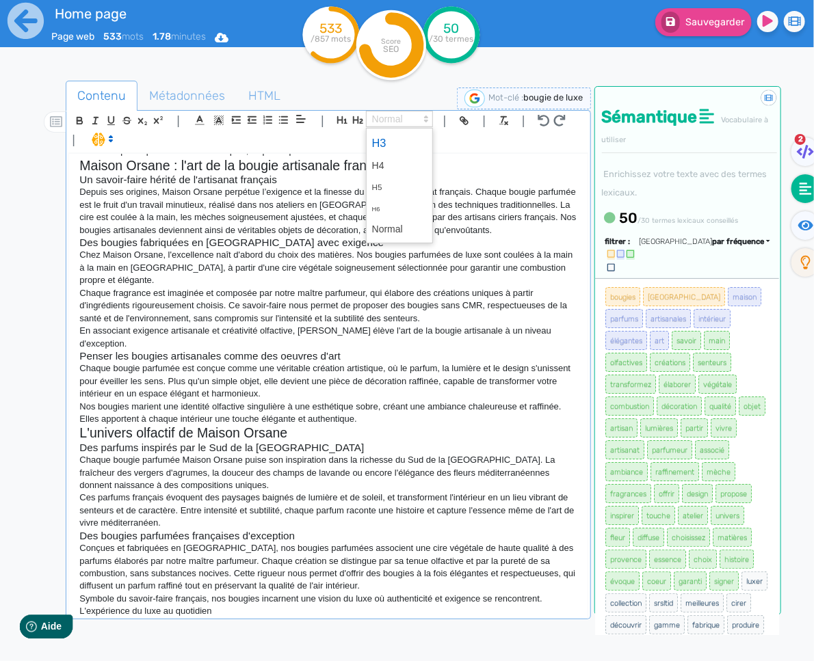
click at [395, 136] on span at bounding box center [399, 143] width 55 height 24
